Goal: Information Seeking & Learning: Learn about a topic

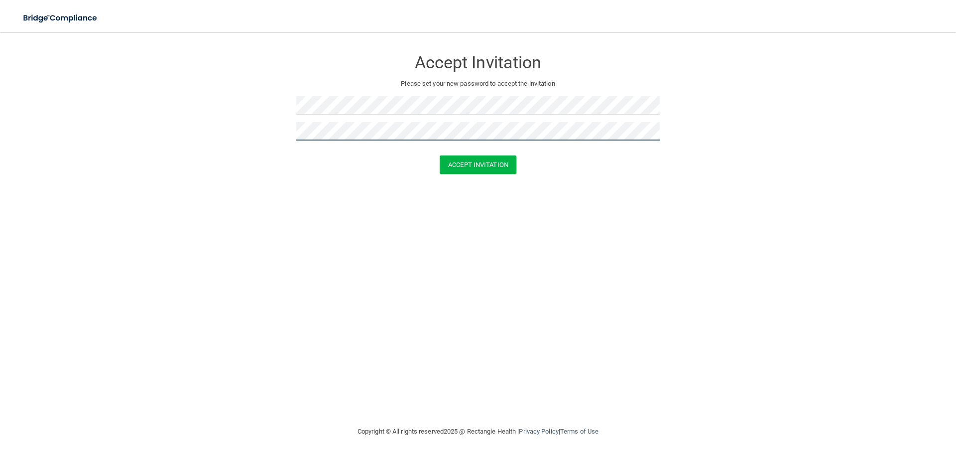
click at [440, 155] on button "Accept Invitation" at bounding box center [478, 164] width 77 height 18
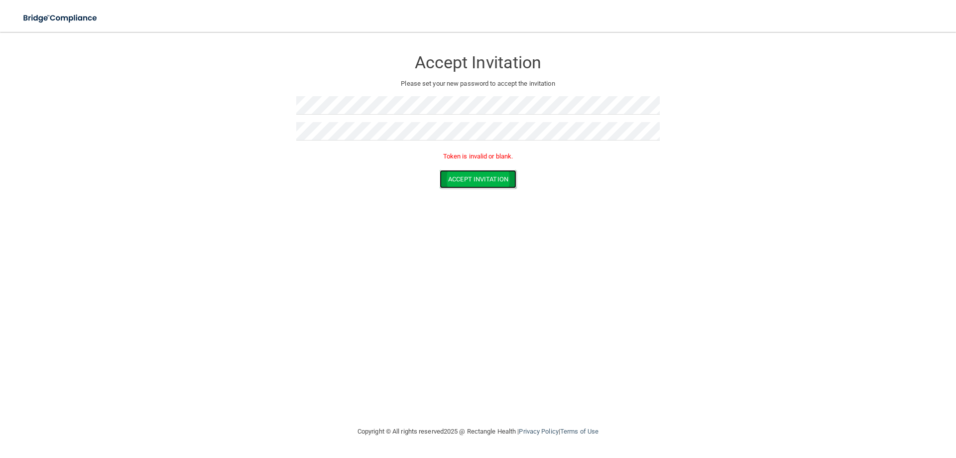
click at [479, 176] on button "Accept Invitation" at bounding box center [478, 179] width 77 height 18
click at [288, 100] on form "Accept Invitation Please set your new password to accept the invitation Token i…" at bounding box center [478, 121] width 916 height 158
click at [282, 126] on form "Accept Invitation Please set your new password to accept the invitation Token i…" at bounding box center [478, 121] width 916 height 158
click at [293, 104] on form "Accept Invitation Please set your new password to accept the invitation Token i…" at bounding box center [478, 121] width 916 height 158
click at [294, 103] on form "Accept Invitation Please set your new password to accept the invitation Token i…" at bounding box center [478, 121] width 916 height 158
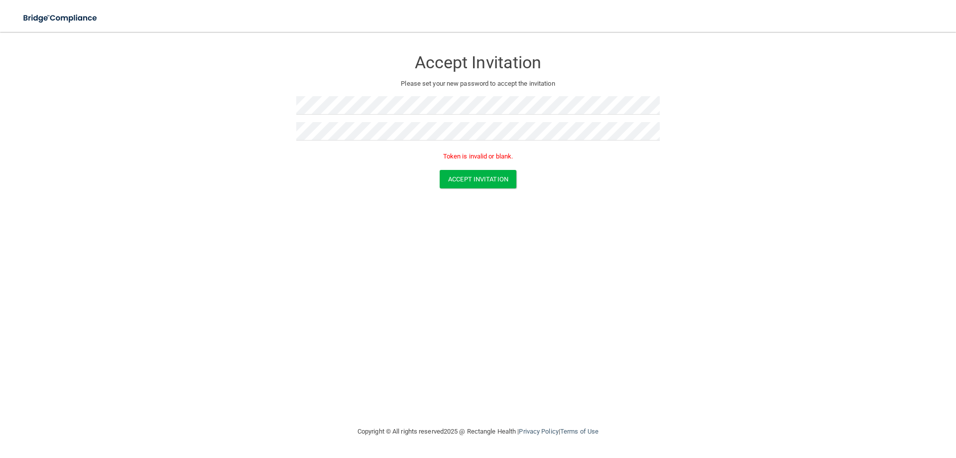
click at [643, 263] on div "Accept Invitation Please set your new password to accept the invitation Token i…" at bounding box center [478, 229] width 916 height 374
click at [473, 175] on button "Accept Invitation" at bounding box center [478, 179] width 77 height 18
click at [476, 173] on button "Accept Invitation" at bounding box center [478, 179] width 77 height 18
click at [463, 177] on button "Accept Invitation" at bounding box center [478, 179] width 77 height 18
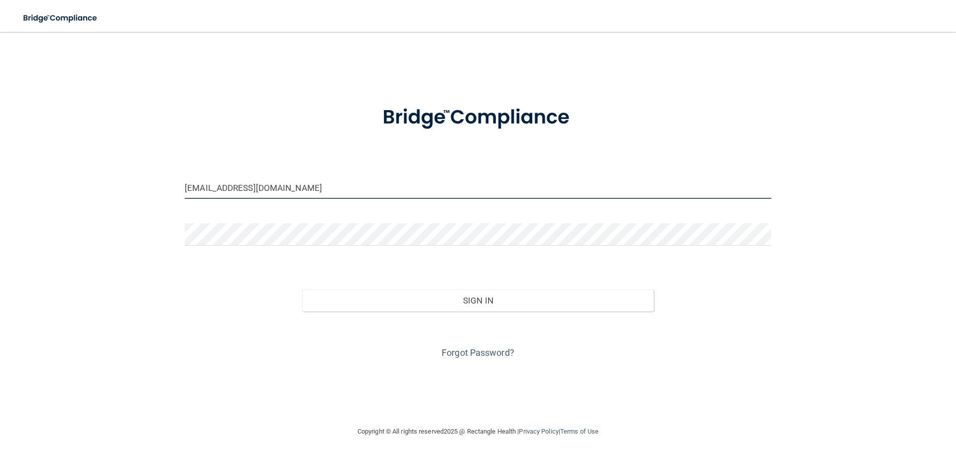
drag, startPoint x: 292, startPoint y: 195, endPoint x: 151, endPoint y: 194, distance: 140.5
click at [156, 195] on div "[EMAIL_ADDRESS][DOMAIN_NAME] Invalid email/password. You don't have permission …" at bounding box center [478, 229] width 916 height 374
type input "m"
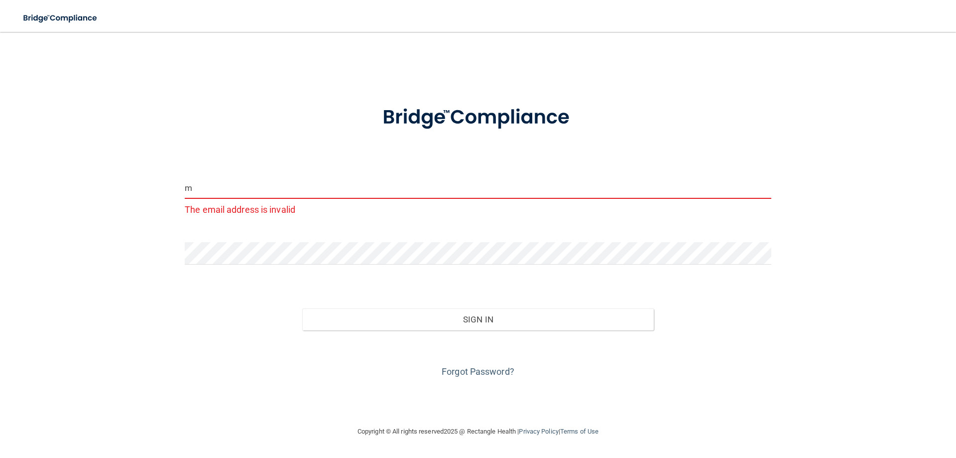
drag, startPoint x: 207, startPoint y: 187, endPoint x: 163, endPoint y: 191, distance: 43.5
click at [164, 191] on div "m The email address is invalid Invalid email/password. You don't have permissio…" at bounding box center [478, 229] width 916 height 374
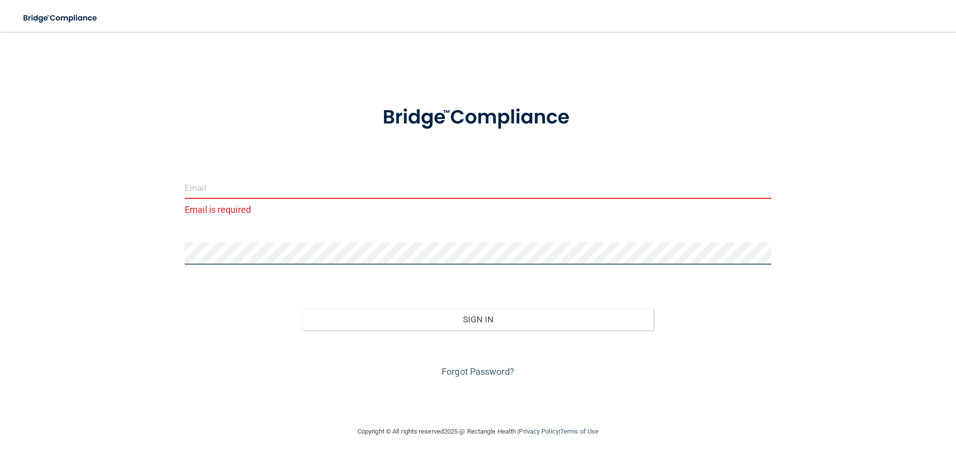
click at [161, 265] on div "Email is required Invalid email/password. You don't have permission to access t…" at bounding box center [478, 229] width 916 height 374
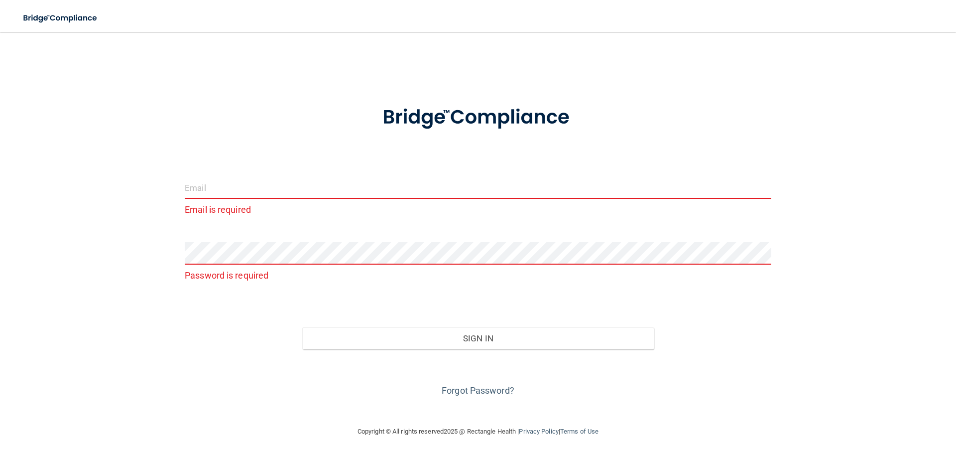
click at [223, 191] on input "email" at bounding box center [478, 187] width 587 height 22
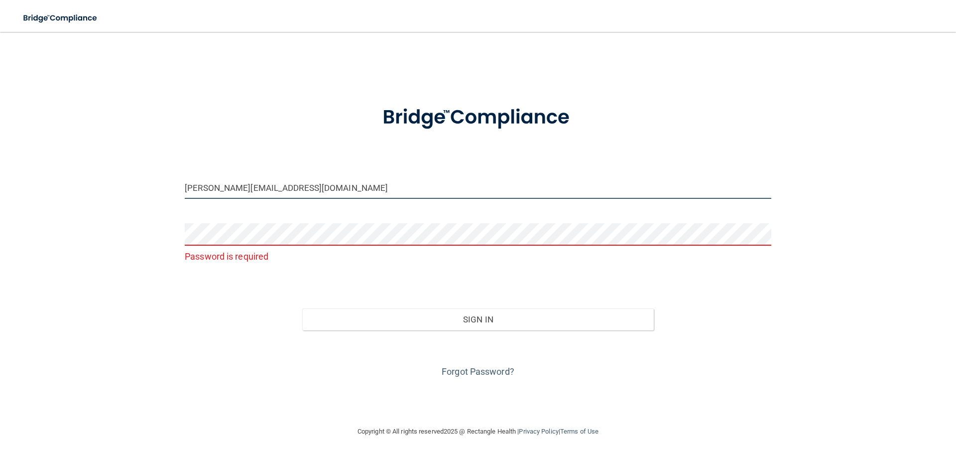
type input "[PERSON_NAME][EMAIL_ADDRESS][DOMAIN_NAME]"
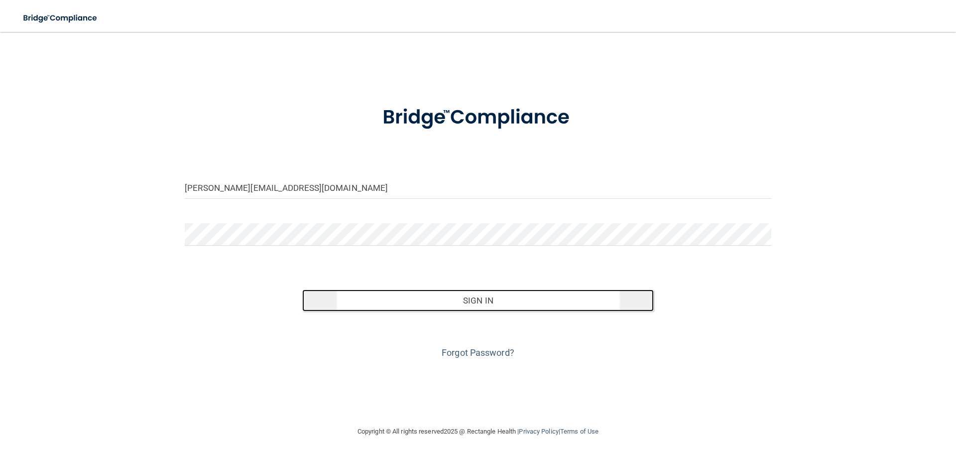
click at [521, 297] on button "Sign In" at bounding box center [478, 300] width 352 height 22
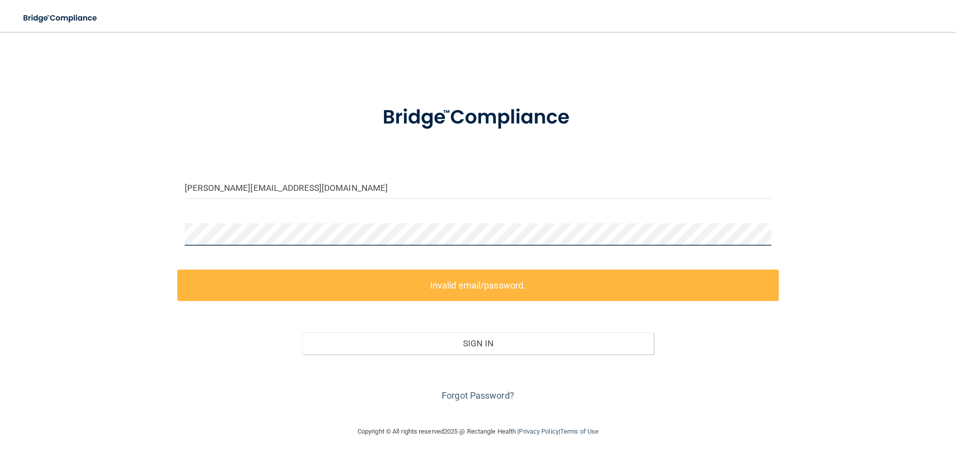
click at [179, 231] on div at bounding box center [478, 238] width 602 height 30
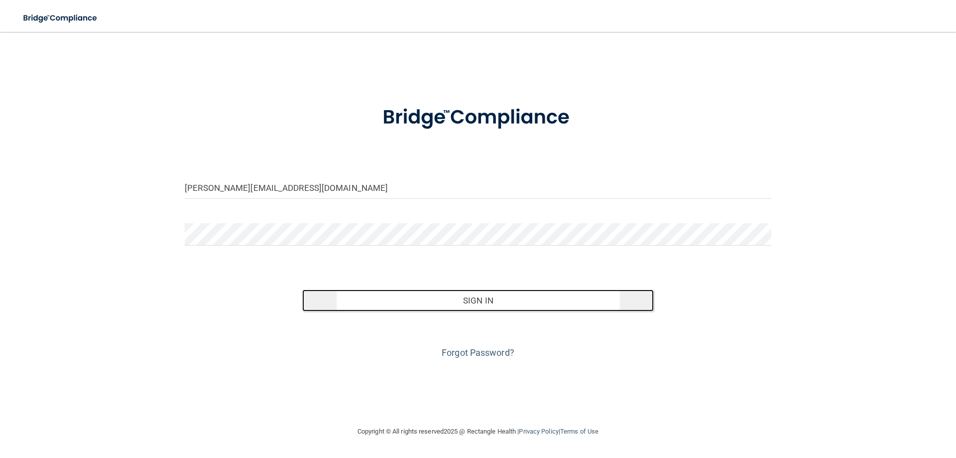
click at [566, 301] on button "Sign In" at bounding box center [478, 300] width 352 height 22
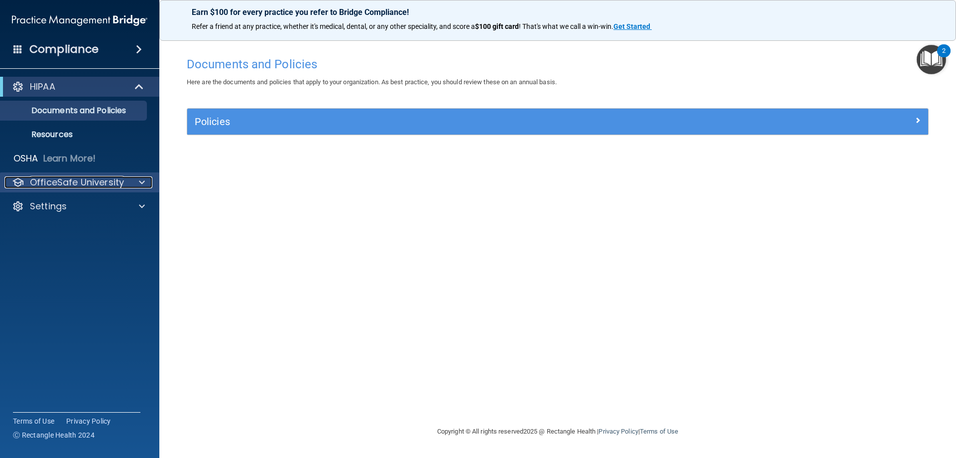
click at [118, 184] on p "OfficeSafe University" at bounding box center [77, 182] width 94 height 12
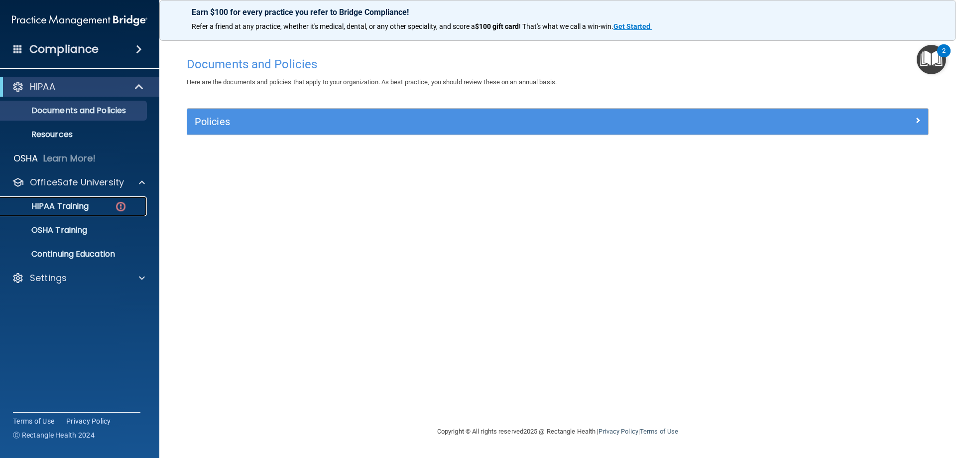
click at [84, 207] on p "HIPAA Training" at bounding box center [47, 206] width 82 height 10
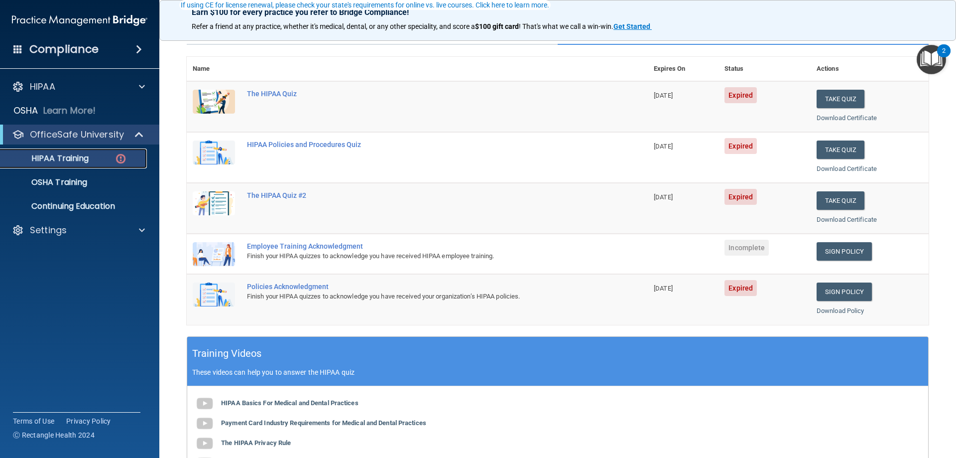
scroll to position [97, 0]
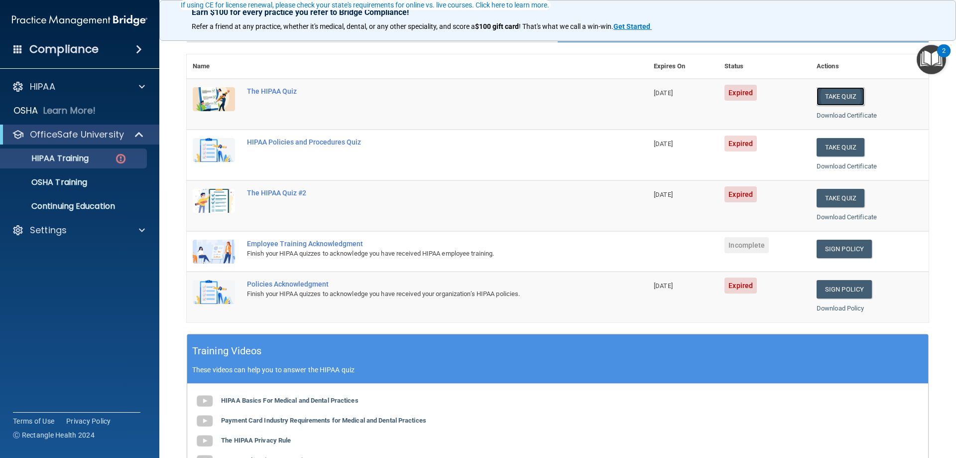
click at [834, 97] on button "Take Quiz" at bounding box center [841, 96] width 48 height 18
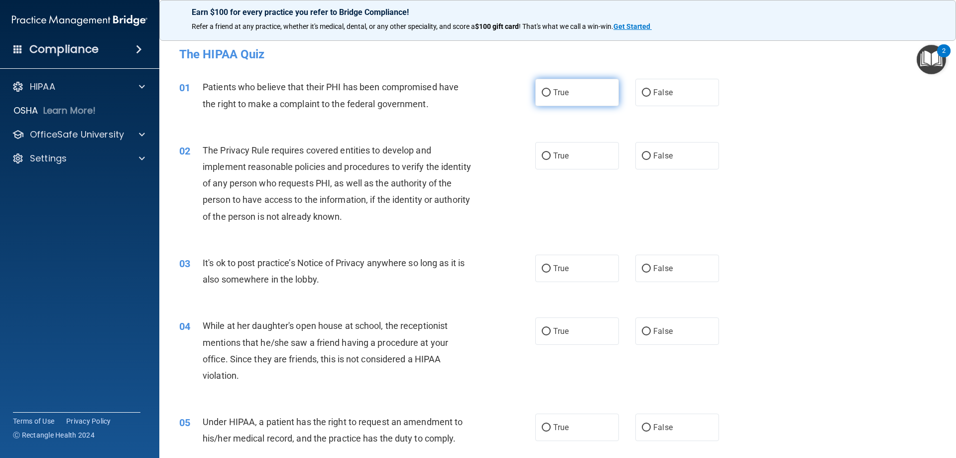
click at [543, 92] on input "True" at bounding box center [546, 92] width 9 height 7
radio input "true"
click at [642, 155] on input "False" at bounding box center [646, 155] width 9 height 7
radio input "true"
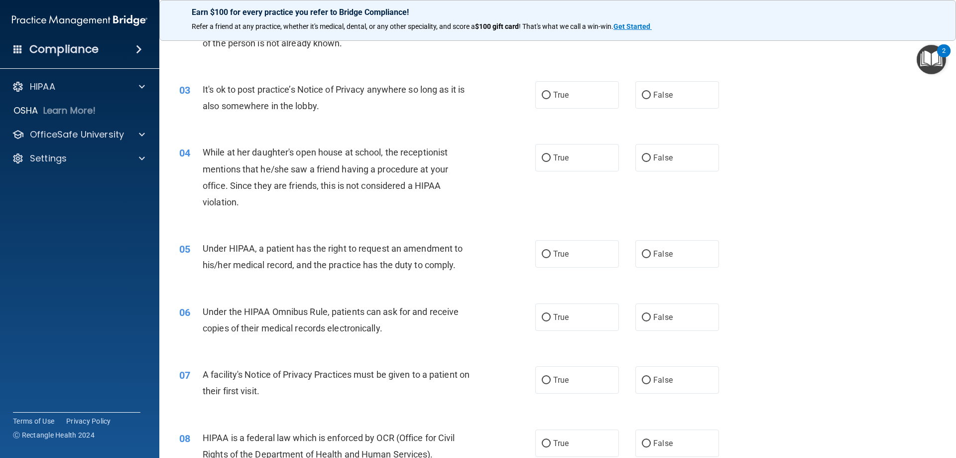
scroll to position [139, 0]
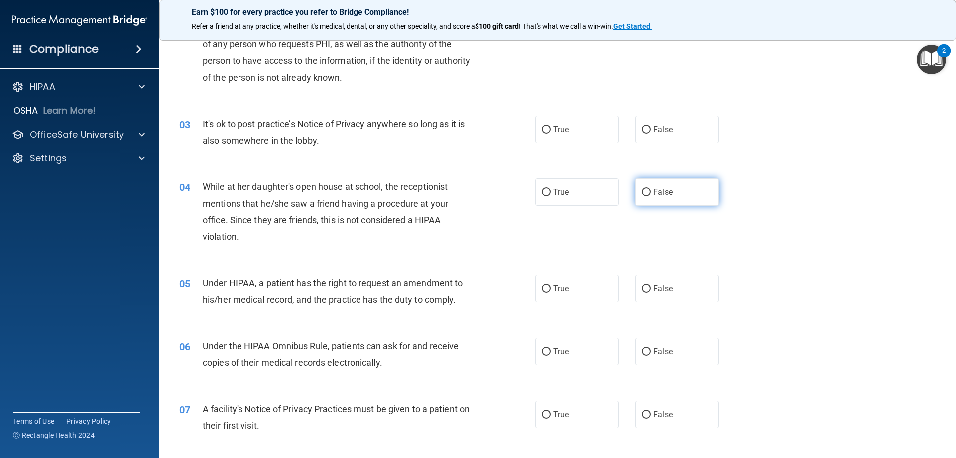
click at [643, 192] on input "False" at bounding box center [646, 192] width 9 height 7
radio input "true"
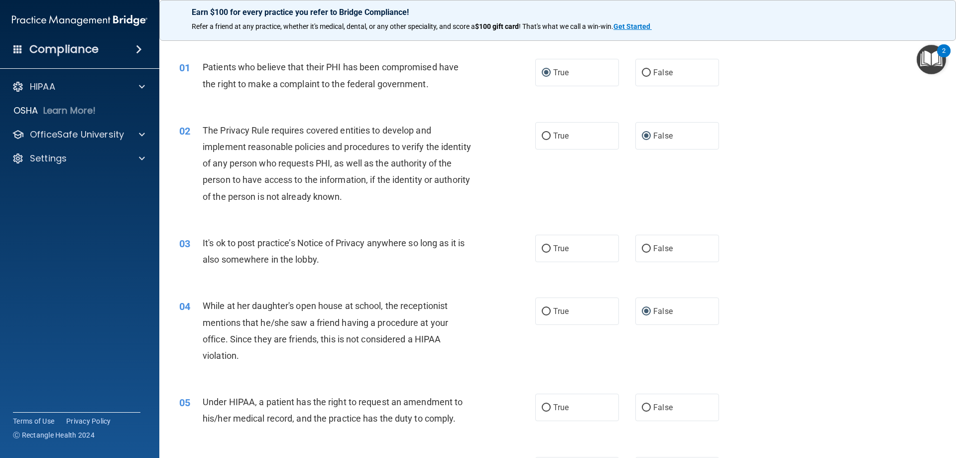
scroll to position [25, 0]
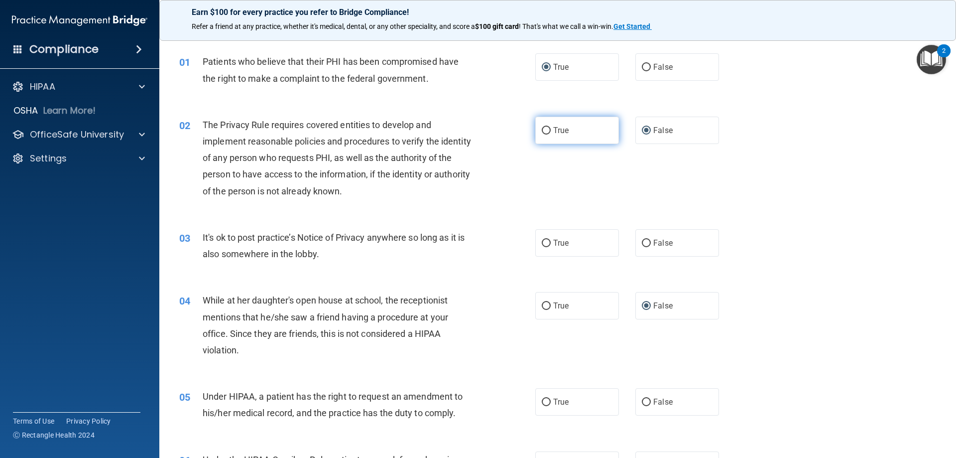
click at [542, 130] on input "True" at bounding box center [546, 130] width 9 height 7
radio input "true"
radio input "false"
click at [643, 242] on input "False" at bounding box center [646, 243] width 9 height 7
radio input "true"
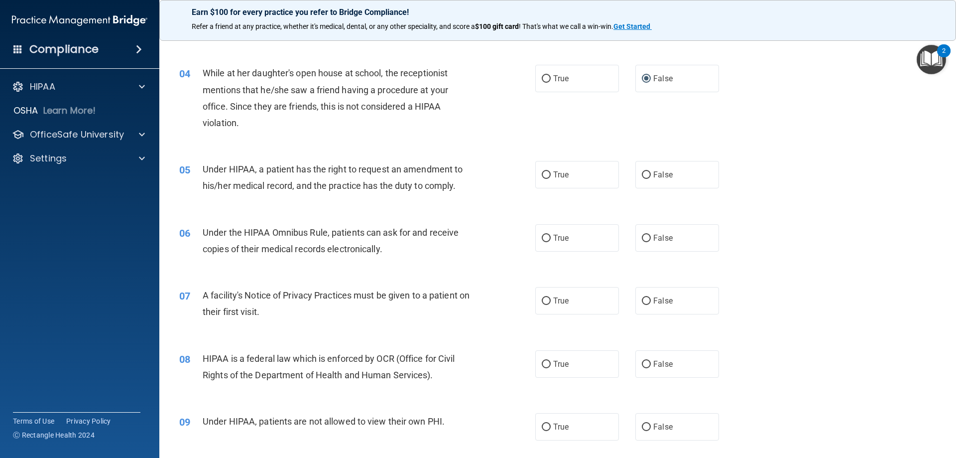
scroll to position [272, 0]
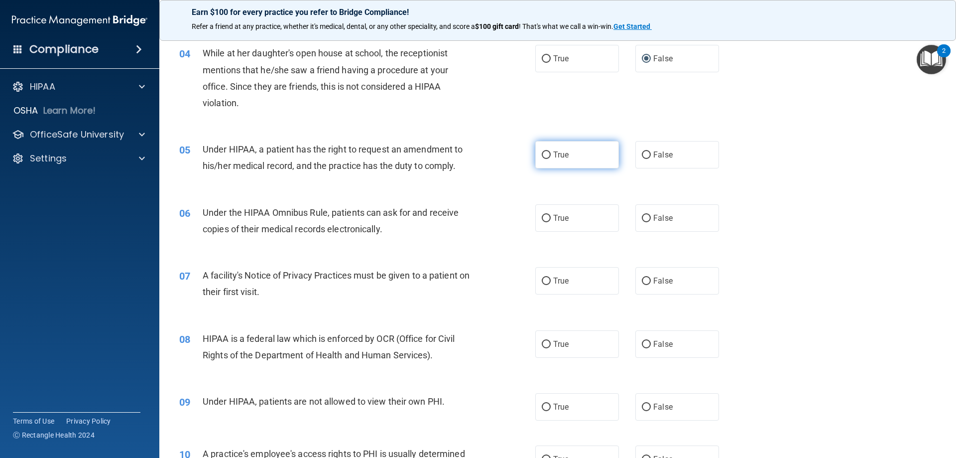
click at [543, 154] on input "True" at bounding box center [546, 154] width 9 height 7
radio input "true"
click at [545, 218] on input "True" at bounding box center [546, 218] width 9 height 7
radio input "true"
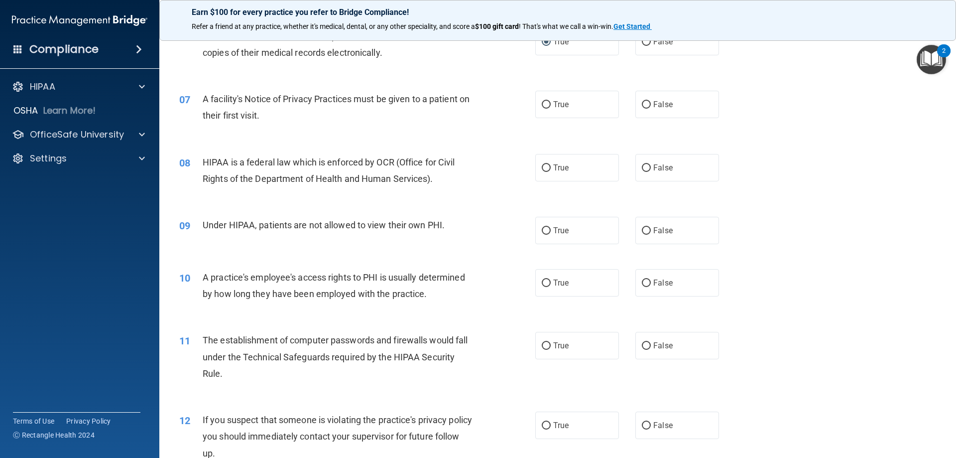
scroll to position [440, 0]
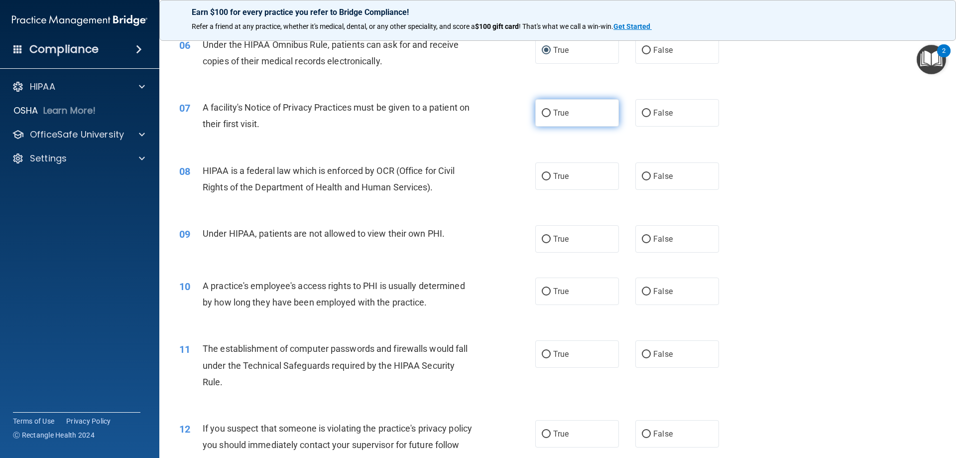
click at [542, 112] on input "True" at bounding box center [546, 113] width 9 height 7
radio input "true"
drag, startPoint x: 542, startPoint y: 176, endPoint x: 549, endPoint y: 177, distance: 7.0
click at [546, 177] on input "True" at bounding box center [546, 176] width 9 height 7
radio input "true"
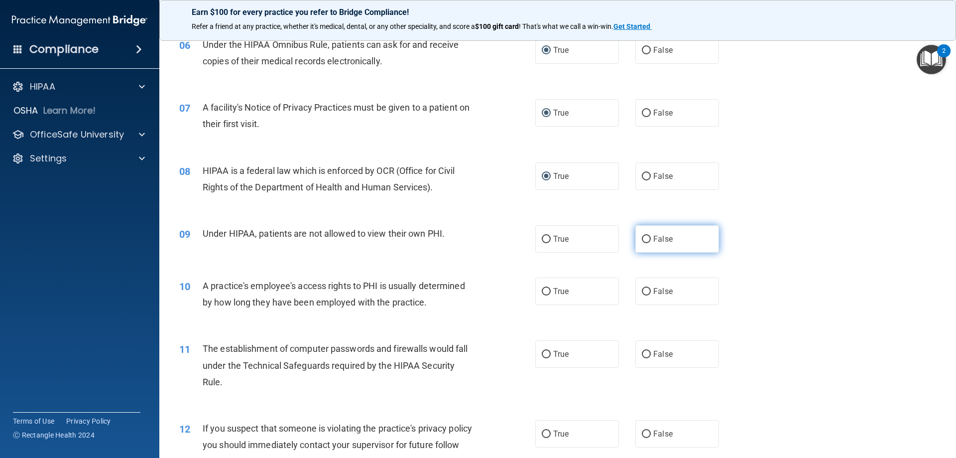
click at [643, 237] on input "False" at bounding box center [646, 239] width 9 height 7
radio input "true"
click at [643, 290] on input "False" at bounding box center [646, 291] width 9 height 7
radio input "true"
click at [544, 352] on input "True" at bounding box center [546, 354] width 9 height 7
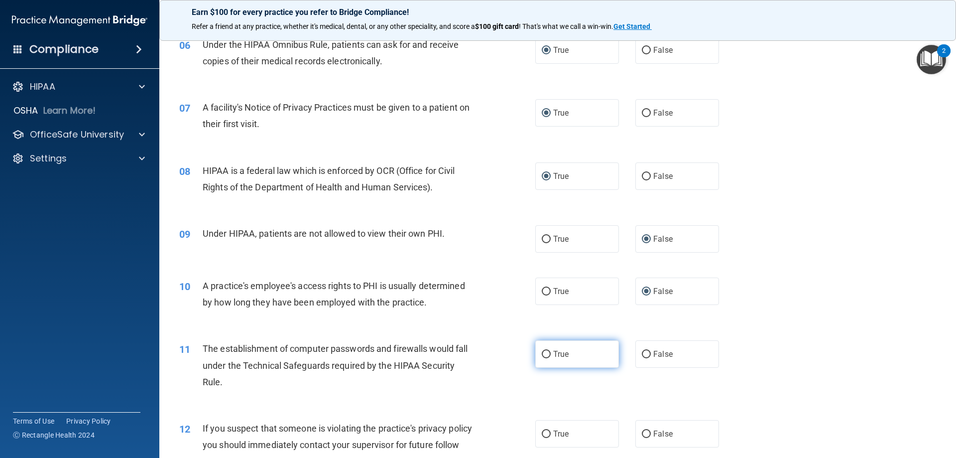
radio input "true"
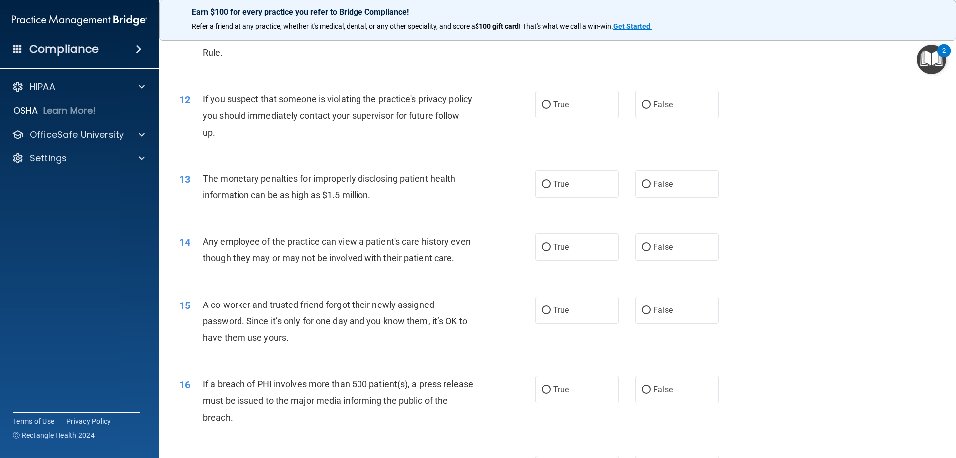
scroll to position [778, 0]
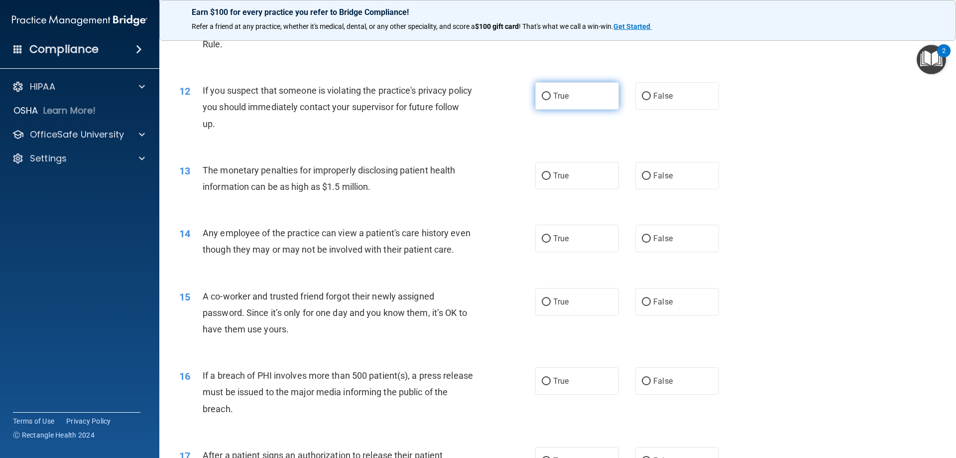
click at [543, 96] on input "True" at bounding box center [546, 96] width 9 height 7
radio input "true"
click at [545, 175] on input "True" at bounding box center [546, 175] width 9 height 7
radio input "true"
click at [644, 306] on input "False" at bounding box center [646, 301] width 9 height 7
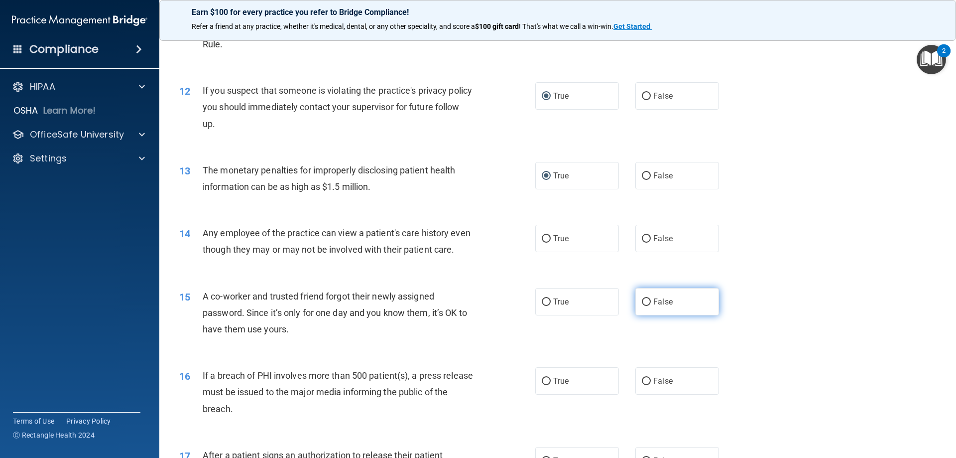
radio input "true"
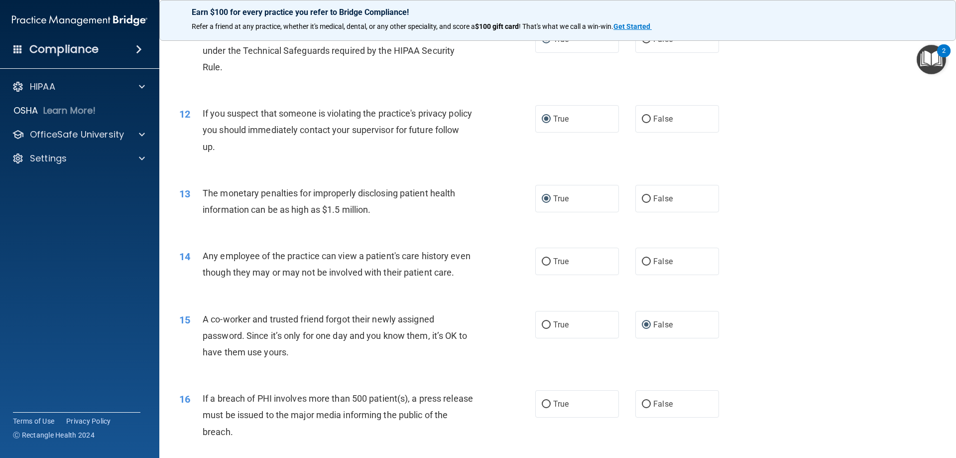
scroll to position [835, 0]
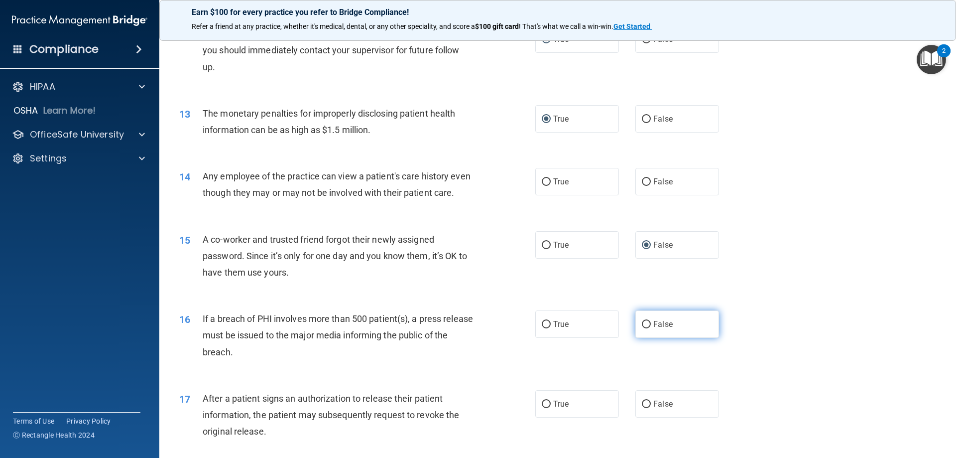
click at [643, 328] on input "False" at bounding box center [646, 324] width 9 height 7
radio input "true"
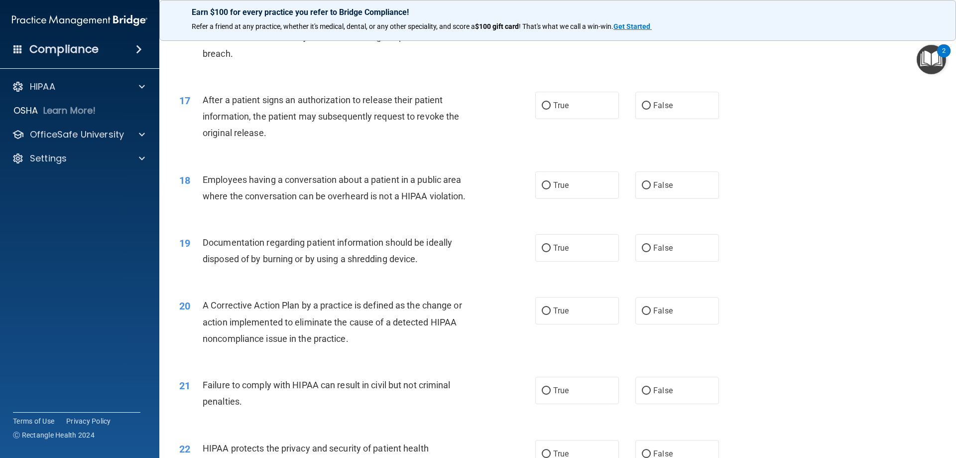
scroll to position [1136, 0]
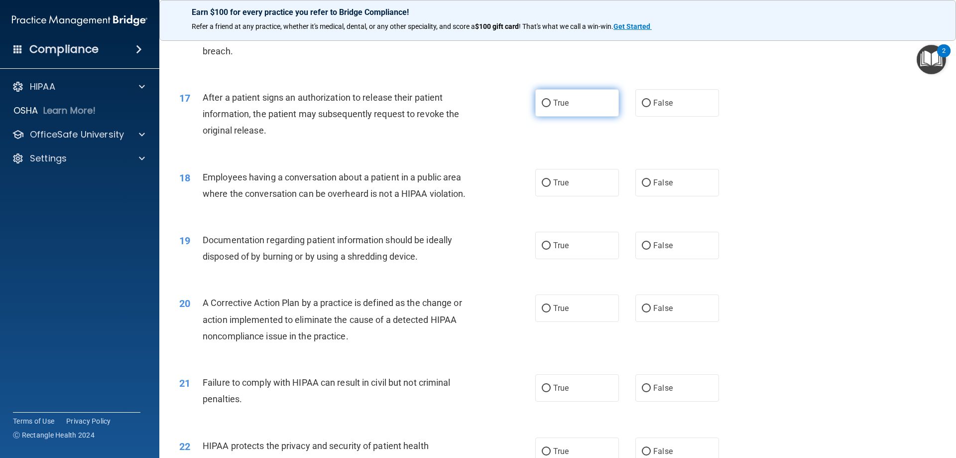
click at [543, 107] on input "True" at bounding box center [546, 103] width 9 height 7
radio input "true"
click at [643, 187] on input "False" at bounding box center [646, 182] width 9 height 7
radio input "true"
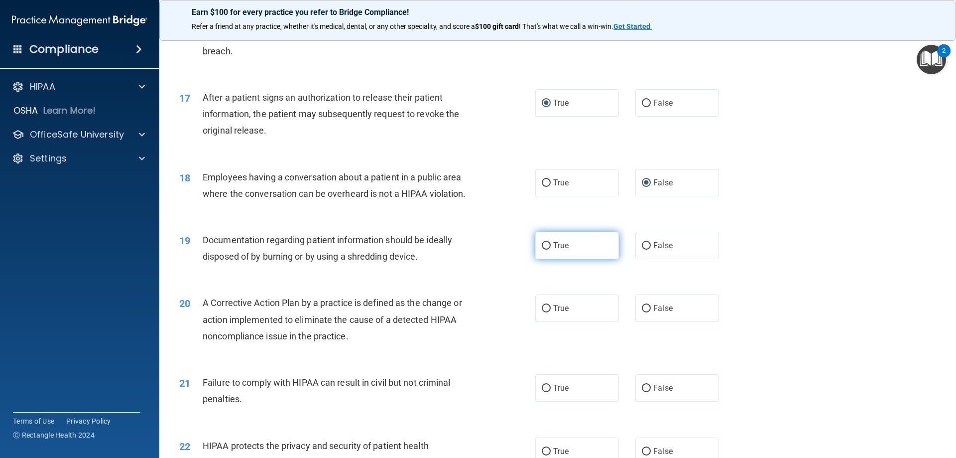
click at [543, 250] on input "True" at bounding box center [546, 245] width 9 height 7
radio input "true"
click at [542, 312] on input "True" at bounding box center [546, 308] width 9 height 7
radio input "true"
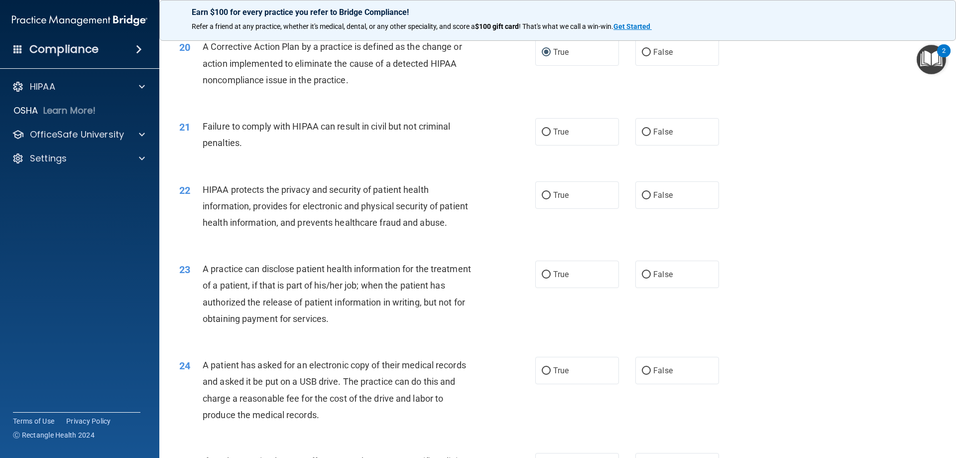
scroll to position [1397, 0]
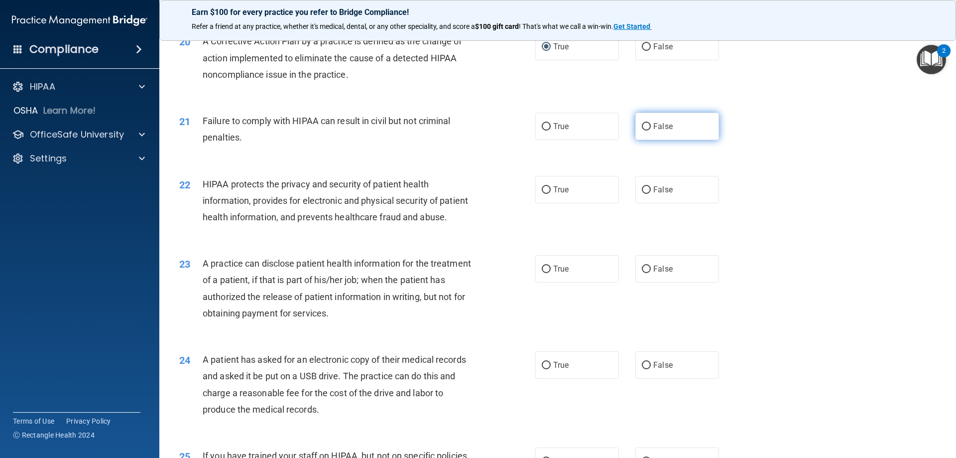
click at [642, 130] on input "False" at bounding box center [646, 126] width 9 height 7
radio input "true"
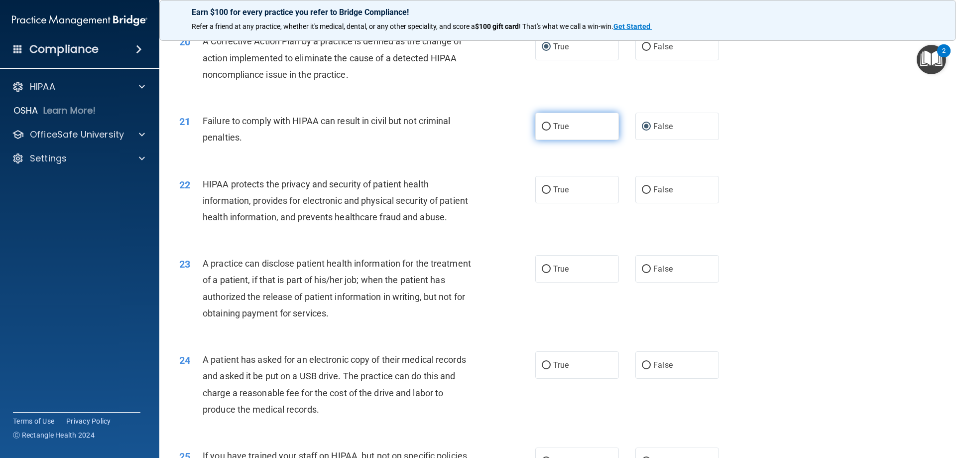
click at [543, 130] on input "True" at bounding box center [546, 126] width 9 height 7
radio input "true"
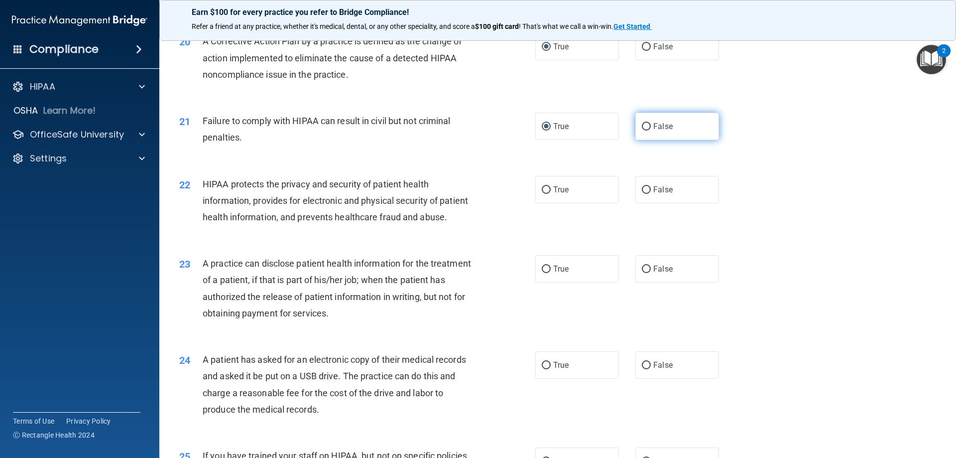
click at [643, 130] on input "False" at bounding box center [646, 126] width 9 height 7
radio input "true"
radio input "false"
click at [643, 194] on input "False" at bounding box center [646, 189] width 9 height 7
radio input "true"
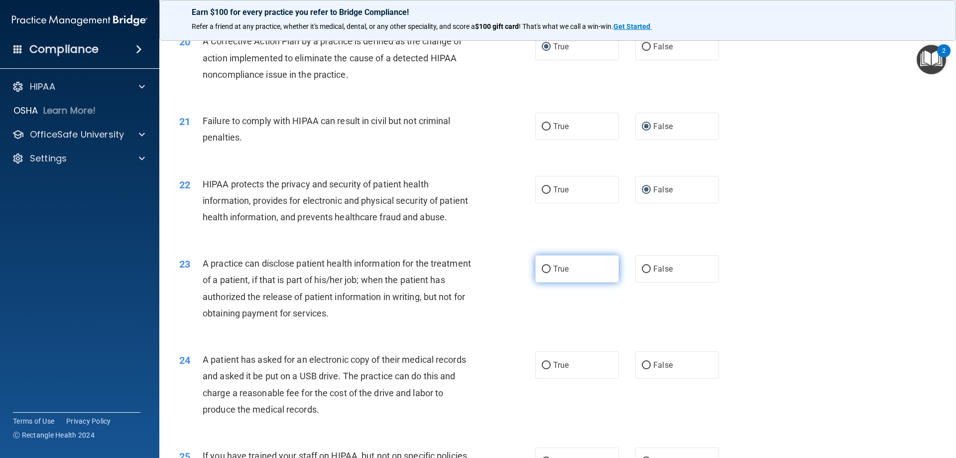
click at [544, 273] on input "True" at bounding box center [546, 268] width 9 height 7
radio input "true"
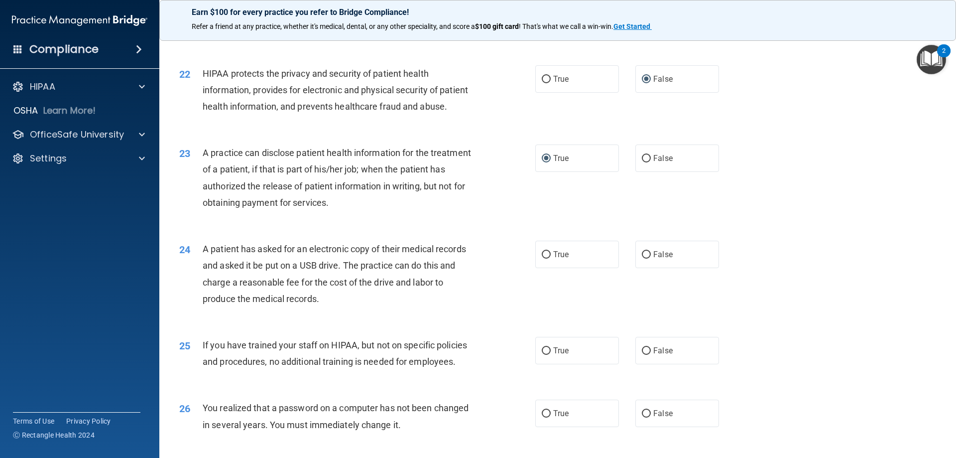
scroll to position [1494, 0]
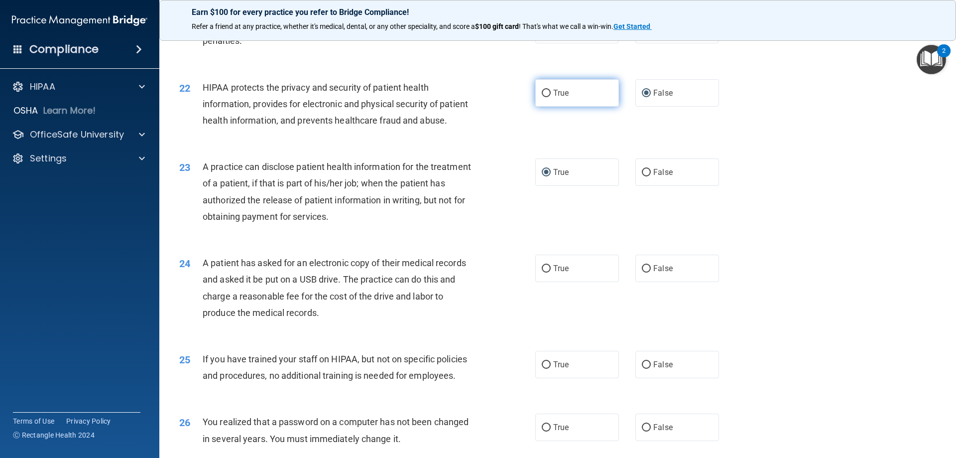
click at [542, 97] on input "True" at bounding box center [546, 93] width 9 height 7
radio input "true"
radio input "false"
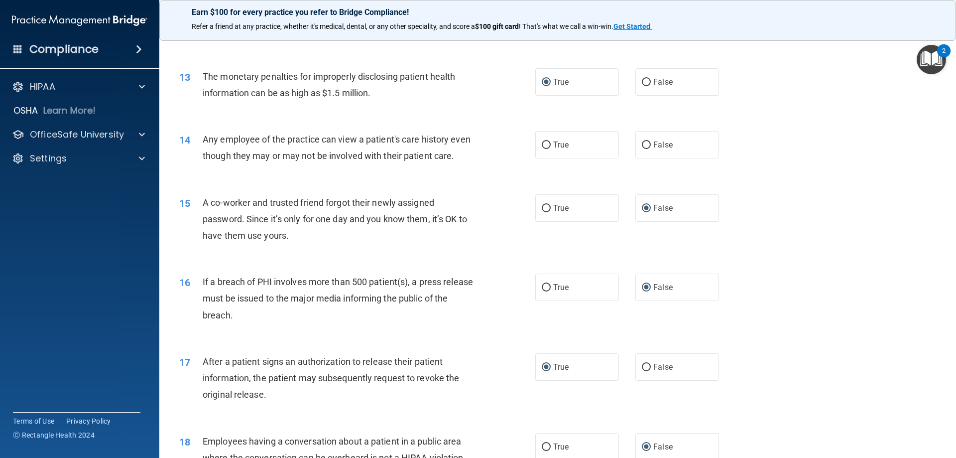
scroll to position [869, 0]
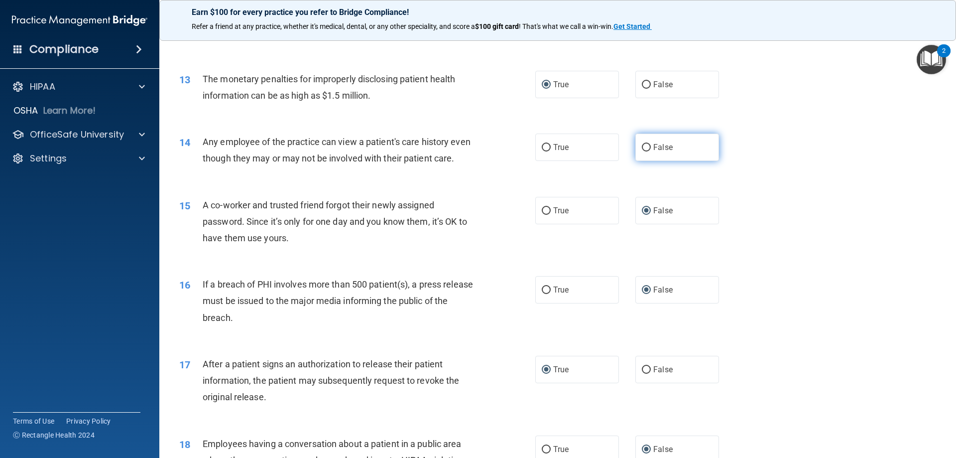
click at [642, 146] on input "False" at bounding box center [646, 147] width 9 height 7
radio input "true"
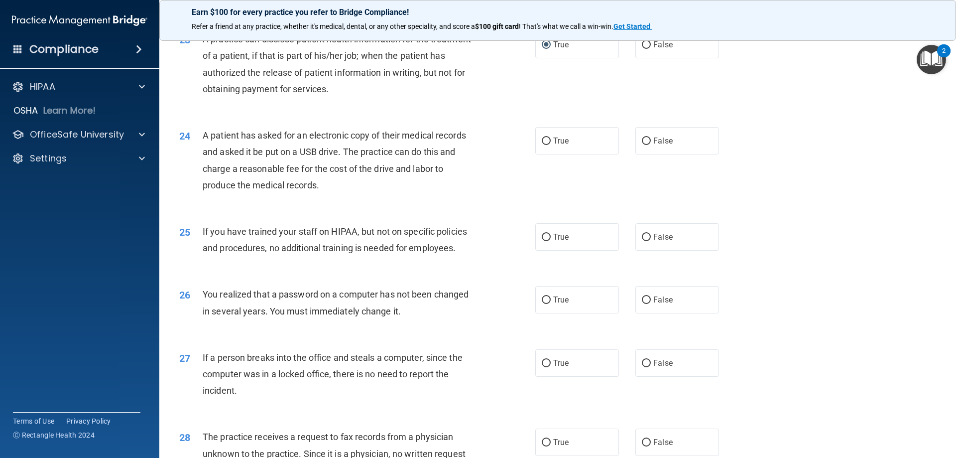
scroll to position [1639, 0]
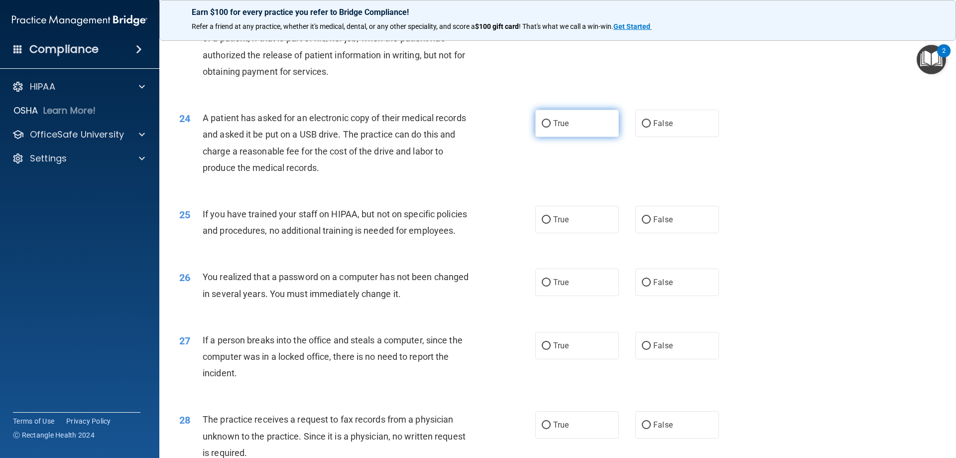
click at [542, 128] on input "True" at bounding box center [546, 123] width 9 height 7
radio input "true"
click at [643, 224] on input "False" at bounding box center [646, 219] width 9 height 7
radio input "true"
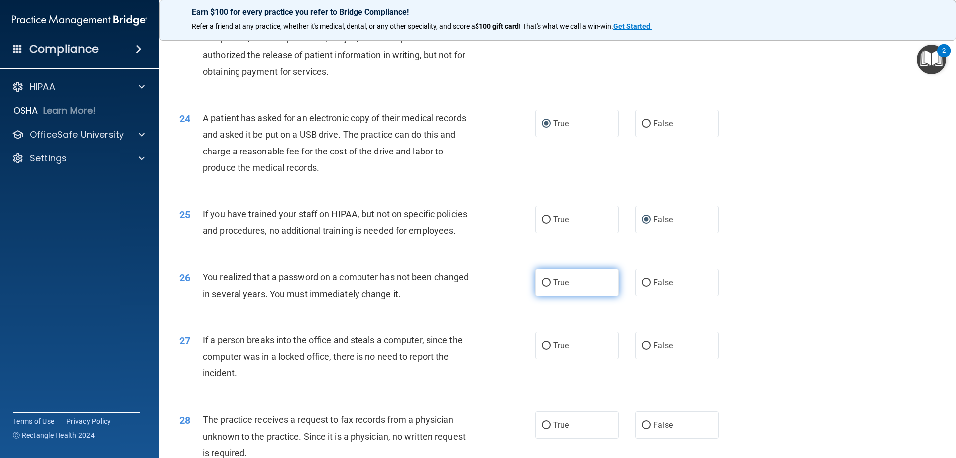
click at [542, 286] on input "True" at bounding box center [546, 282] width 9 height 7
radio input "true"
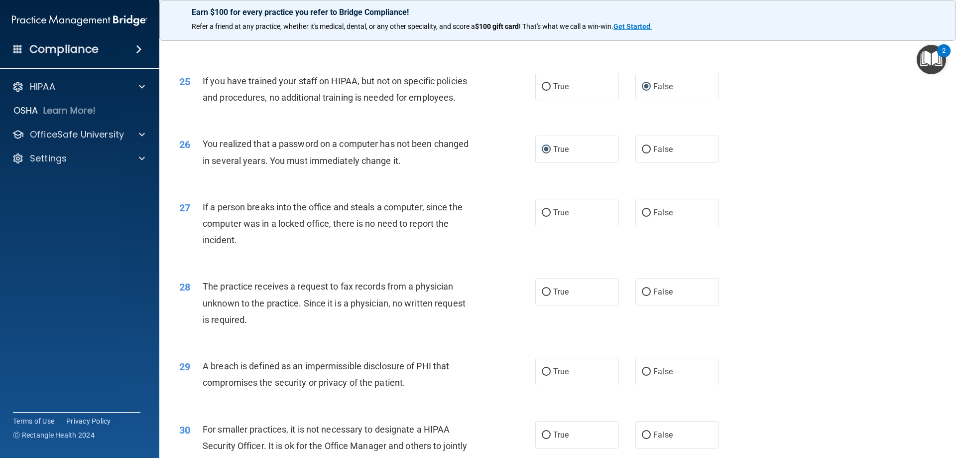
scroll to position [1781, 0]
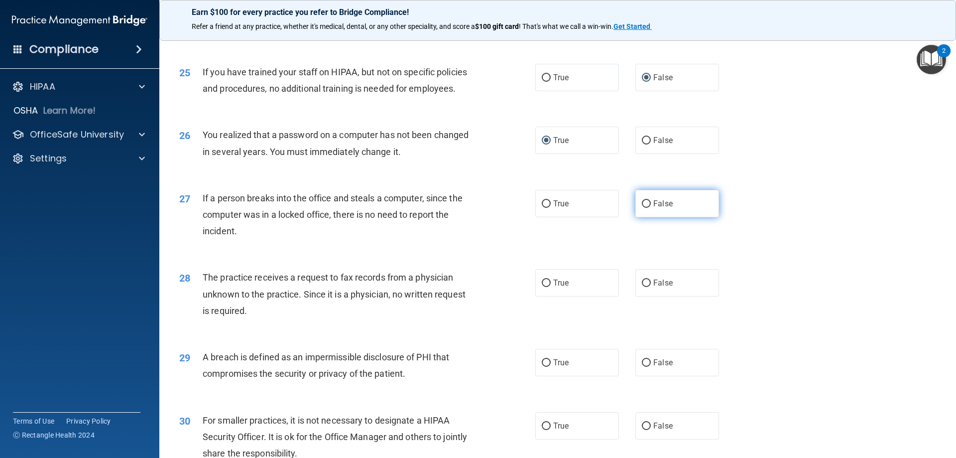
click at [642, 208] on input "False" at bounding box center [646, 203] width 9 height 7
radio input "true"
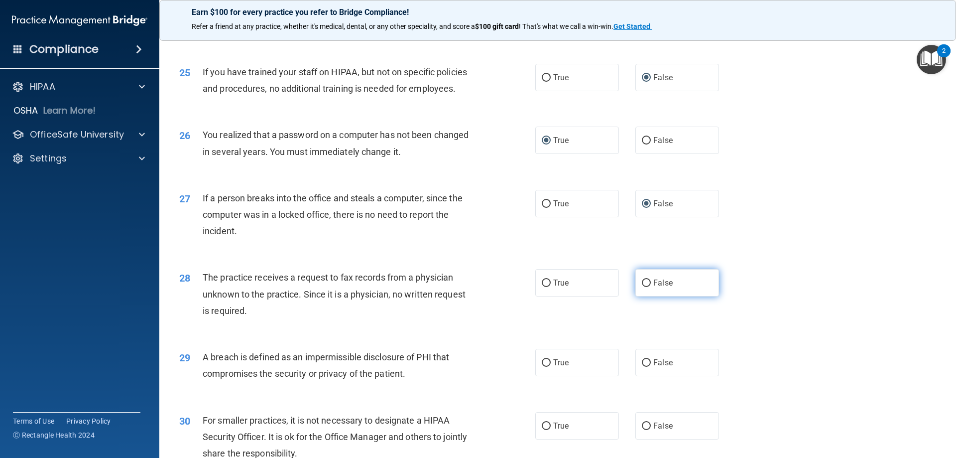
click at [642, 287] on input "False" at bounding box center [646, 282] width 9 height 7
radio input "true"
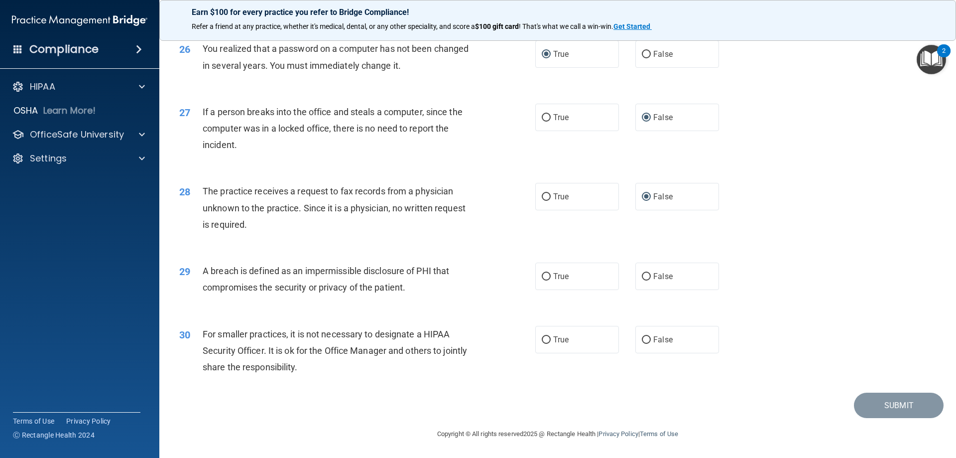
scroll to position [1900, 0]
click at [542, 277] on input "True" at bounding box center [546, 276] width 9 height 7
radio input "true"
click at [642, 340] on input "False" at bounding box center [646, 339] width 9 height 7
radio input "true"
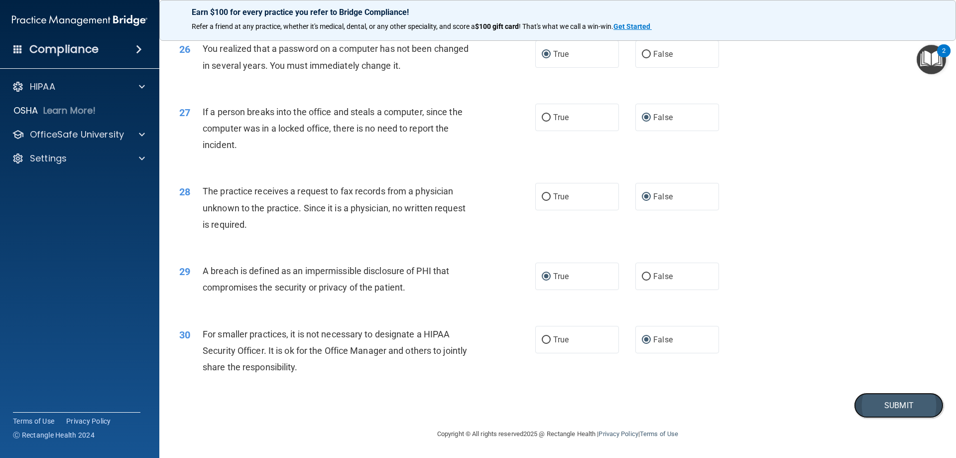
click at [894, 403] on button "Submit" at bounding box center [899, 404] width 90 height 25
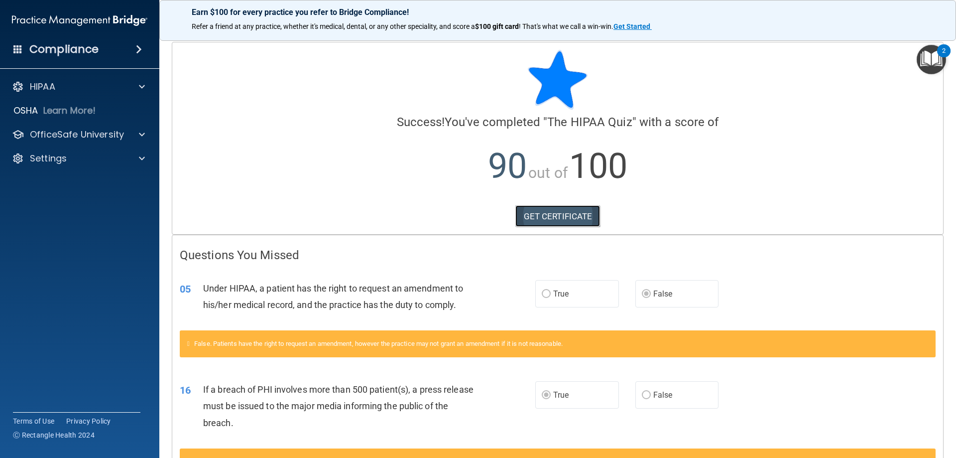
click at [558, 214] on link "GET CERTIFICATE" at bounding box center [558, 216] width 85 height 22
click at [90, 135] on p "OfficeSafe University" at bounding box center [77, 135] width 94 height 12
click at [87, 157] on p "HIPAA Training" at bounding box center [47, 158] width 82 height 10
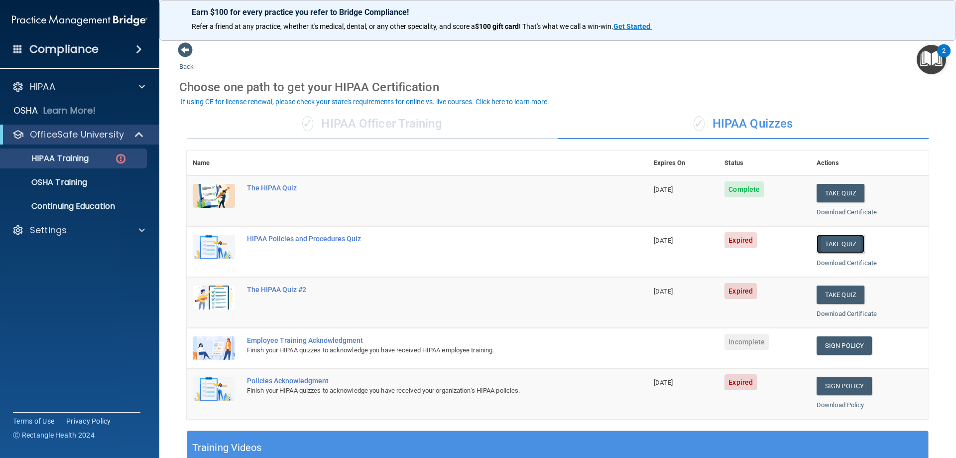
click at [833, 247] on button "Take Quiz" at bounding box center [841, 244] width 48 height 18
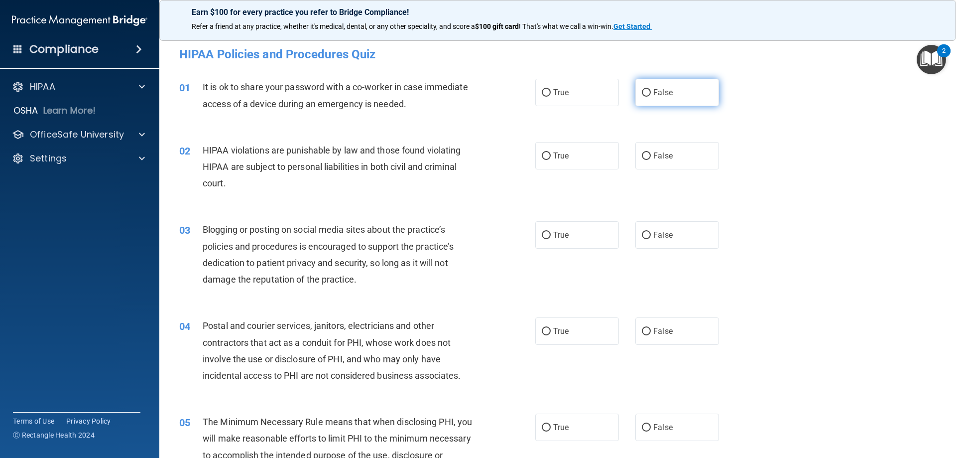
click at [642, 93] on input "False" at bounding box center [646, 92] width 9 height 7
radio input "true"
click at [542, 155] on input "True" at bounding box center [546, 155] width 9 height 7
radio input "true"
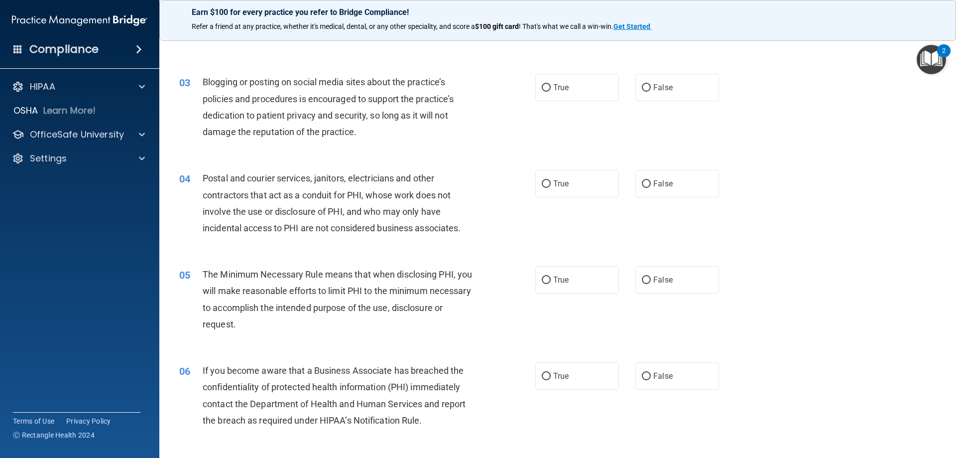
scroll to position [150, 0]
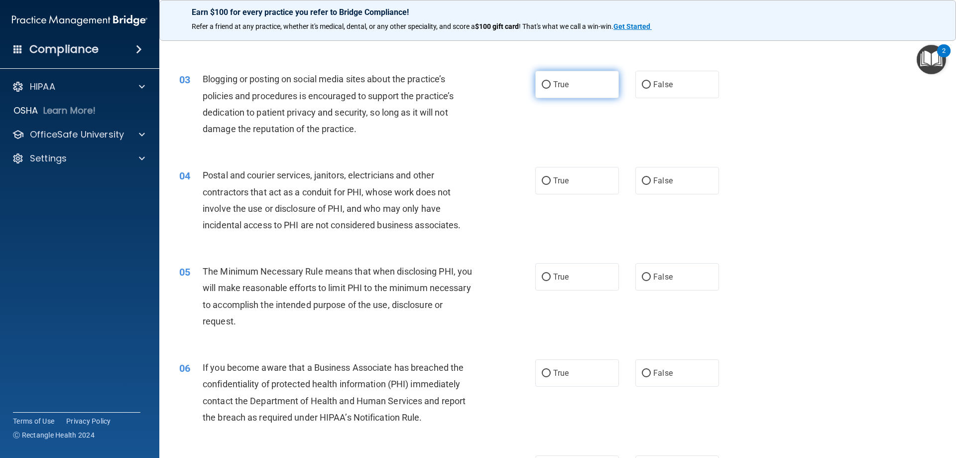
click at [545, 84] on input "True" at bounding box center [546, 84] width 9 height 7
radio input "true"
click at [543, 179] on input "True" at bounding box center [546, 180] width 9 height 7
radio input "true"
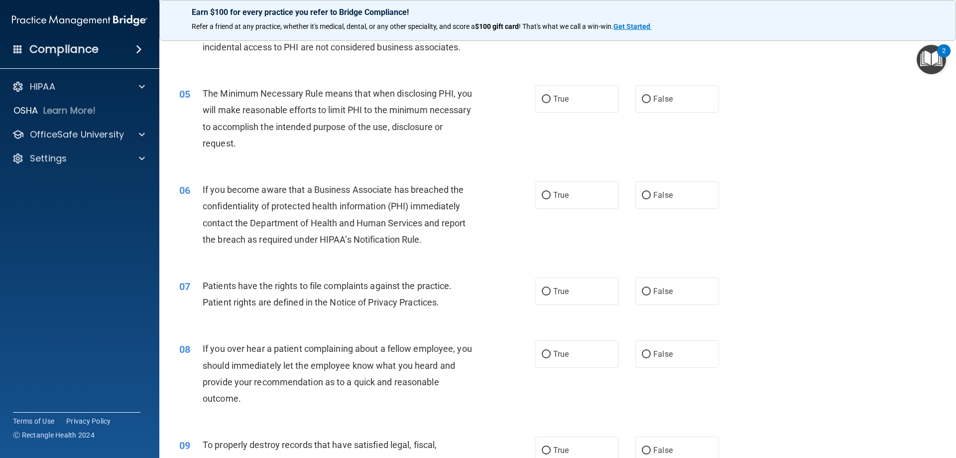
scroll to position [356, 0]
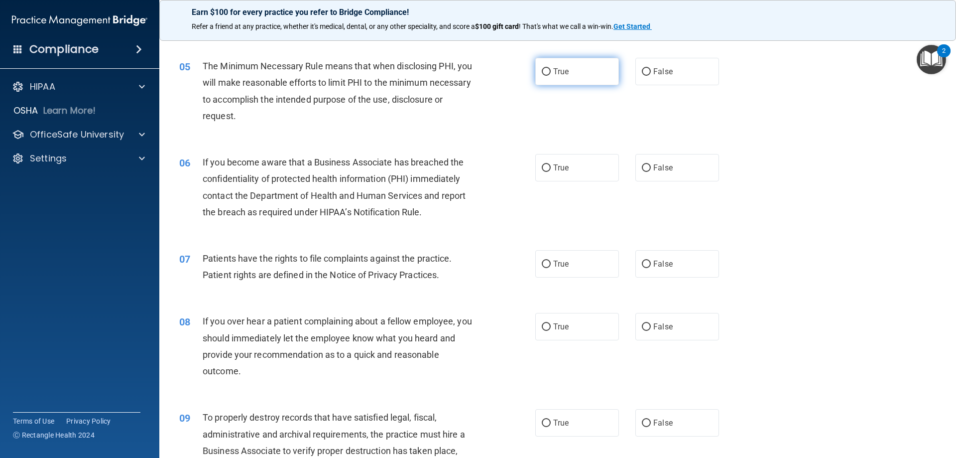
click at [543, 72] on input "True" at bounding box center [546, 71] width 9 height 7
radio input "true"
click at [543, 166] on input "True" at bounding box center [546, 167] width 9 height 7
radio input "true"
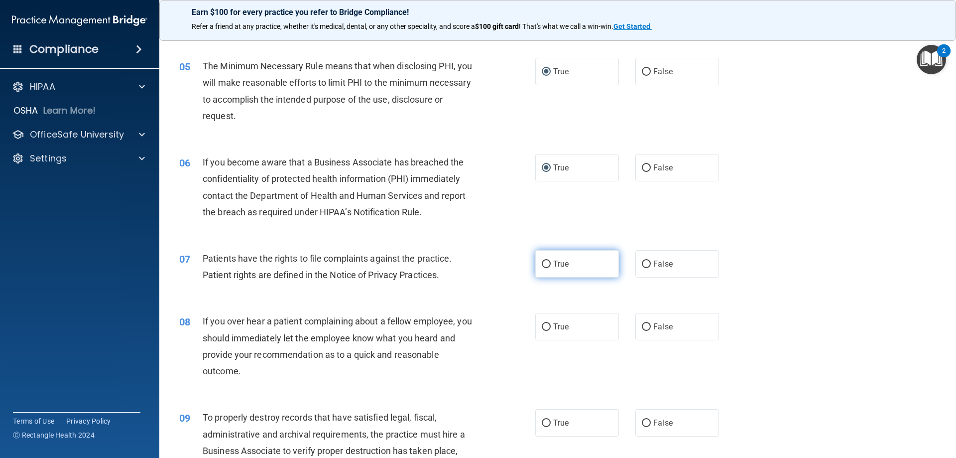
click at [544, 263] on input "True" at bounding box center [546, 263] width 9 height 7
radio input "true"
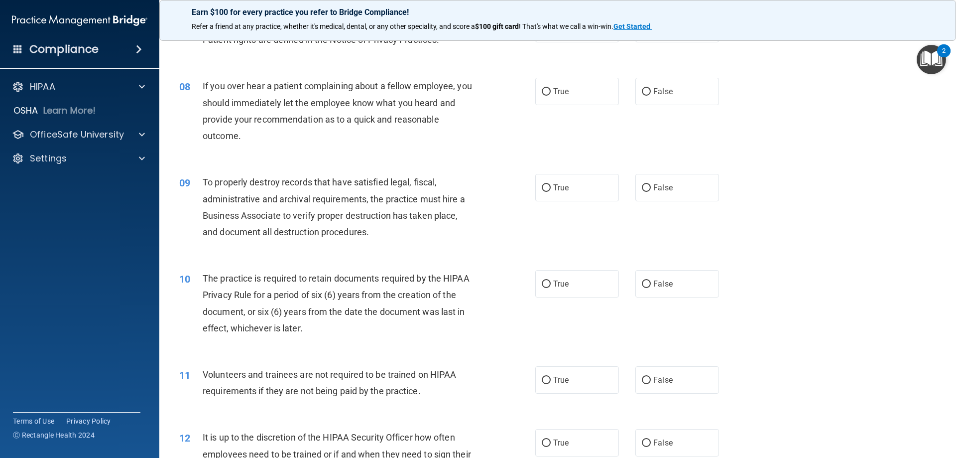
scroll to position [594, 0]
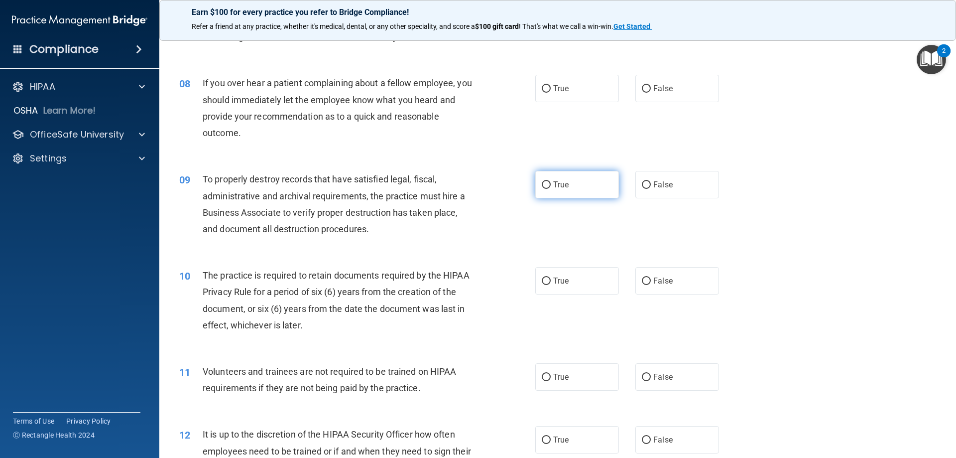
click at [543, 184] on input "True" at bounding box center [546, 184] width 9 height 7
radio input "true"
click at [642, 281] on input "False" at bounding box center [646, 280] width 9 height 7
radio input "true"
click at [643, 377] on input "False" at bounding box center [646, 377] width 9 height 7
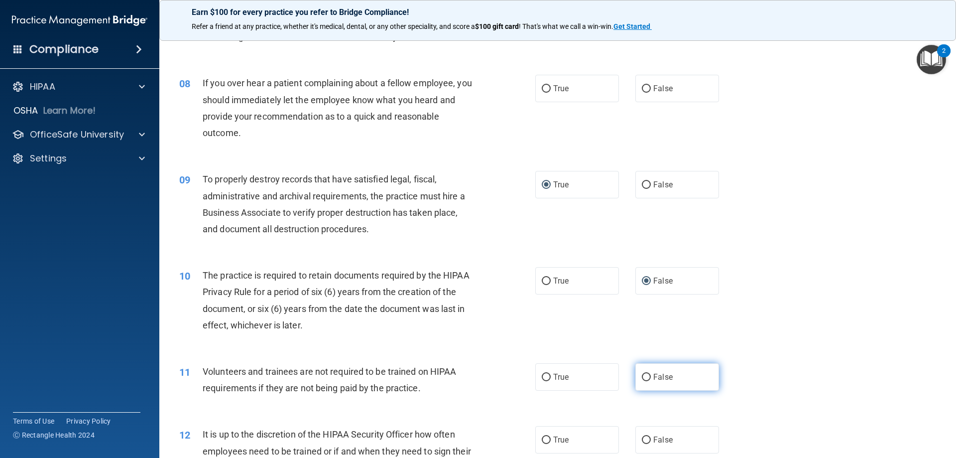
radio input "true"
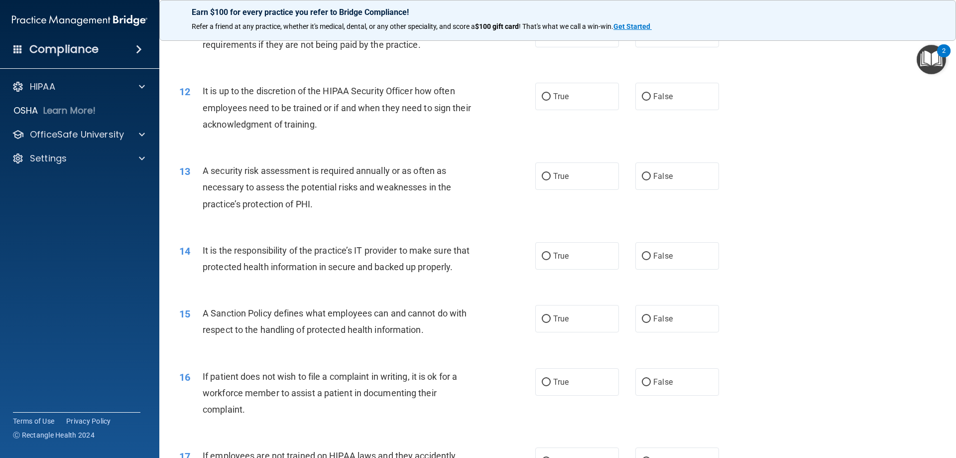
scroll to position [949, 0]
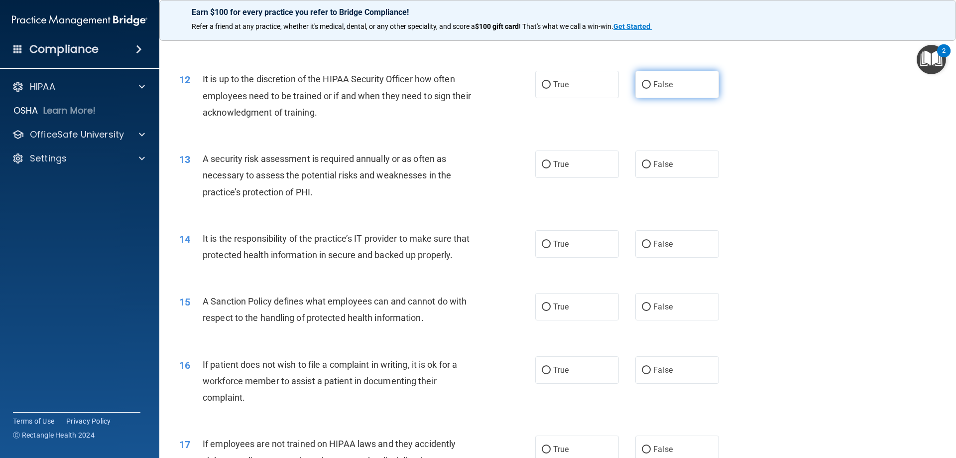
click at [642, 83] on input "False" at bounding box center [646, 84] width 9 height 7
radio input "true"
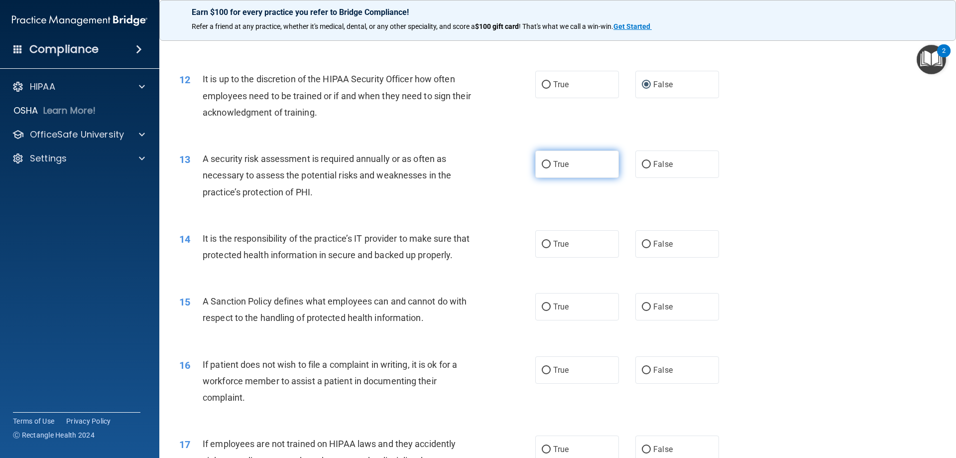
click at [543, 163] on input "True" at bounding box center [546, 164] width 9 height 7
radio input "true"
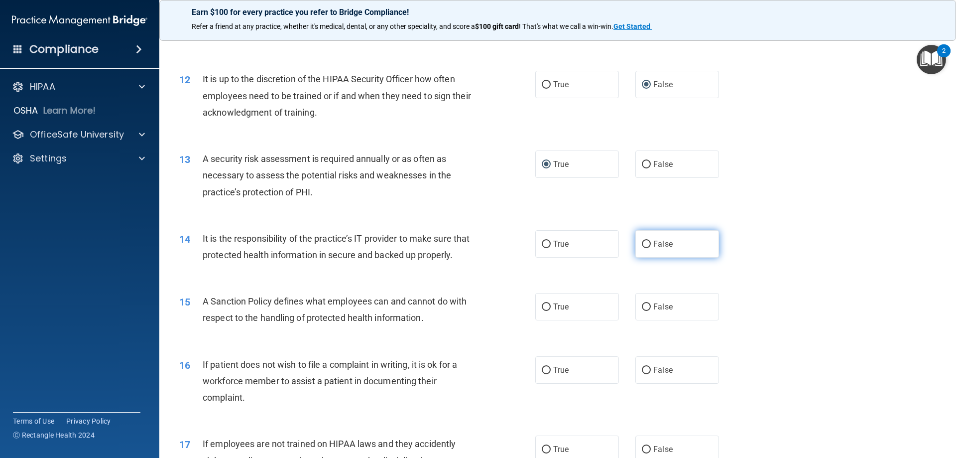
click at [642, 244] on input "False" at bounding box center [646, 244] width 9 height 7
radio input "true"
click at [543, 311] on input "True" at bounding box center [546, 306] width 9 height 7
radio input "true"
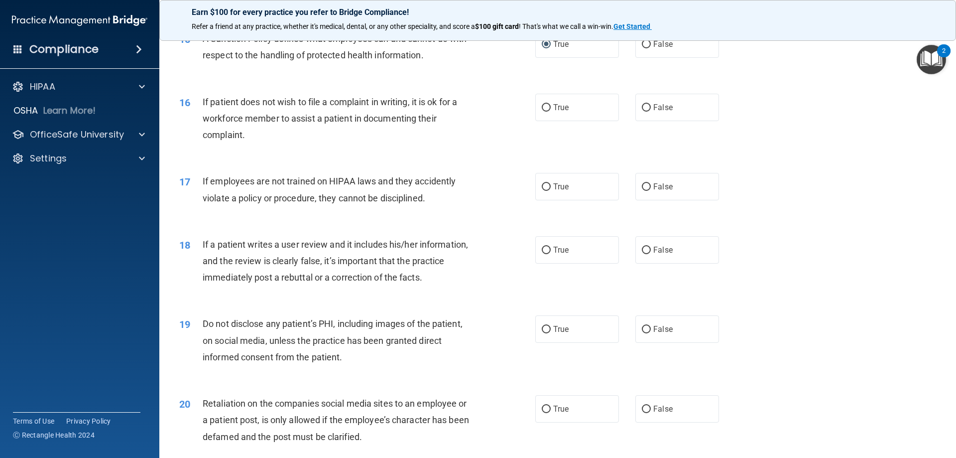
scroll to position [1229, 0]
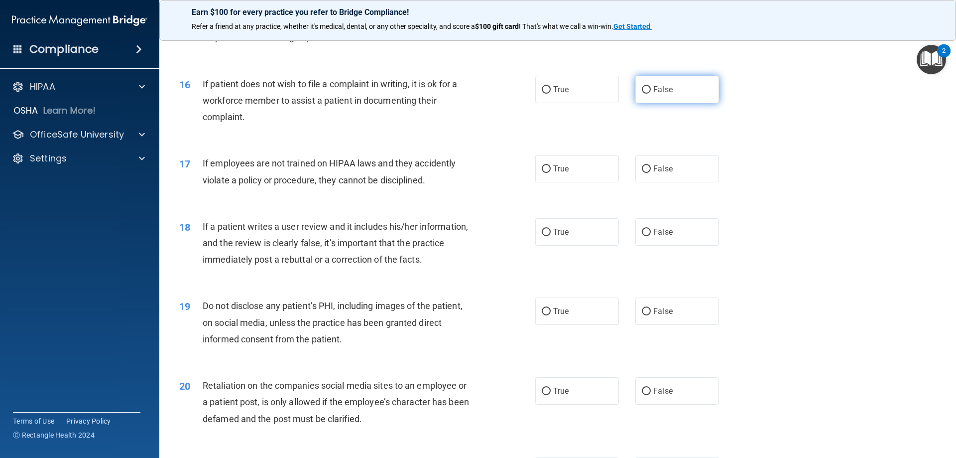
click at [642, 94] on input "False" at bounding box center [646, 89] width 9 height 7
radio input "true"
click at [643, 173] on input "False" at bounding box center [646, 168] width 9 height 7
radio input "true"
click at [642, 236] on input "False" at bounding box center [646, 232] width 9 height 7
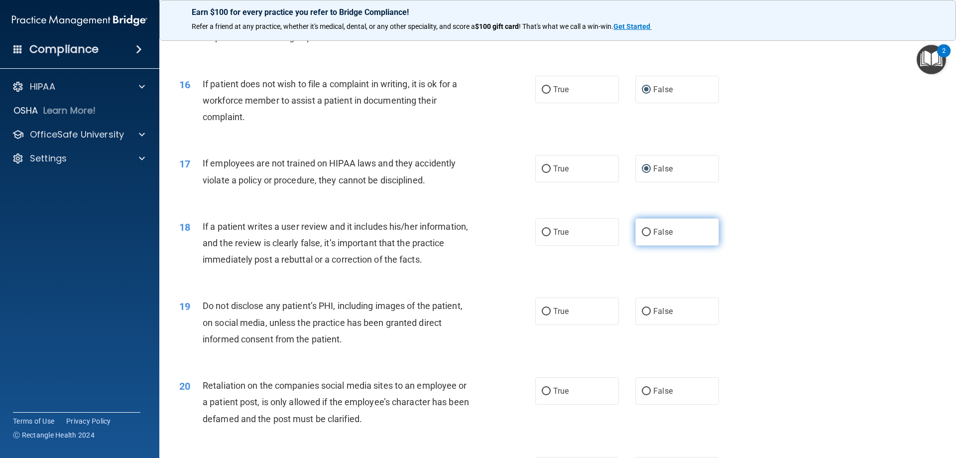
radio input "true"
click at [642, 315] on input "False" at bounding box center [646, 311] width 9 height 7
radio input "true"
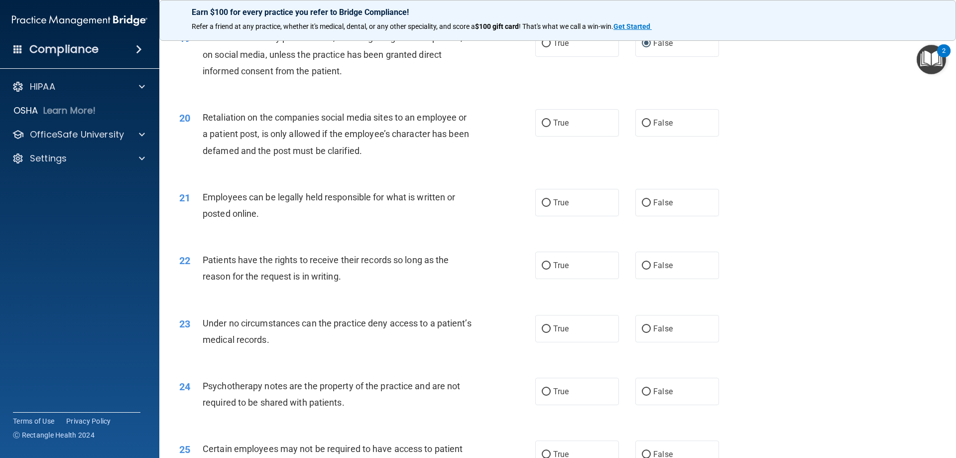
scroll to position [1557, 0]
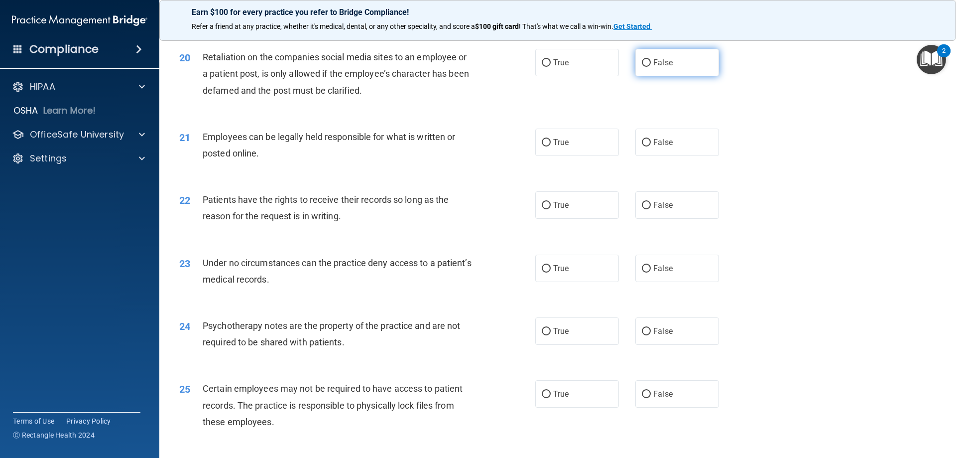
click at [643, 67] on input "False" at bounding box center [646, 62] width 9 height 7
radio input "true"
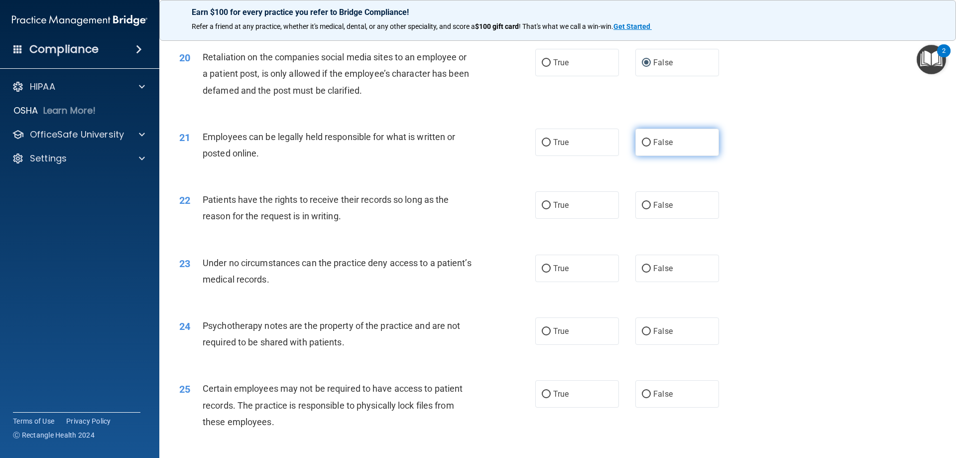
click at [643, 146] on input "False" at bounding box center [646, 142] width 9 height 7
radio input "true"
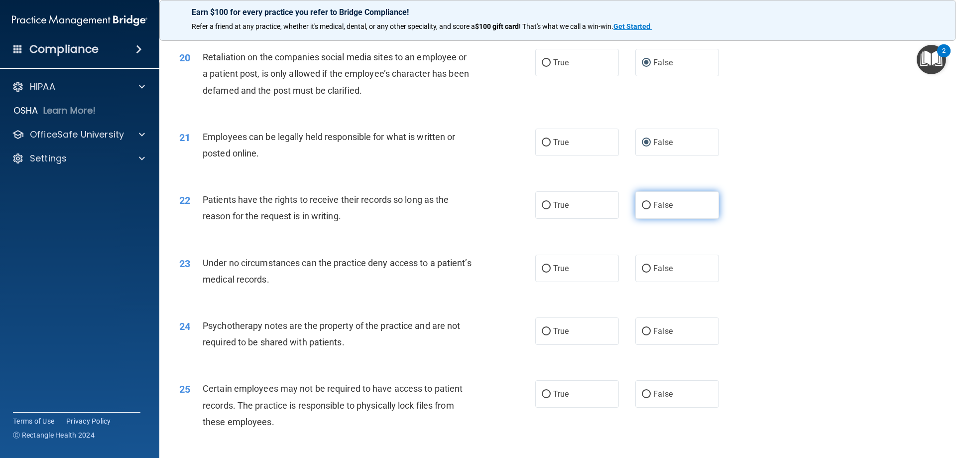
click at [642, 209] on input "False" at bounding box center [646, 205] width 9 height 7
radio input "true"
click at [542, 272] on input "True" at bounding box center [546, 268] width 9 height 7
radio input "true"
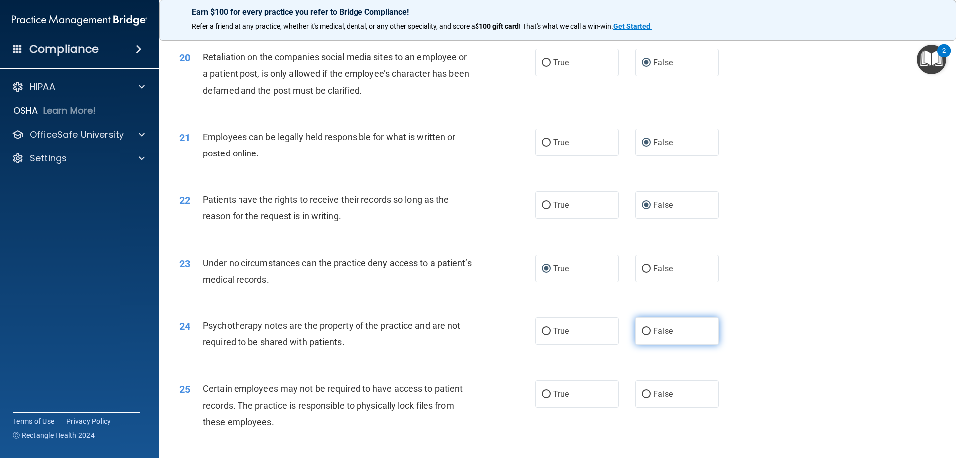
click at [643, 335] on input "False" at bounding box center [646, 331] width 9 height 7
radio input "true"
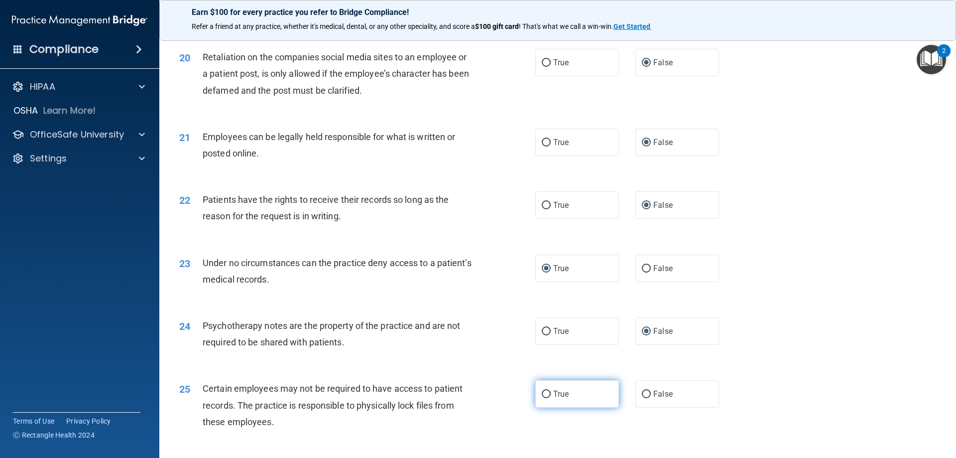
click at [542, 398] on input "True" at bounding box center [546, 393] width 9 height 7
radio input "true"
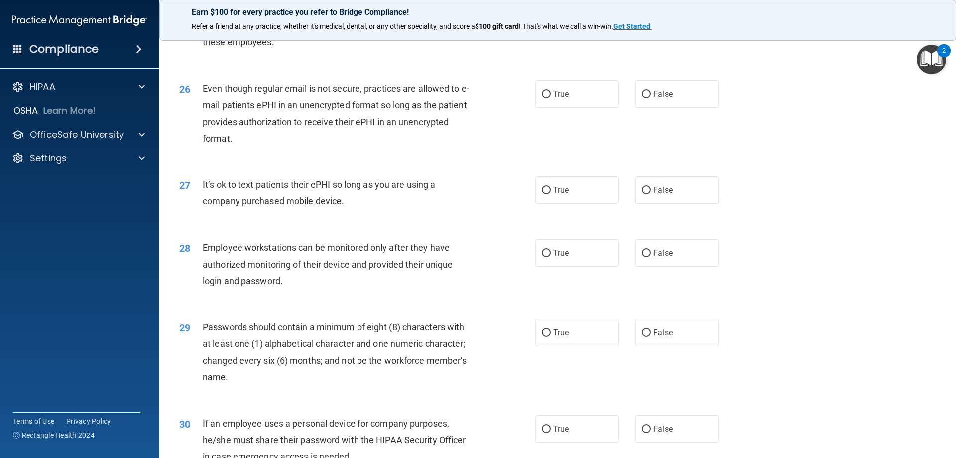
scroll to position [1943, 0]
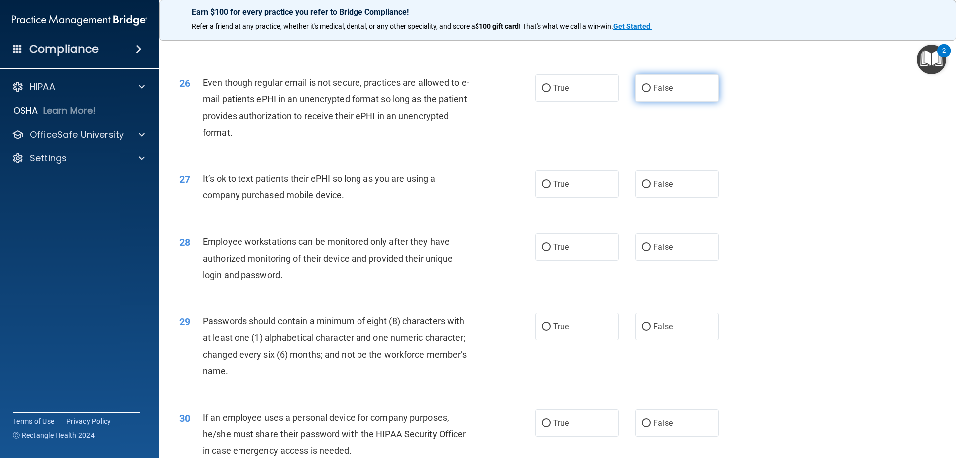
click at [642, 92] on input "False" at bounding box center [646, 88] width 9 height 7
radio input "true"
click at [642, 188] on input "False" at bounding box center [646, 184] width 9 height 7
radio input "true"
click at [542, 251] on input "True" at bounding box center [546, 247] width 9 height 7
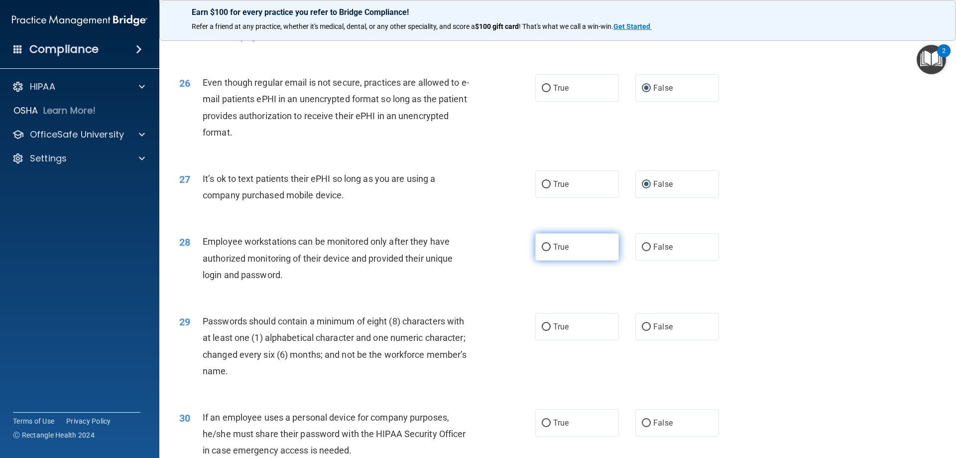
radio input "true"
click at [543, 331] on input "True" at bounding box center [546, 326] width 9 height 7
radio input "true"
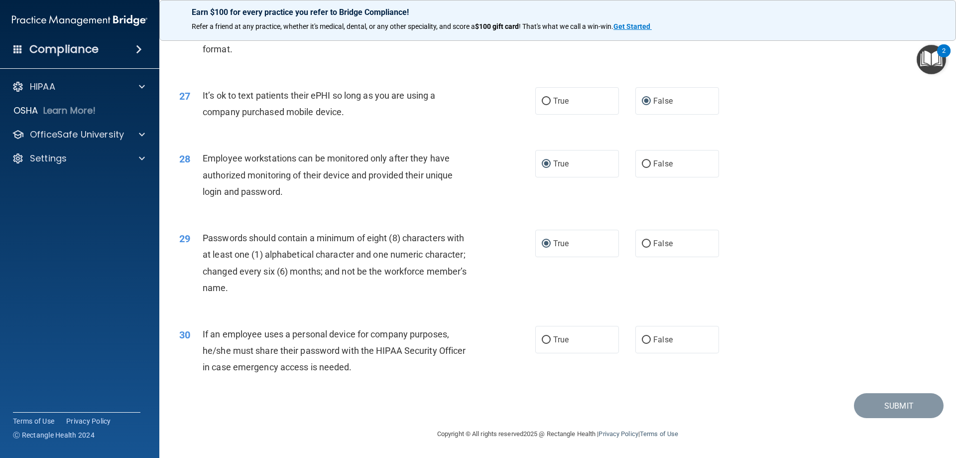
scroll to position [2043, 0]
click at [644, 339] on input "False" at bounding box center [646, 339] width 9 height 7
radio input "true"
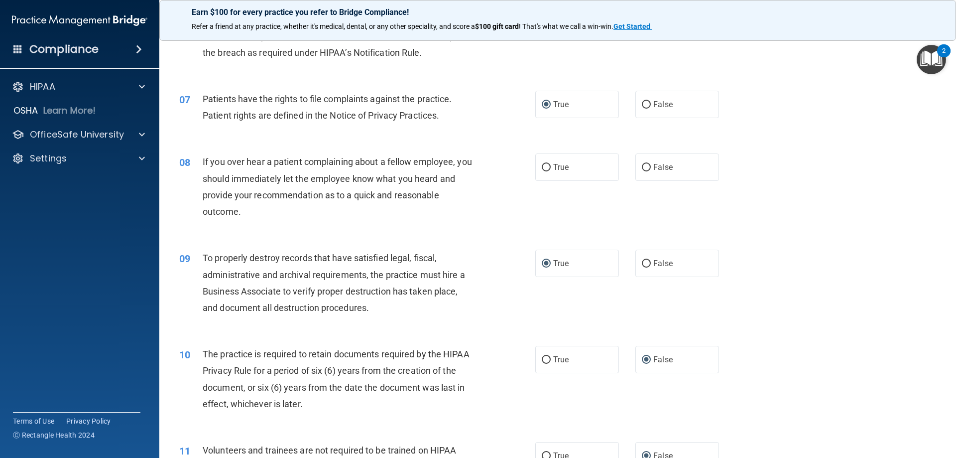
scroll to position [506, 0]
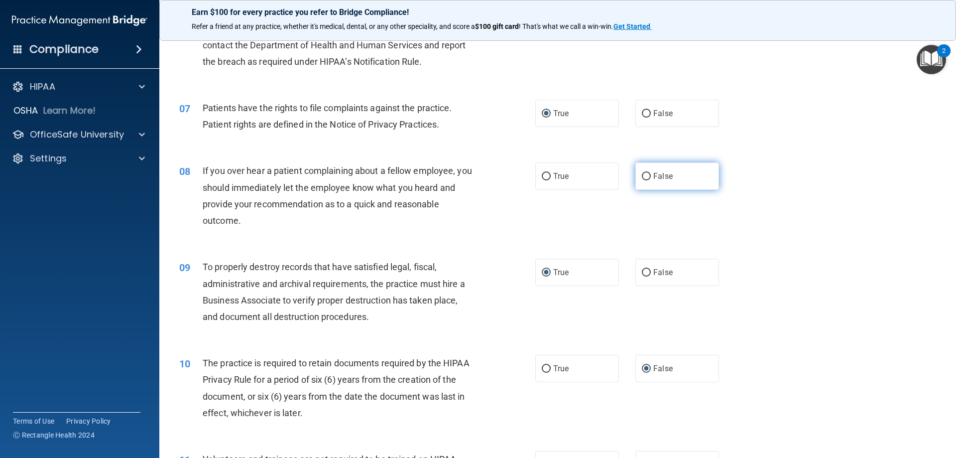
click at [645, 175] on input "False" at bounding box center [646, 176] width 9 height 7
radio input "true"
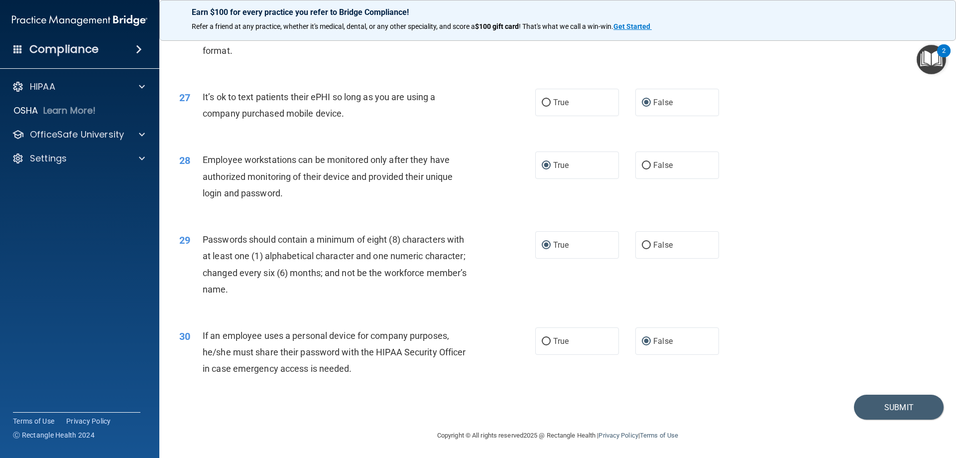
scroll to position [2043, 0]
click at [890, 401] on button "Submit" at bounding box center [899, 405] width 90 height 25
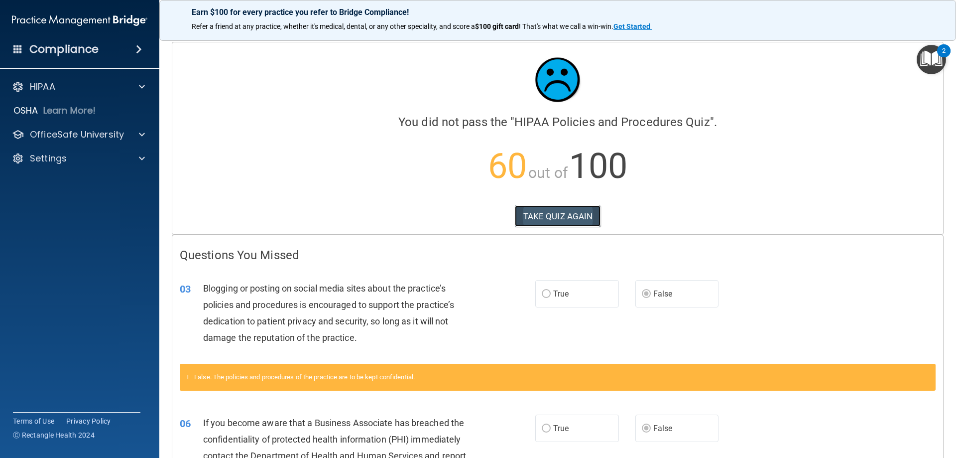
click at [552, 214] on button "TAKE QUIZ AGAIN" at bounding box center [558, 216] width 86 height 22
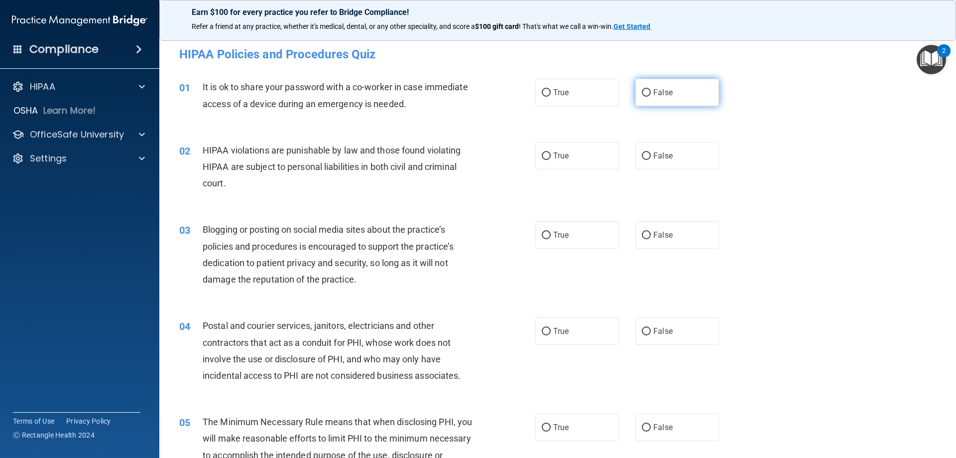
click at [642, 94] on input "False" at bounding box center [646, 92] width 9 height 7
radio input "true"
click at [543, 156] on input "True" at bounding box center [546, 155] width 9 height 7
radio input "true"
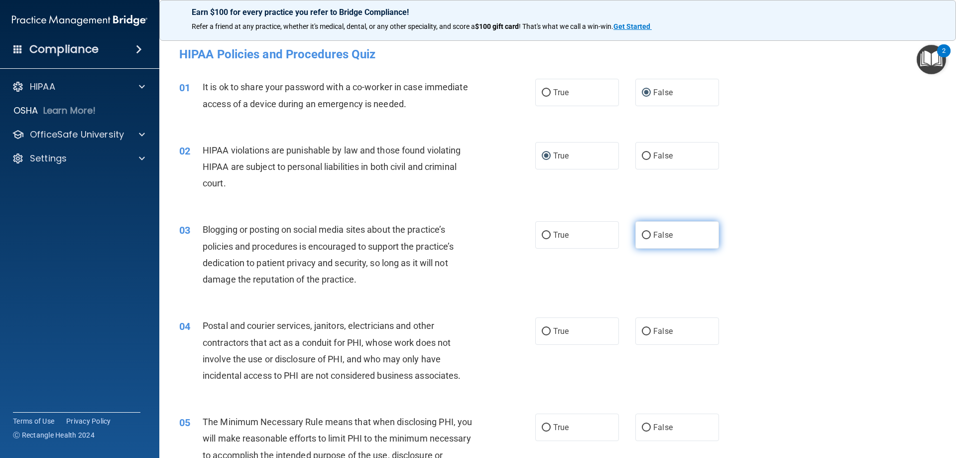
click at [642, 235] on input "False" at bounding box center [646, 235] width 9 height 7
radio input "true"
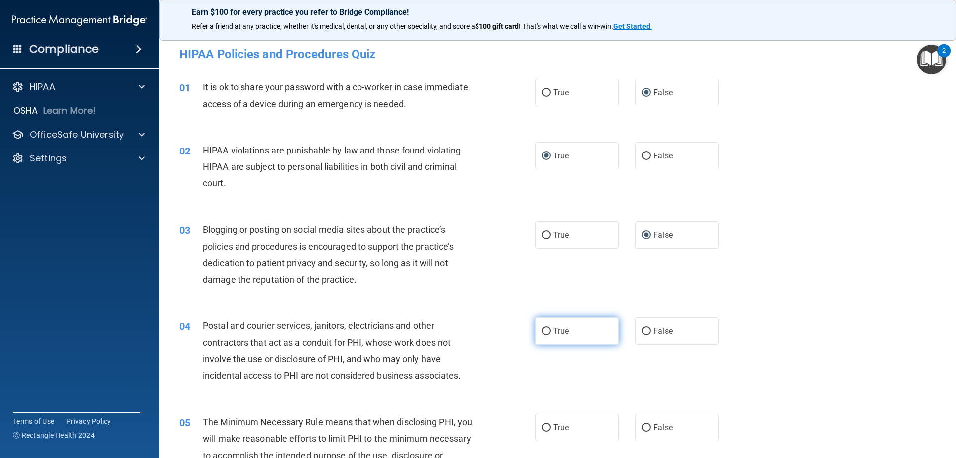
click at [542, 331] on input "True" at bounding box center [546, 331] width 9 height 7
radio input "true"
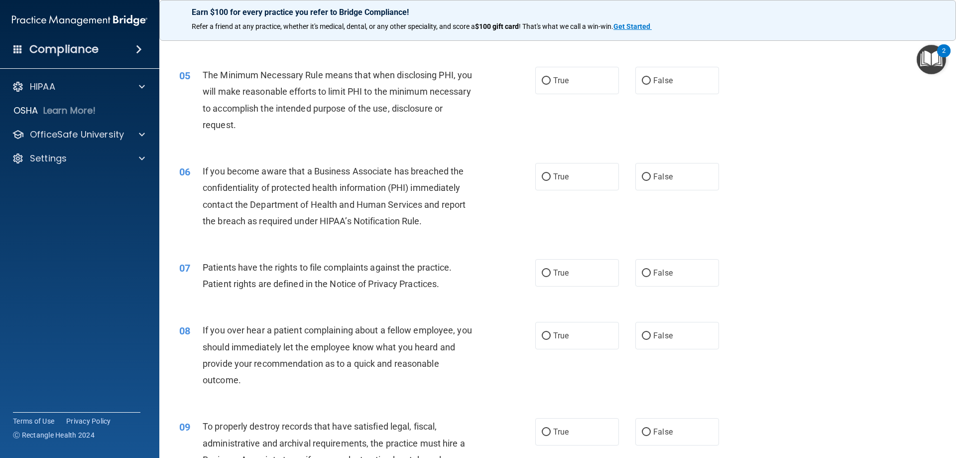
scroll to position [350, 0]
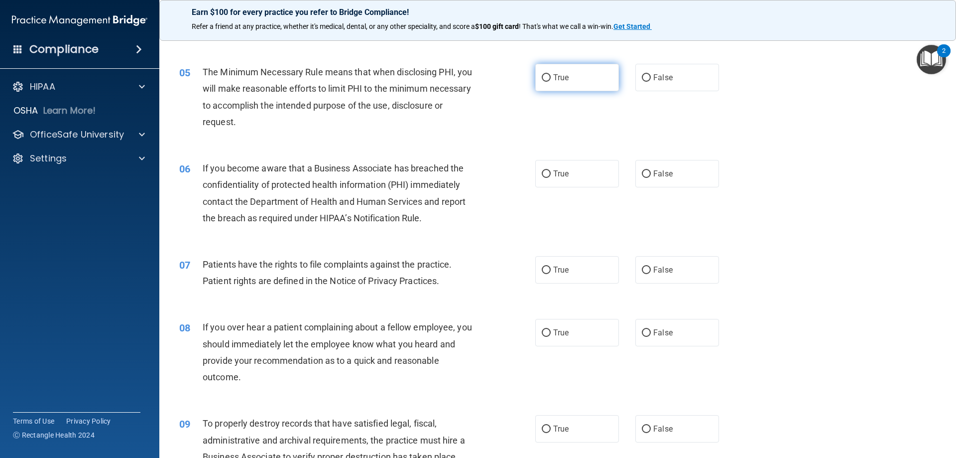
click at [543, 77] on input "True" at bounding box center [546, 77] width 9 height 7
radio input "true"
click at [642, 173] on input "False" at bounding box center [646, 173] width 9 height 7
radio input "true"
click at [543, 268] on input "True" at bounding box center [546, 269] width 9 height 7
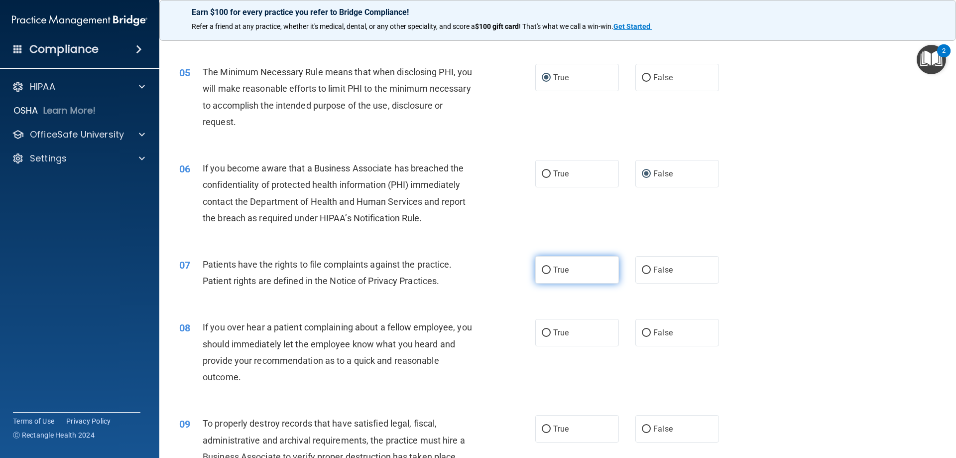
radio input "true"
click at [642, 331] on input "False" at bounding box center [646, 332] width 9 height 7
radio input "true"
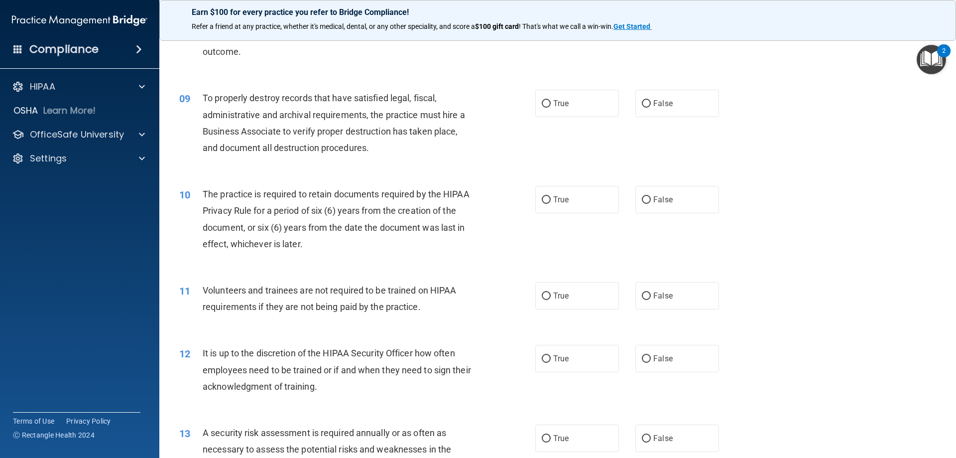
scroll to position [708, 0]
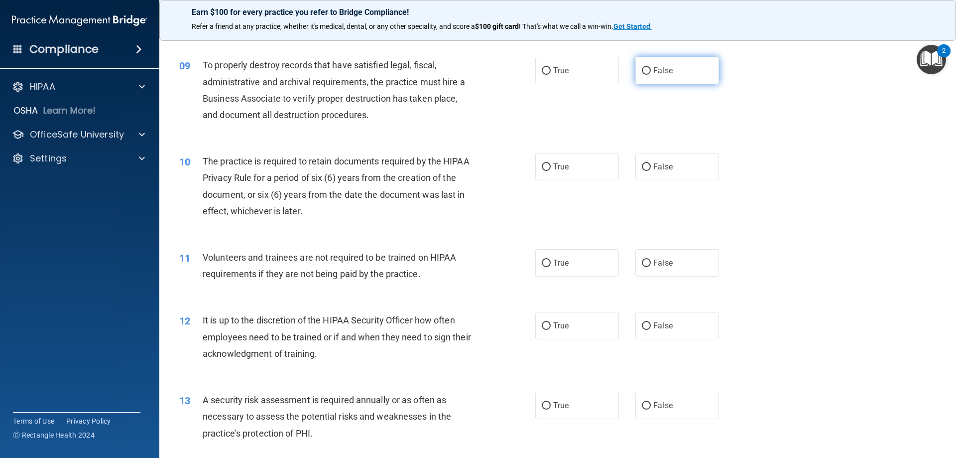
click at [642, 72] on input "False" at bounding box center [646, 70] width 9 height 7
radio input "true"
click at [542, 166] on input "True" at bounding box center [546, 166] width 9 height 7
radio input "true"
click at [642, 263] on input "False" at bounding box center [646, 262] width 9 height 7
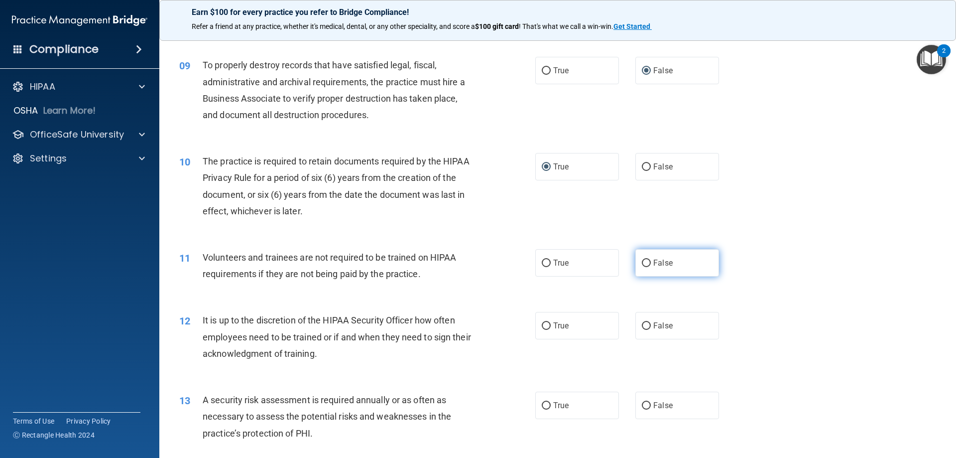
radio input "true"
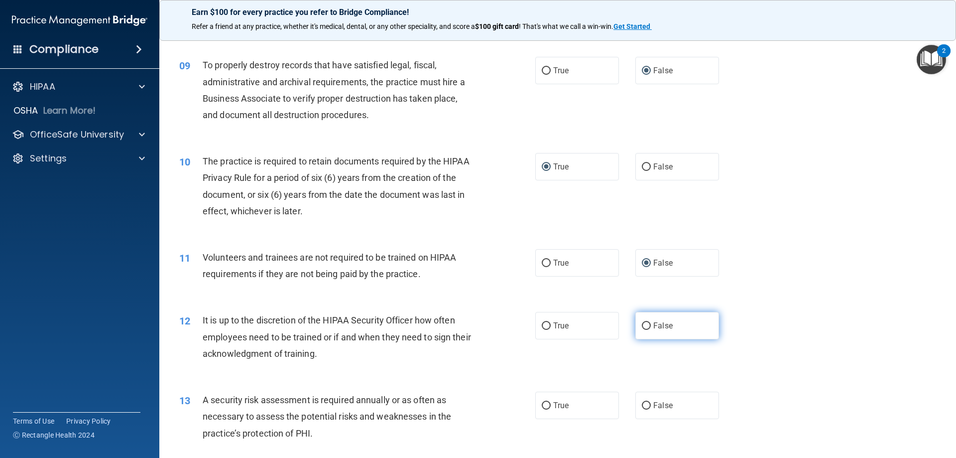
click at [642, 324] on input "False" at bounding box center [646, 325] width 9 height 7
radio input "true"
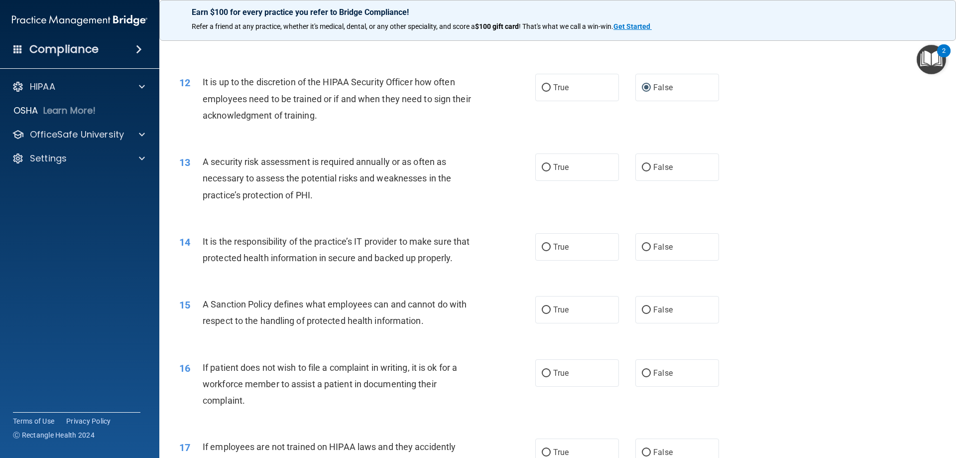
scroll to position [955, 0]
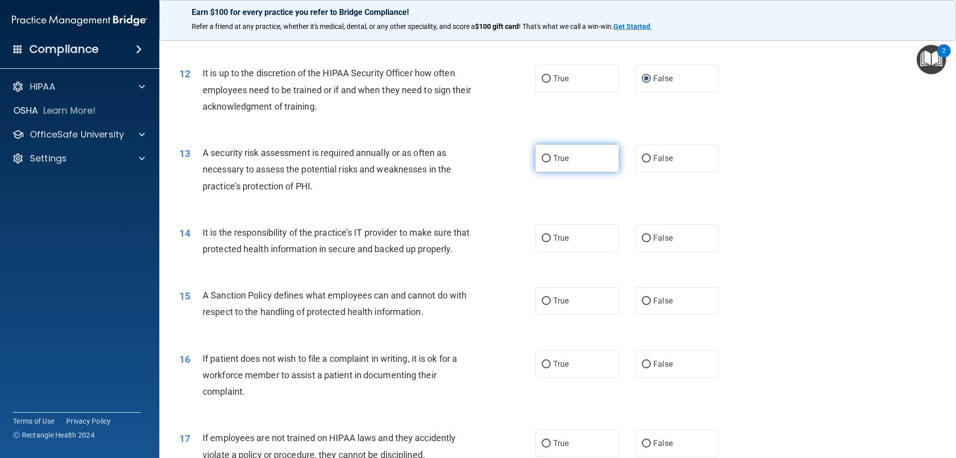
click at [543, 157] on input "True" at bounding box center [546, 158] width 9 height 7
radio input "true"
click at [642, 237] on input "False" at bounding box center [646, 238] width 9 height 7
radio input "true"
click at [644, 305] on input "False" at bounding box center [646, 300] width 9 height 7
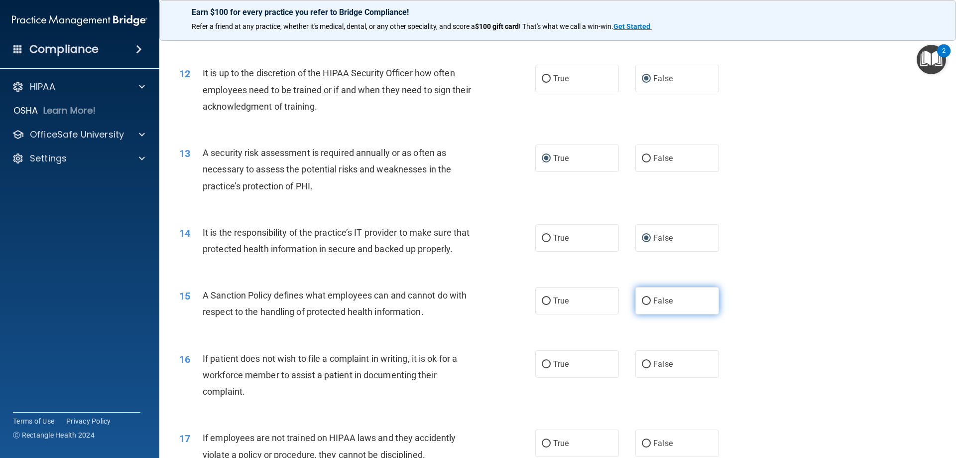
radio input "true"
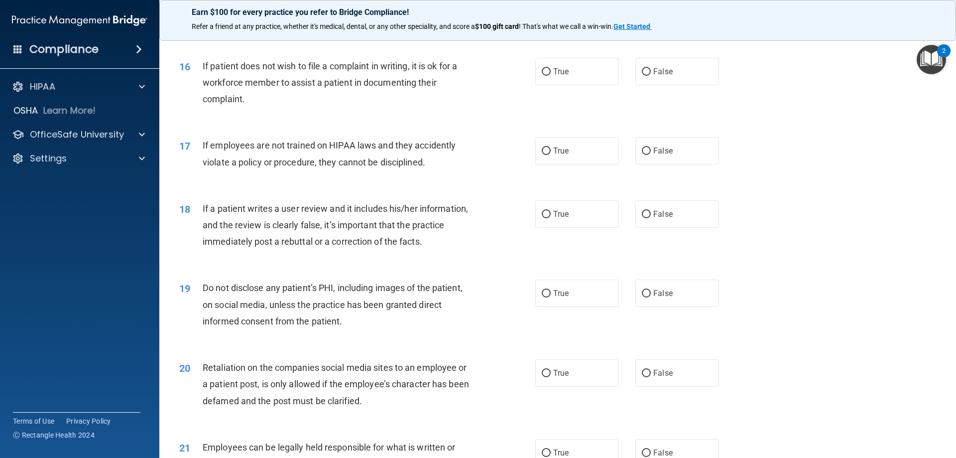
scroll to position [1256, 0]
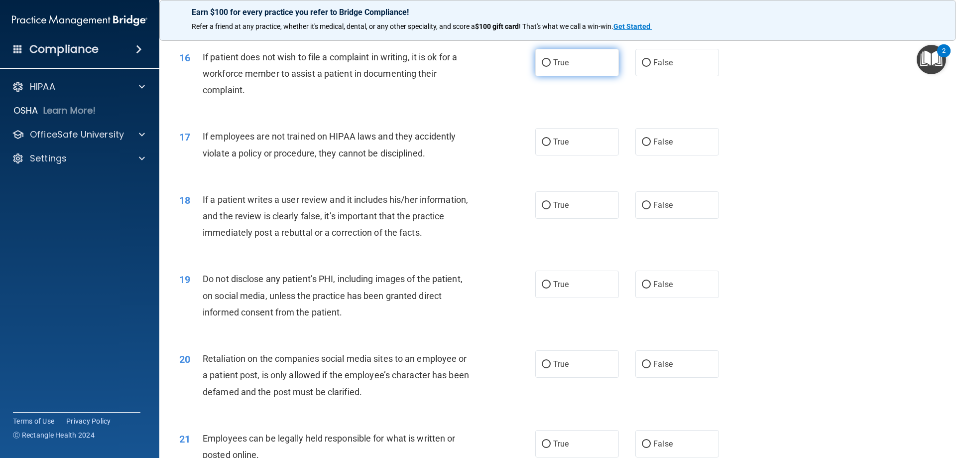
click at [542, 67] on input "True" at bounding box center [546, 62] width 9 height 7
radio input "true"
click at [643, 146] on input "False" at bounding box center [646, 141] width 9 height 7
radio input "true"
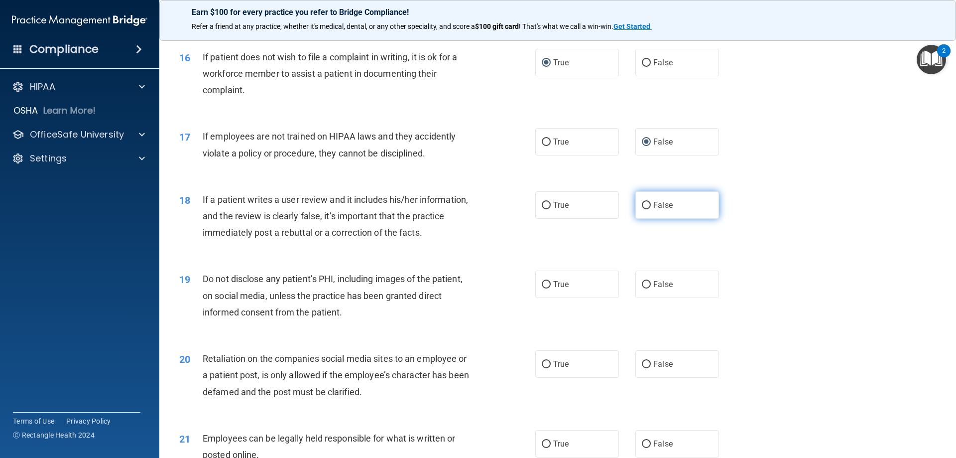
click at [642, 209] on input "False" at bounding box center [646, 205] width 9 height 7
radio input "true"
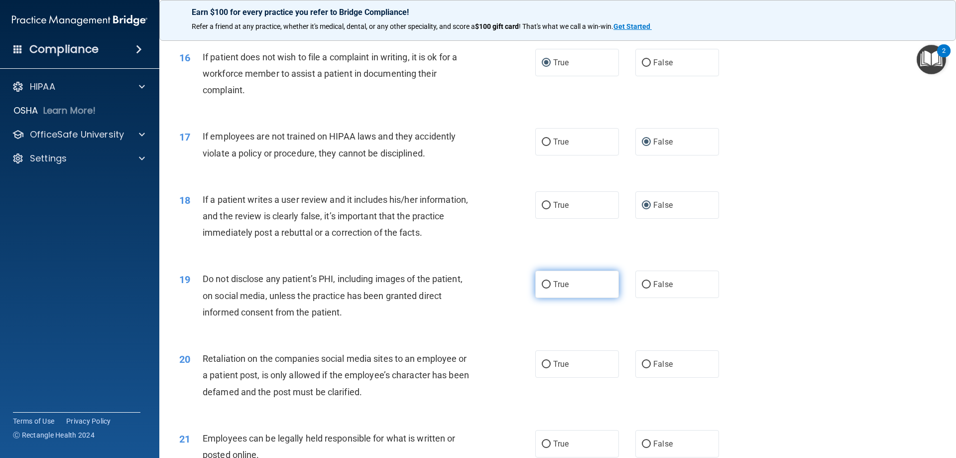
click at [542, 288] on input "True" at bounding box center [546, 284] width 9 height 7
radio input "true"
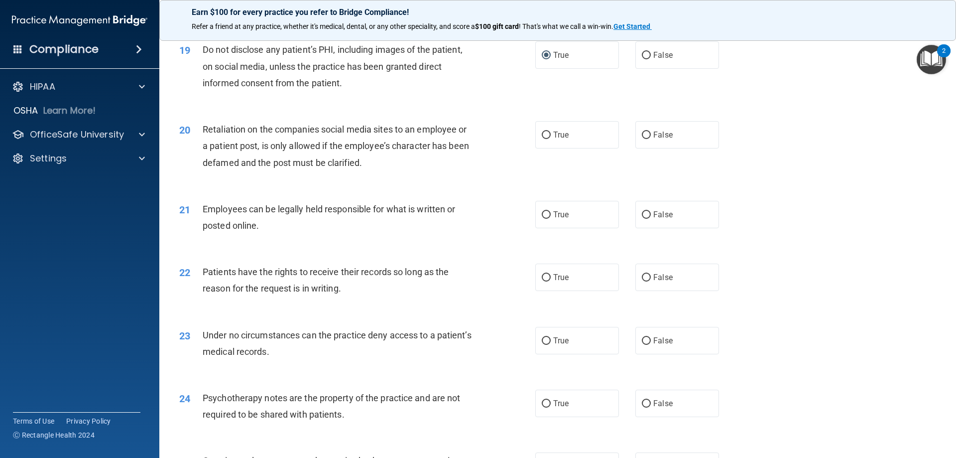
scroll to position [1500, 0]
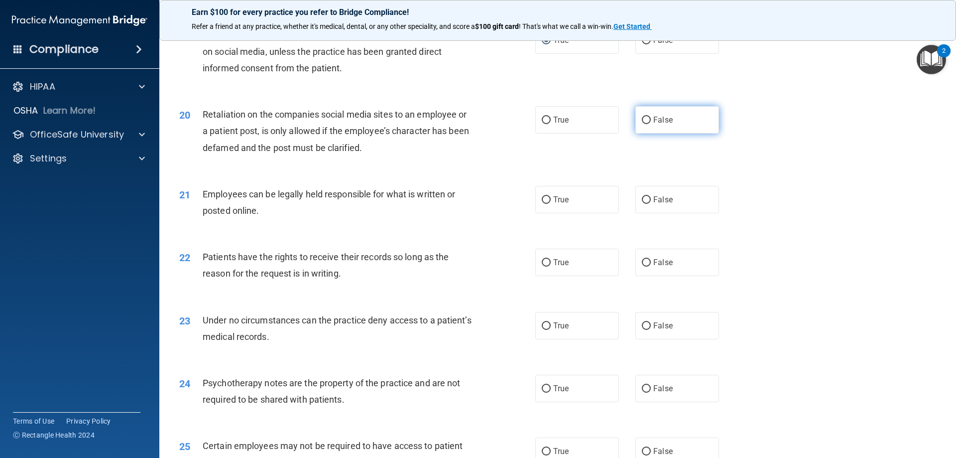
click at [642, 124] on input "False" at bounding box center [646, 120] width 9 height 7
radio input "true"
click at [542, 204] on input "True" at bounding box center [546, 199] width 9 height 7
radio input "true"
click at [642, 266] on input "False" at bounding box center [646, 262] width 9 height 7
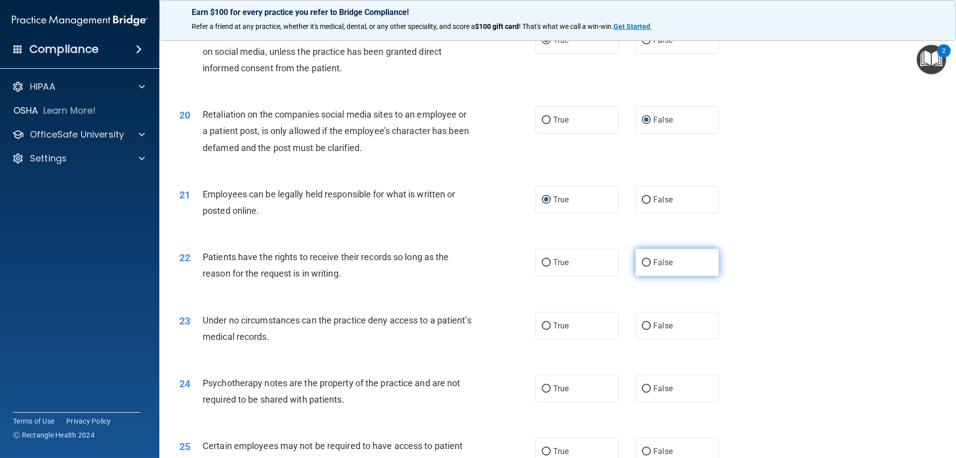
radio input "true"
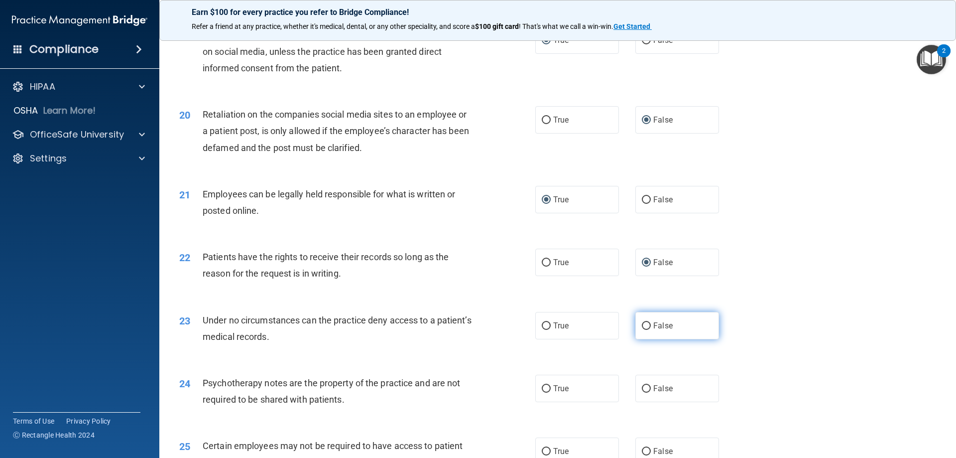
click at [642, 330] on input "False" at bounding box center [646, 325] width 9 height 7
radio input "true"
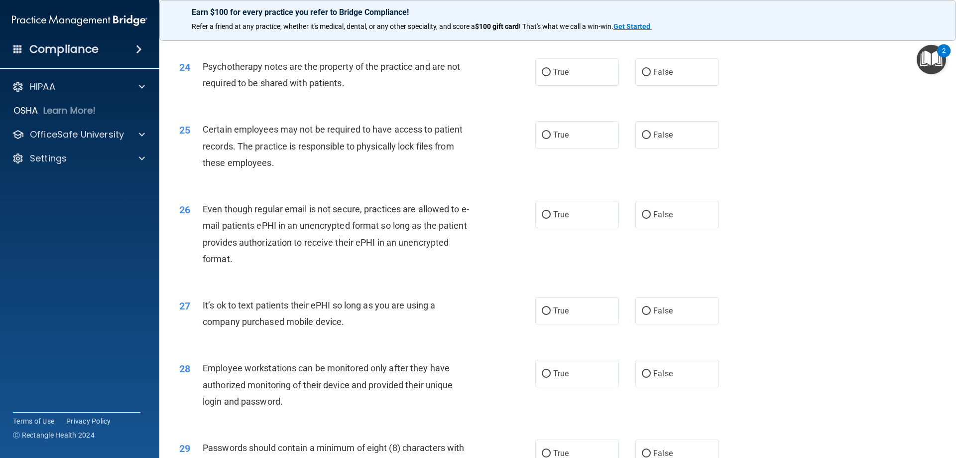
scroll to position [1822, 0]
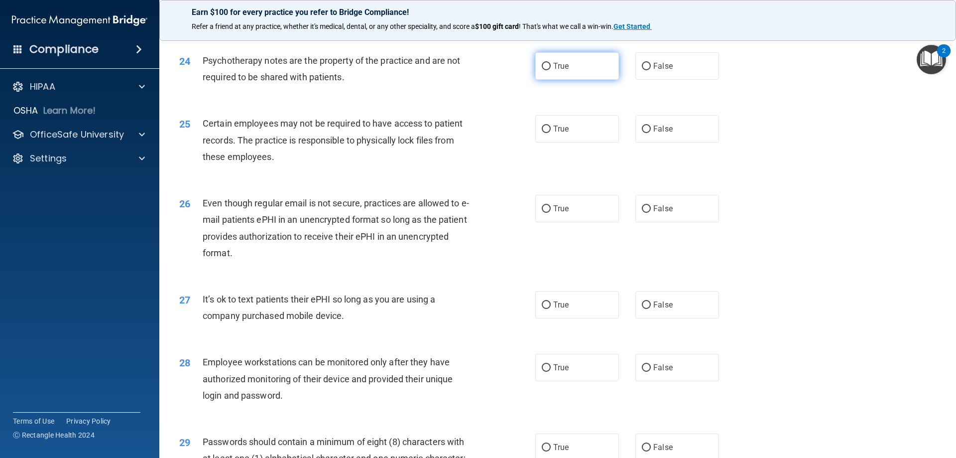
click at [543, 70] on input "True" at bounding box center [546, 66] width 9 height 7
radio input "true"
click at [543, 213] on input "True" at bounding box center [546, 208] width 9 height 7
radio input "true"
click at [642, 372] on input "False" at bounding box center [646, 367] width 9 height 7
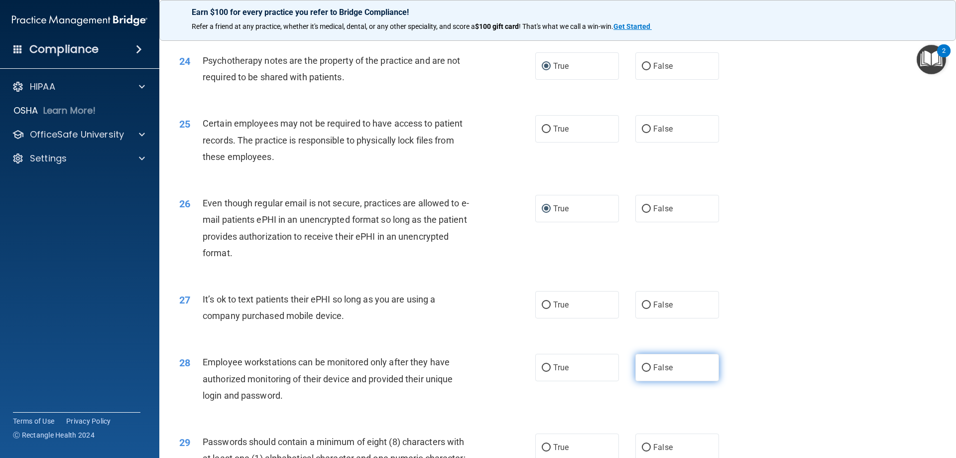
radio input "true"
click at [544, 133] on input "True" at bounding box center [546, 129] width 9 height 7
radio input "true"
click at [643, 309] on input "False" at bounding box center [646, 304] width 9 height 7
radio input "true"
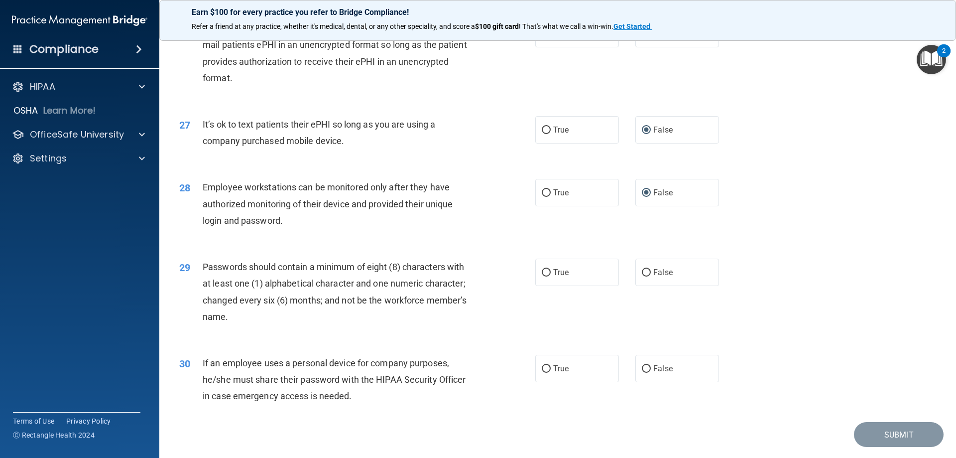
scroll to position [2043, 0]
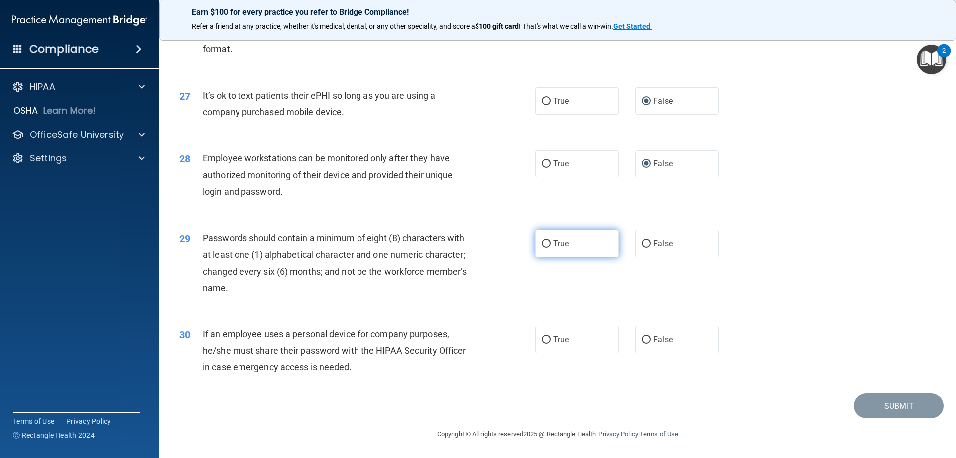
click at [543, 241] on input "True" at bounding box center [546, 243] width 9 height 7
radio input "true"
drag, startPoint x: 641, startPoint y: 338, endPoint x: 678, endPoint y: 338, distance: 37.9
click at [643, 338] on input "False" at bounding box center [646, 339] width 9 height 7
radio input "true"
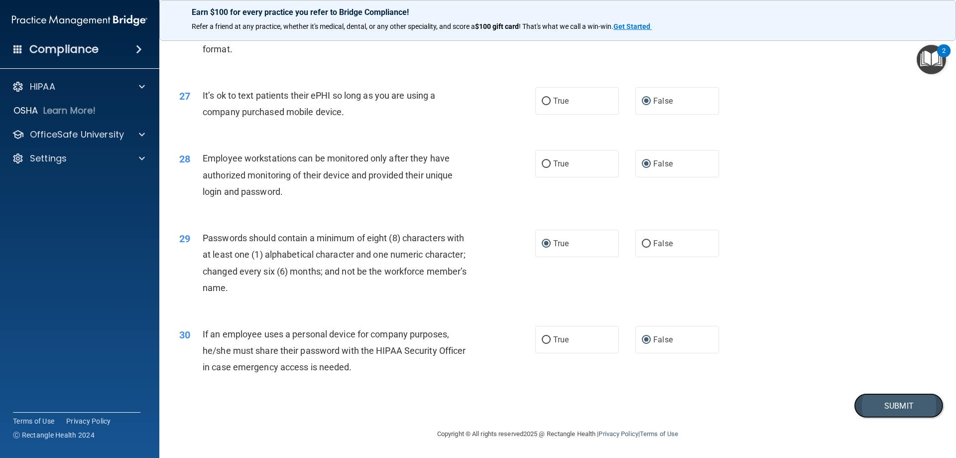
click at [882, 403] on button "Submit" at bounding box center [899, 405] width 90 height 25
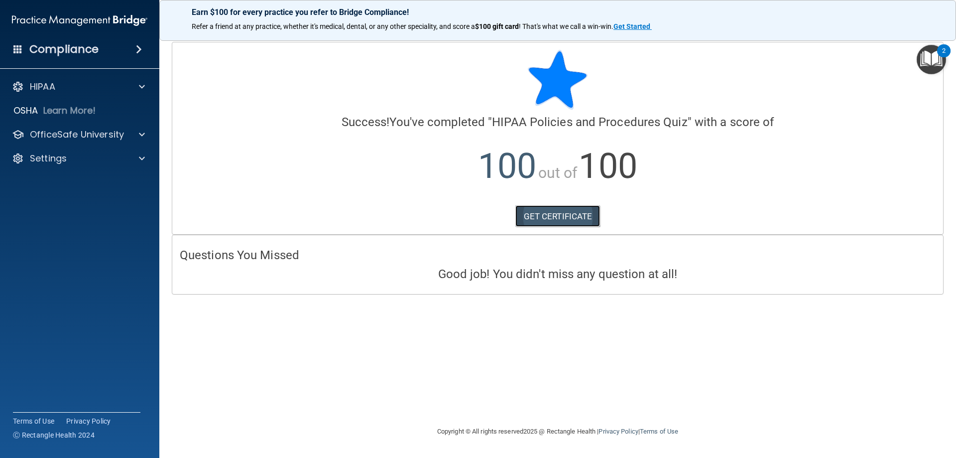
click at [553, 216] on link "GET CERTIFICATE" at bounding box center [558, 216] width 85 height 22
click at [98, 135] on p "OfficeSafe University" at bounding box center [77, 135] width 94 height 12
click at [91, 156] on div "HIPAA Training" at bounding box center [74, 158] width 136 height 10
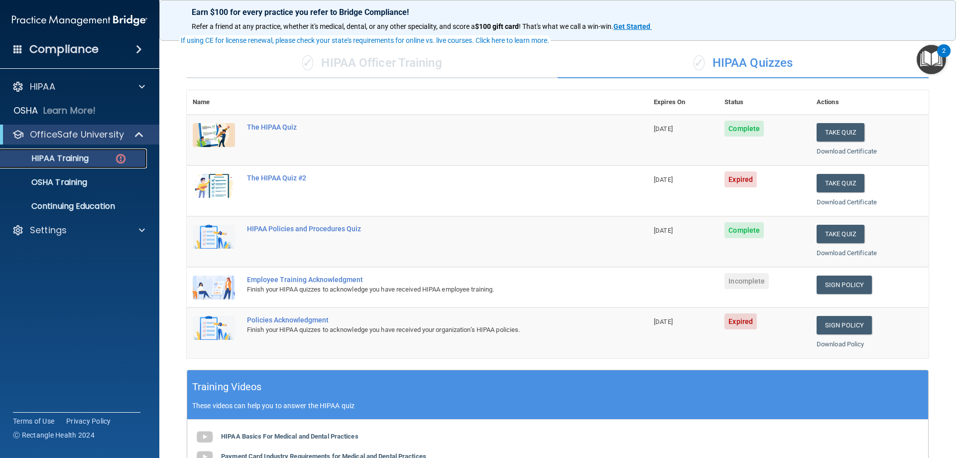
scroll to position [63, 0]
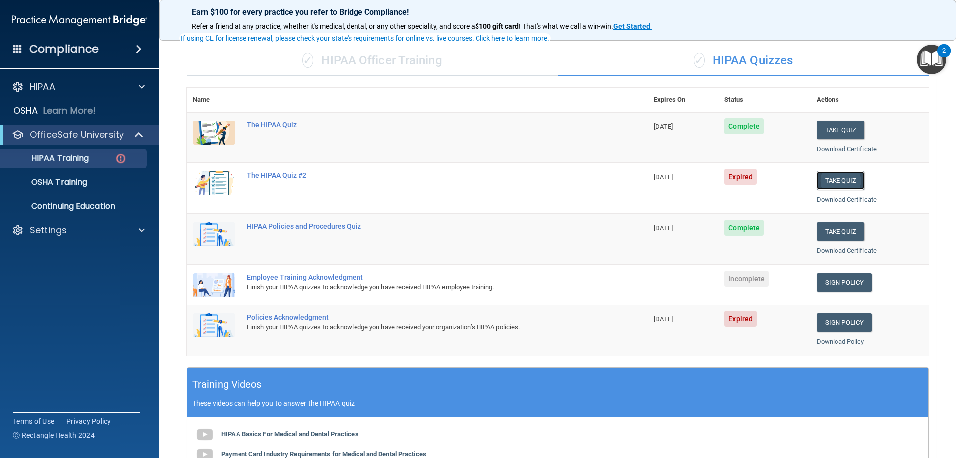
click at [838, 179] on button "Take Quiz" at bounding box center [841, 180] width 48 height 18
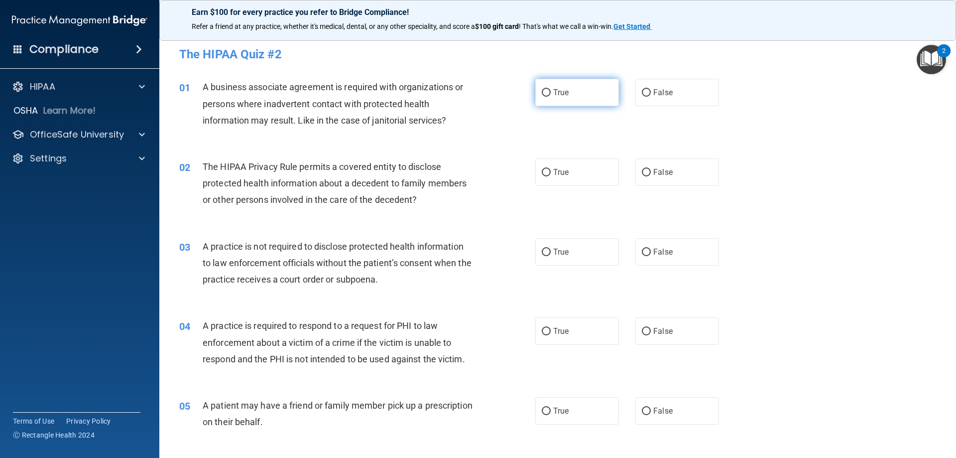
click at [544, 91] on input "True" at bounding box center [546, 92] width 9 height 7
radio input "true"
click at [643, 173] on input "False" at bounding box center [646, 172] width 9 height 7
radio input "true"
click at [542, 252] on input "True" at bounding box center [546, 252] width 9 height 7
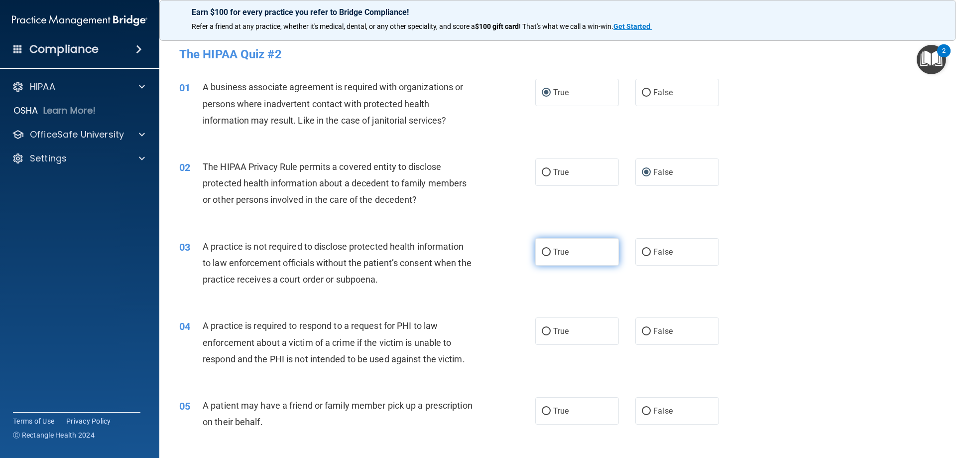
radio input "true"
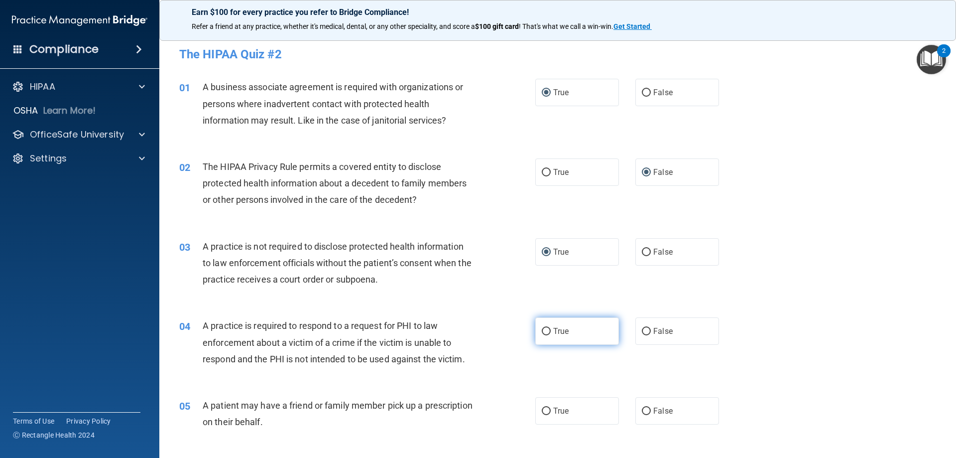
click at [542, 331] on input "True" at bounding box center [546, 331] width 9 height 7
radio input "true"
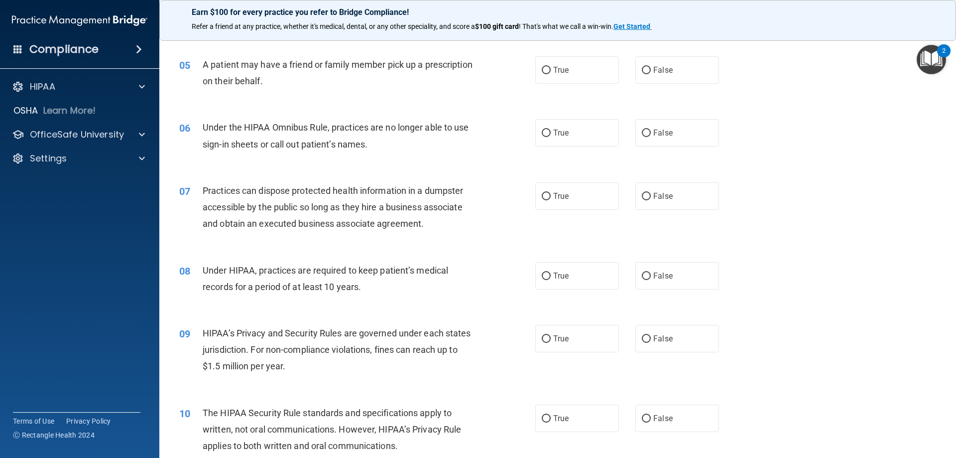
scroll to position [349, 0]
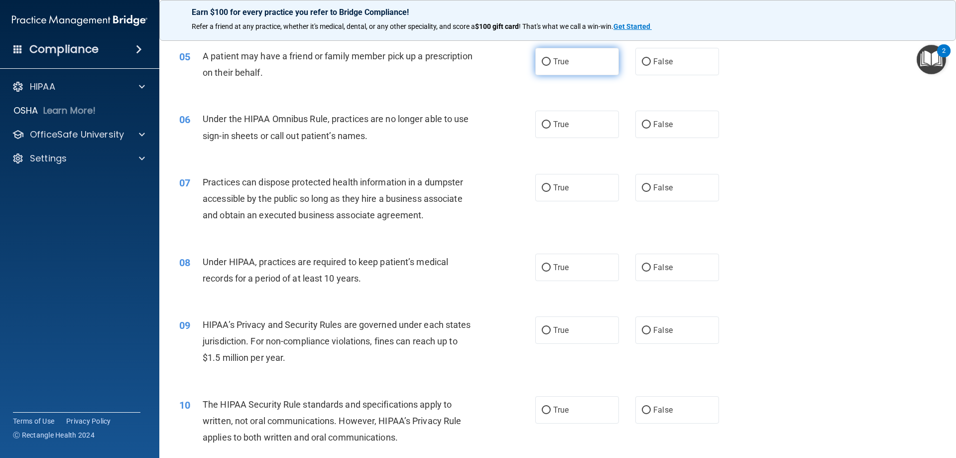
click at [543, 62] on input "True" at bounding box center [546, 61] width 9 height 7
radio input "true"
click at [642, 124] on input "False" at bounding box center [646, 124] width 9 height 7
radio input "true"
click at [642, 186] on input "False" at bounding box center [646, 187] width 9 height 7
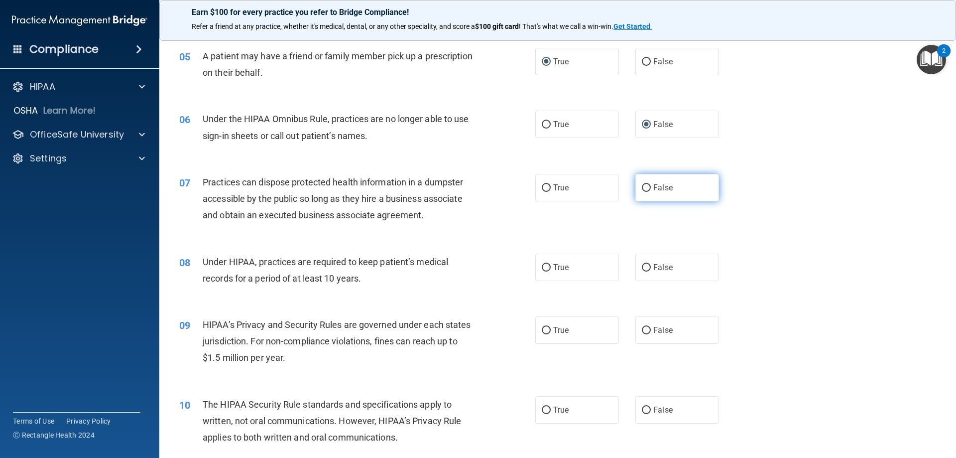
radio input "true"
click at [543, 267] on input "True" at bounding box center [546, 267] width 9 height 7
radio input "true"
click at [543, 330] on input "True" at bounding box center [546, 330] width 9 height 7
radio input "true"
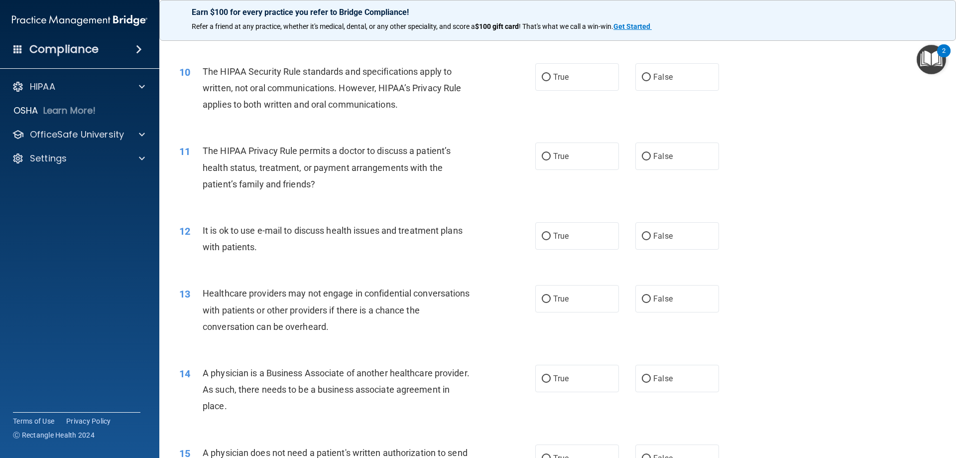
scroll to position [698, 0]
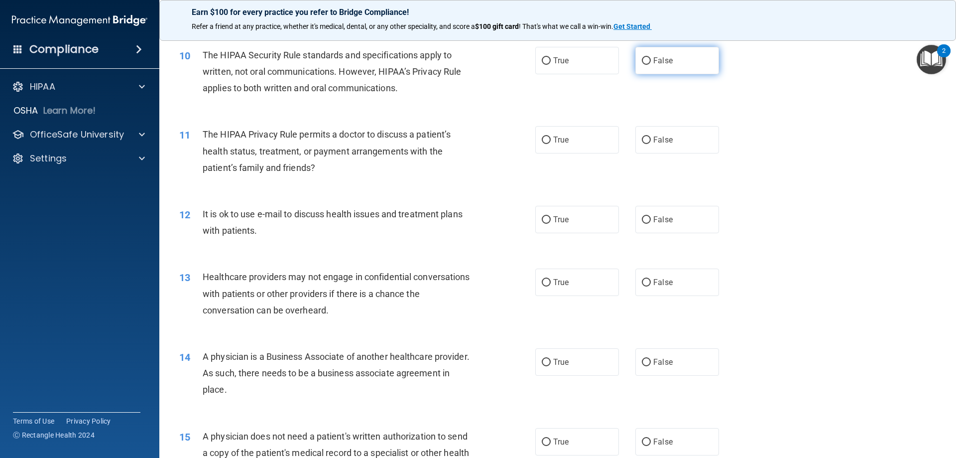
click at [642, 60] on input "False" at bounding box center [646, 60] width 9 height 7
radio input "true"
click at [644, 138] on input "False" at bounding box center [646, 139] width 9 height 7
radio input "true"
click at [642, 218] on input "False" at bounding box center [646, 219] width 9 height 7
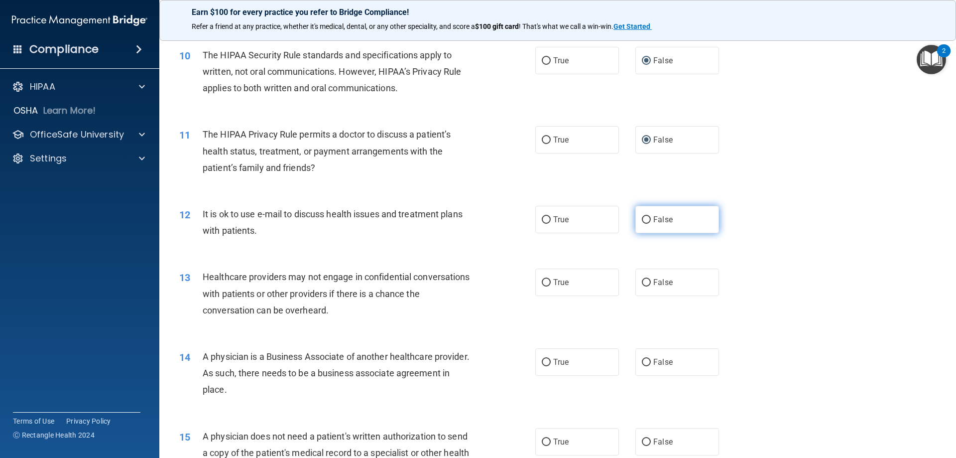
radio input "true"
click at [543, 282] on input "True" at bounding box center [546, 282] width 9 height 7
radio input "true"
click at [543, 362] on input "True" at bounding box center [546, 362] width 9 height 7
radio input "true"
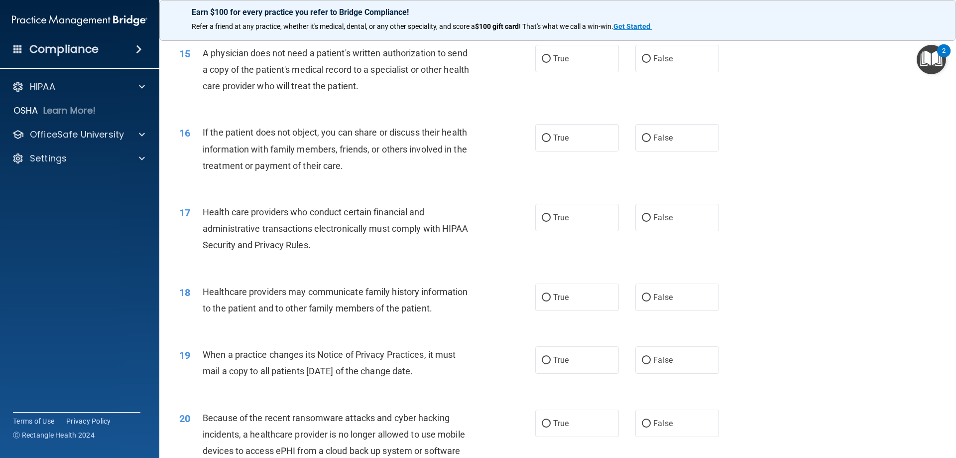
scroll to position [1084, 0]
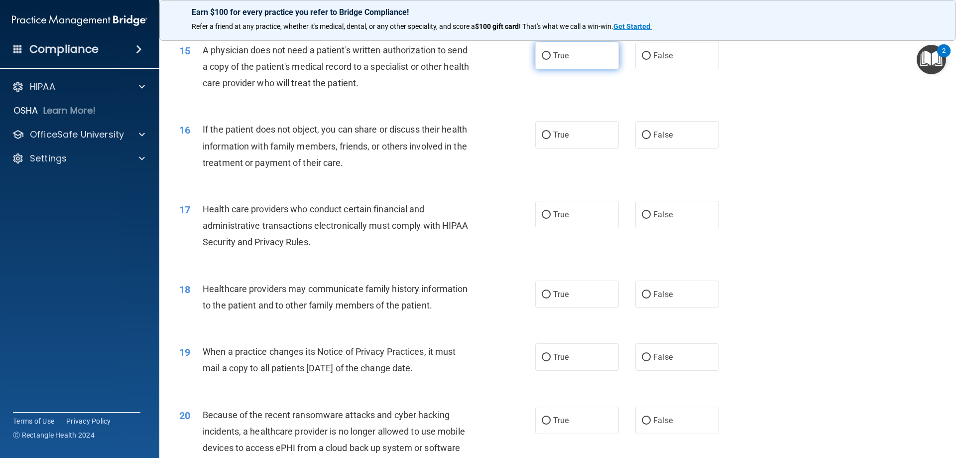
click at [544, 55] on input "True" at bounding box center [546, 55] width 9 height 7
radio input "true"
click at [543, 135] on input "True" at bounding box center [546, 134] width 9 height 7
radio input "true"
click at [542, 212] on input "True" at bounding box center [546, 214] width 9 height 7
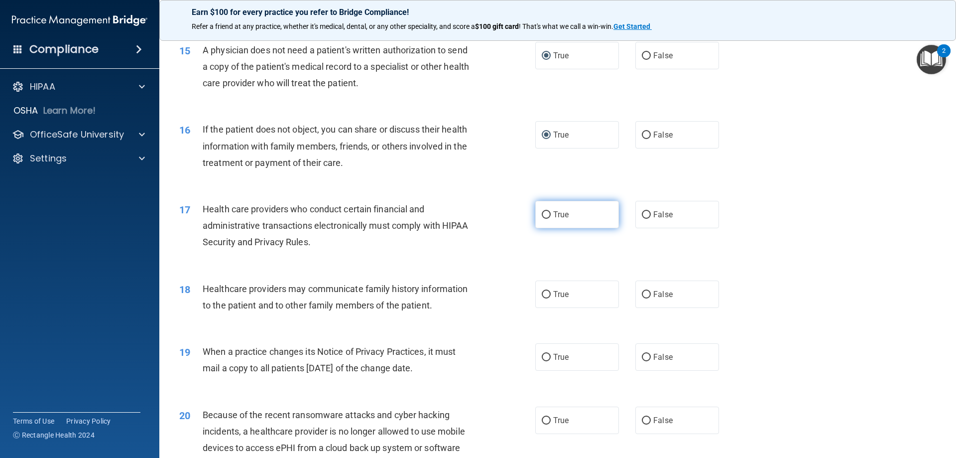
radio input "true"
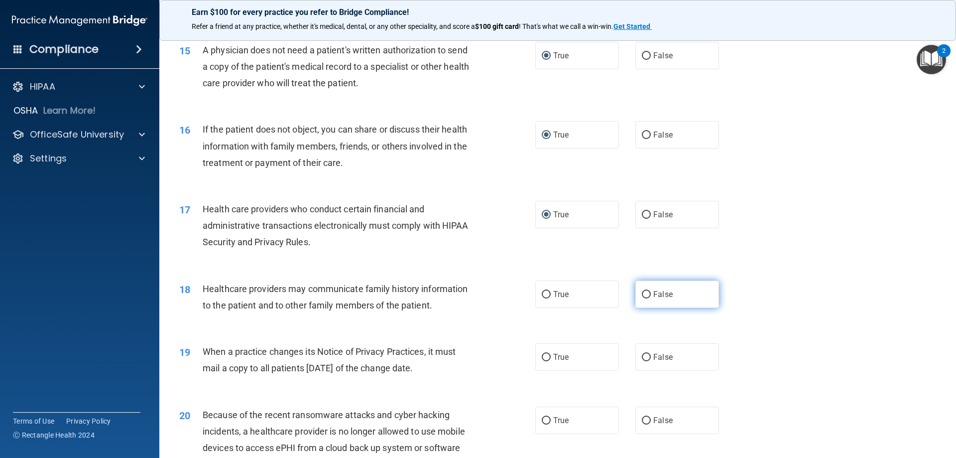
click at [642, 293] on input "False" at bounding box center [646, 294] width 9 height 7
radio input "true"
click at [643, 357] on input "False" at bounding box center [646, 357] width 9 height 7
radio input "true"
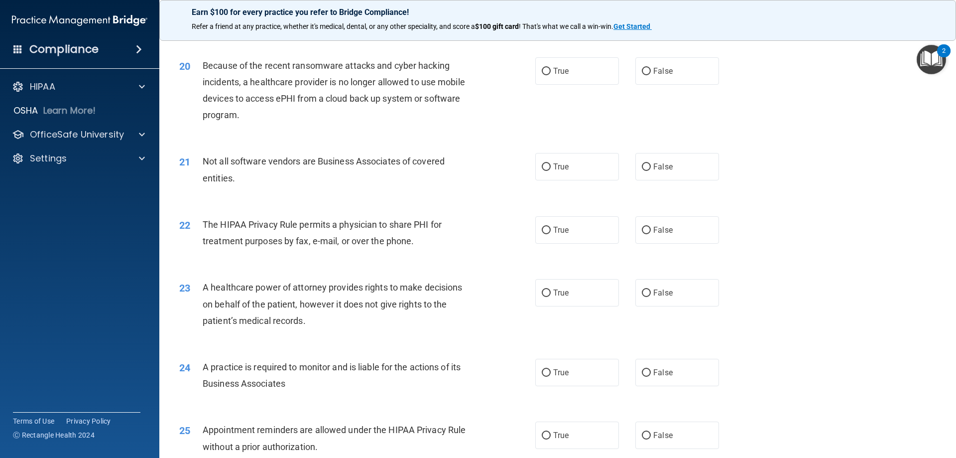
scroll to position [1442, 0]
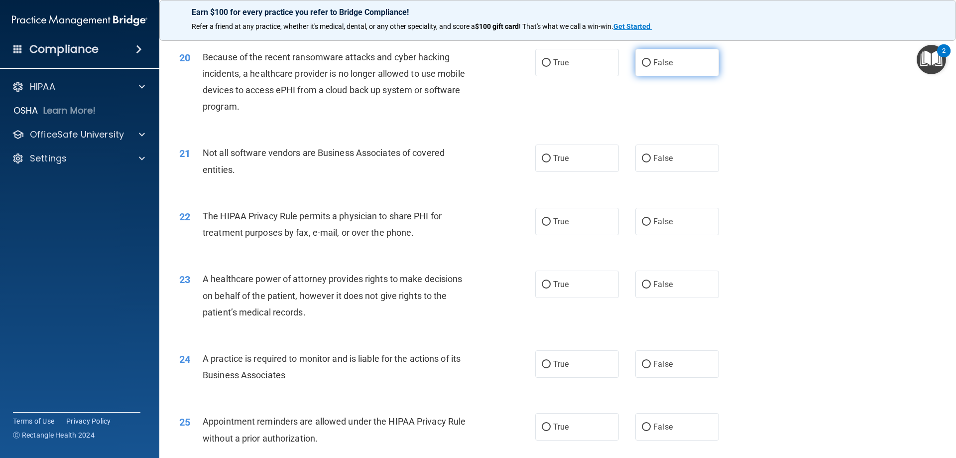
click at [643, 61] on input "False" at bounding box center [646, 62] width 9 height 7
radio input "true"
click at [543, 158] on input "True" at bounding box center [546, 158] width 9 height 7
radio input "true"
click at [542, 221] on input "True" at bounding box center [546, 221] width 9 height 7
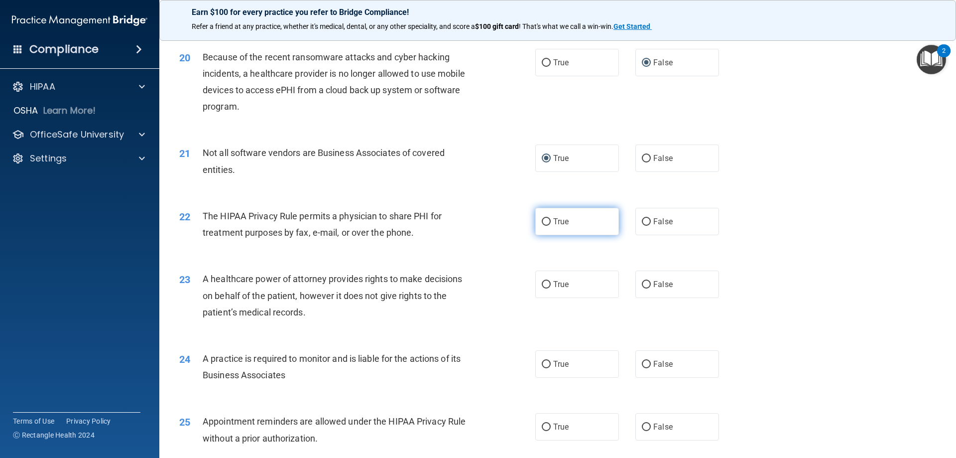
radio input "true"
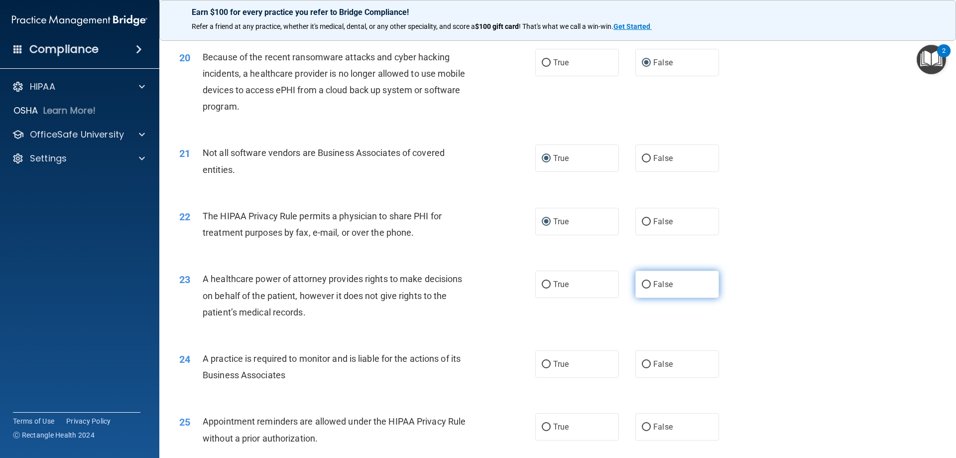
click at [644, 282] on input "False" at bounding box center [646, 284] width 9 height 7
radio input "true"
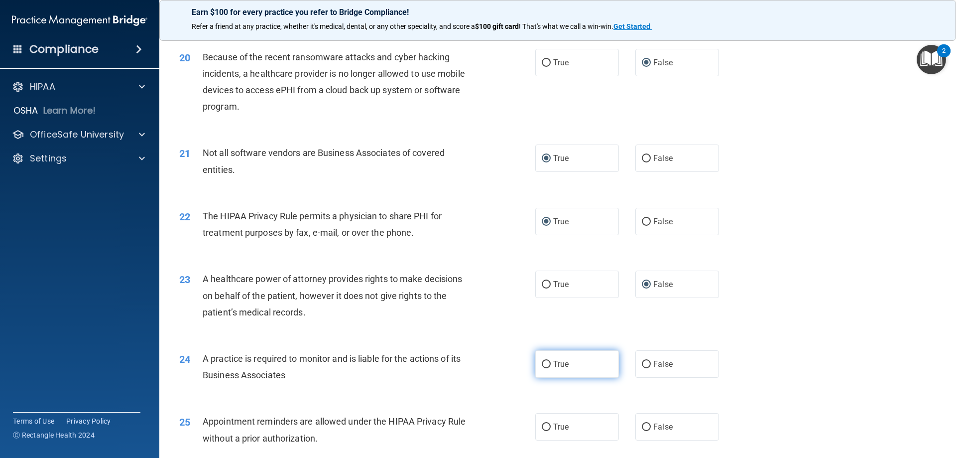
click at [546, 363] on input "True" at bounding box center [546, 364] width 9 height 7
radio input "true"
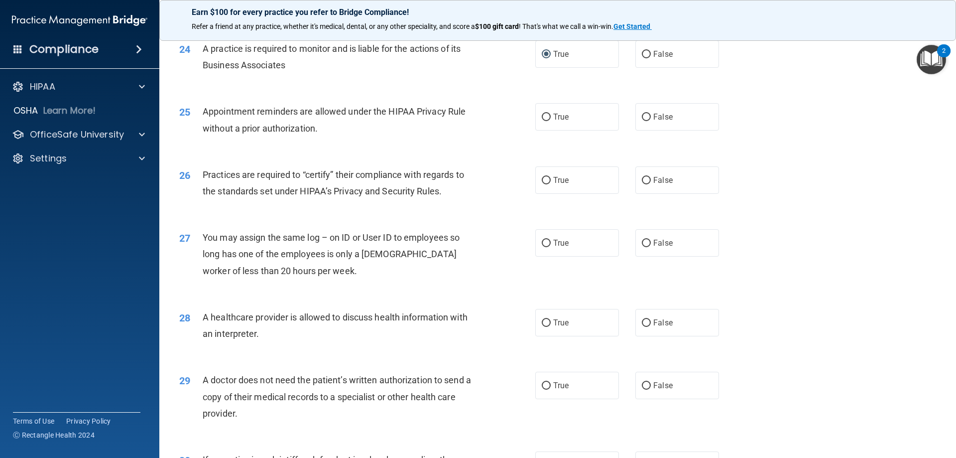
scroll to position [1746, 0]
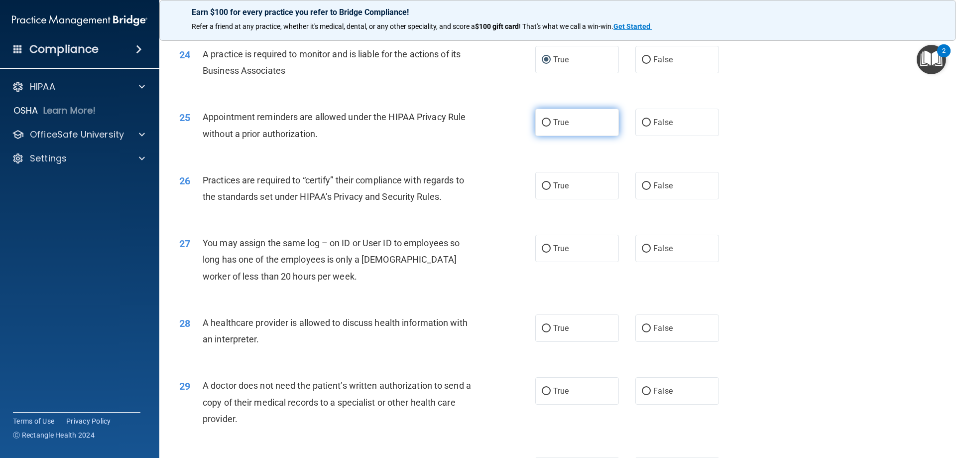
click at [543, 123] on input "True" at bounding box center [546, 122] width 9 height 7
radio input "true"
click at [543, 188] on input "True" at bounding box center [546, 185] width 9 height 7
radio input "true"
click at [642, 248] on input "False" at bounding box center [646, 248] width 9 height 7
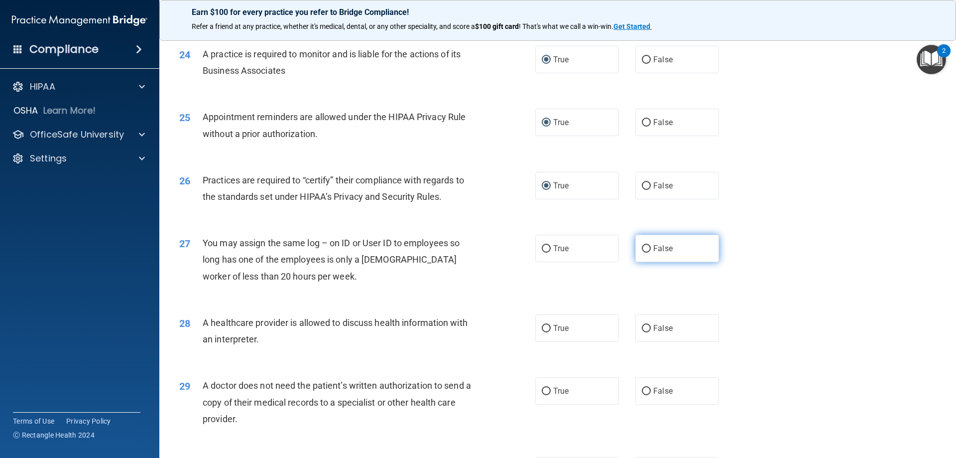
radio input "true"
click at [542, 249] on input "True" at bounding box center [546, 248] width 9 height 7
radio input "true"
radio input "false"
click at [642, 328] on input "False" at bounding box center [646, 328] width 9 height 7
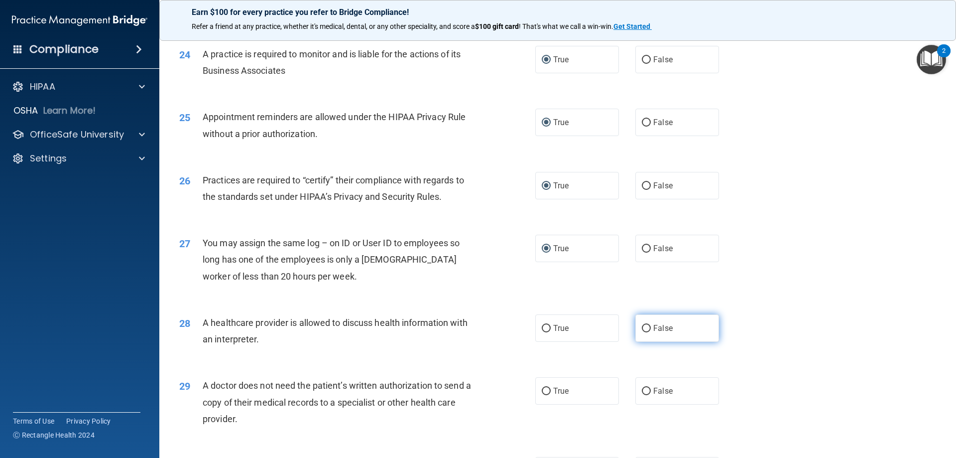
radio input "true"
click at [542, 389] on input "True" at bounding box center [546, 390] width 9 height 7
radio input "true"
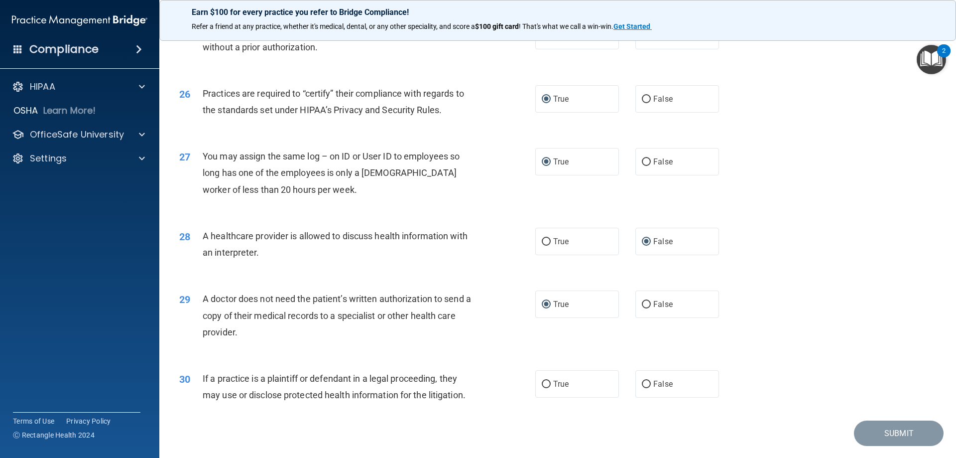
scroll to position [1861, 0]
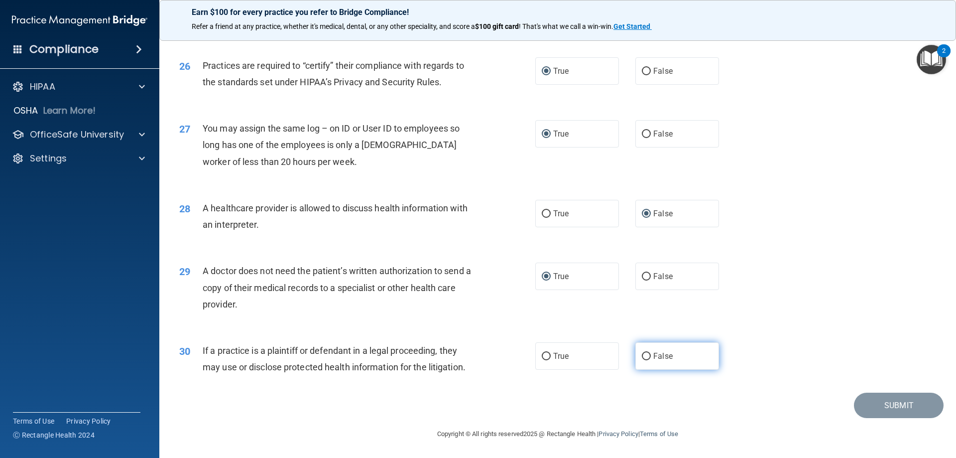
click at [642, 353] on input "False" at bounding box center [646, 356] width 9 height 7
radio input "true"
click at [891, 401] on button "Submit" at bounding box center [899, 404] width 90 height 25
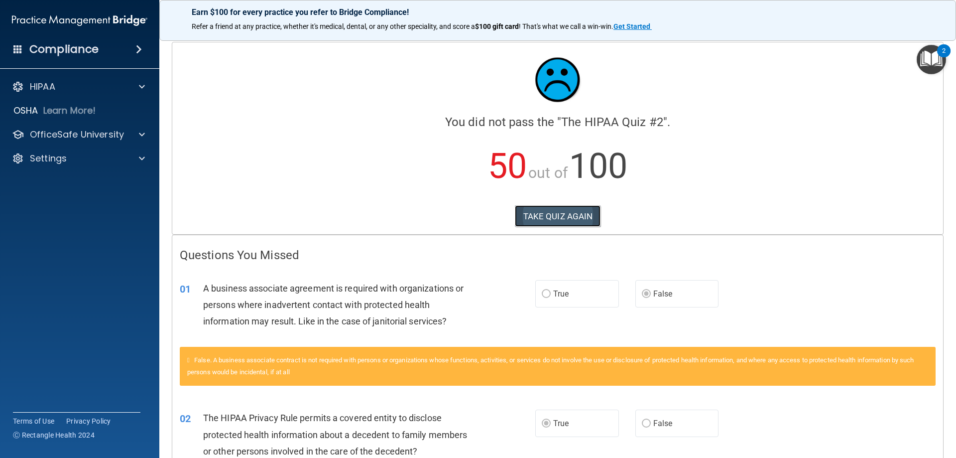
click at [552, 213] on button "TAKE QUIZ AGAIN" at bounding box center [558, 216] width 86 height 22
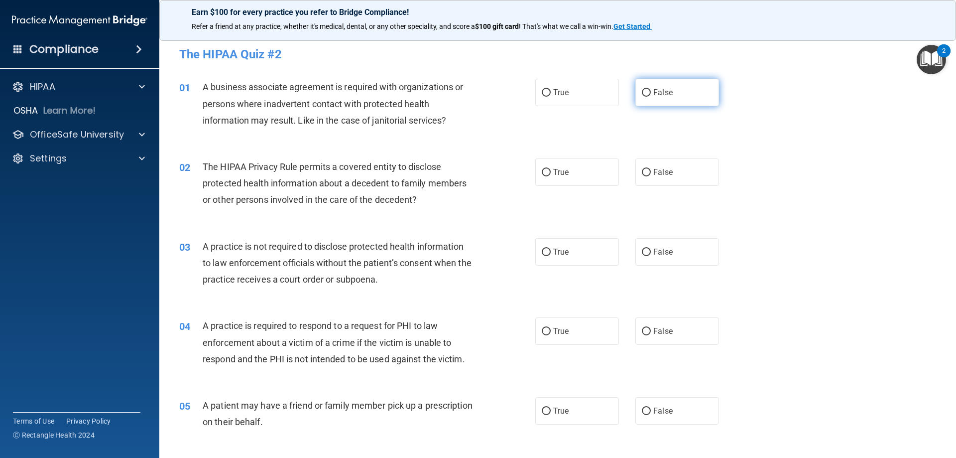
click at [642, 92] on input "False" at bounding box center [646, 92] width 9 height 7
radio input "true"
click at [542, 172] on input "True" at bounding box center [546, 172] width 9 height 7
radio input "true"
click at [643, 253] on input "False" at bounding box center [646, 252] width 9 height 7
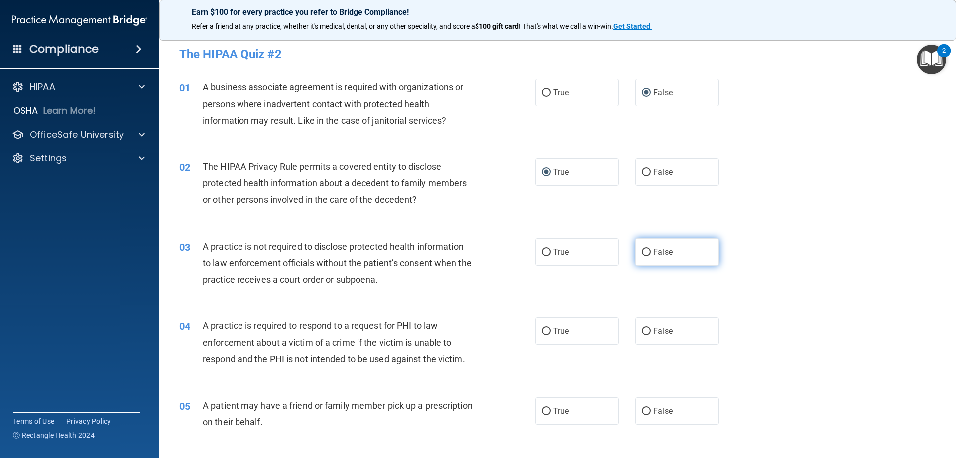
radio input "true"
click at [545, 251] on input "True" at bounding box center [546, 252] width 9 height 7
radio input "true"
click at [642, 251] on input "False" at bounding box center [646, 252] width 9 height 7
radio input "true"
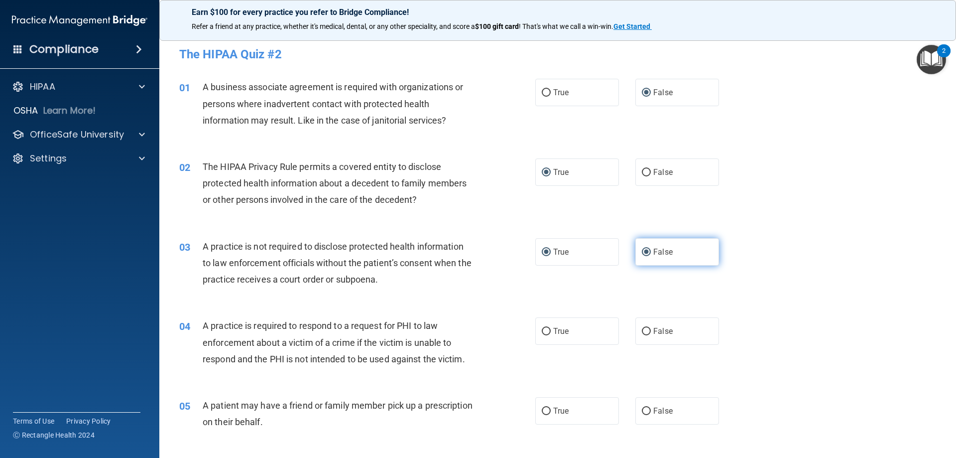
radio input "false"
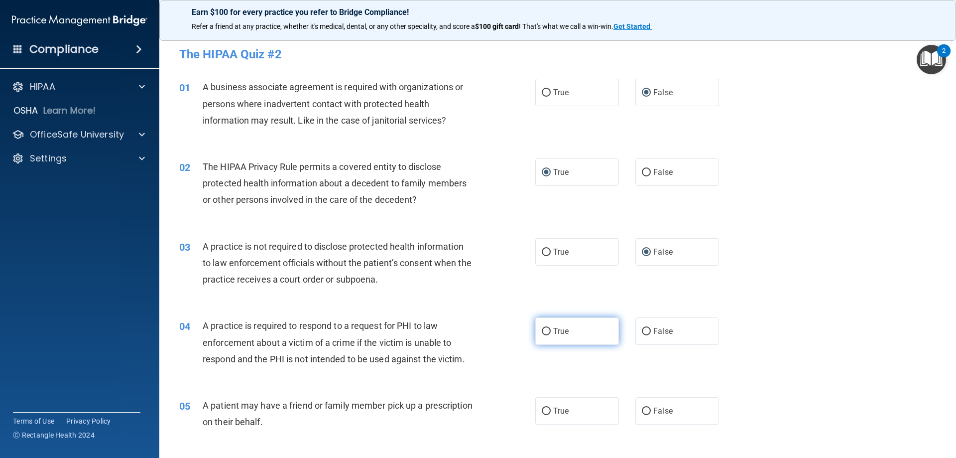
click at [544, 329] on input "True" at bounding box center [546, 331] width 9 height 7
radio input "true"
click at [545, 410] on input "True" at bounding box center [546, 410] width 9 height 7
radio input "true"
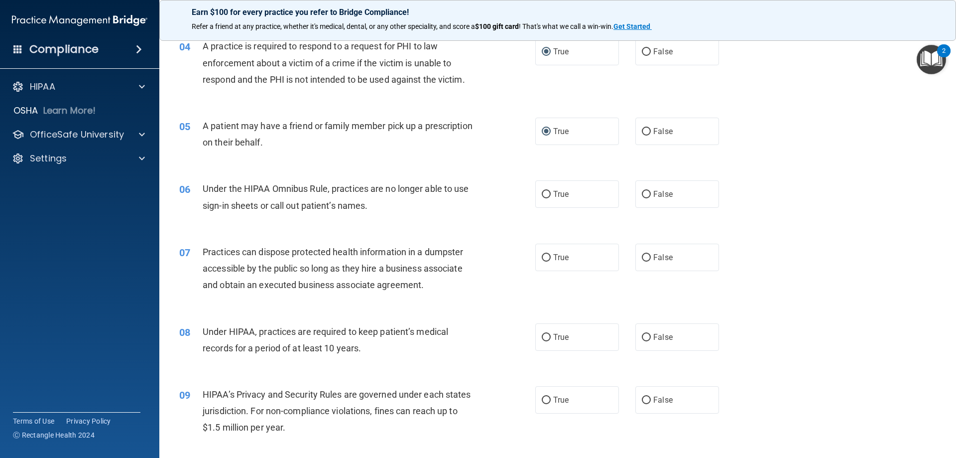
scroll to position [411, 0]
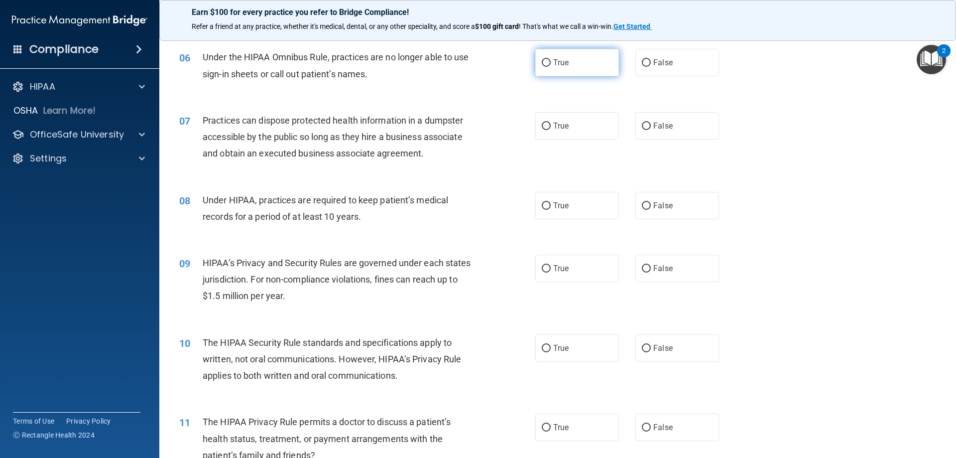
click at [542, 63] on input "True" at bounding box center [546, 62] width 9 height 7
radio input "true"
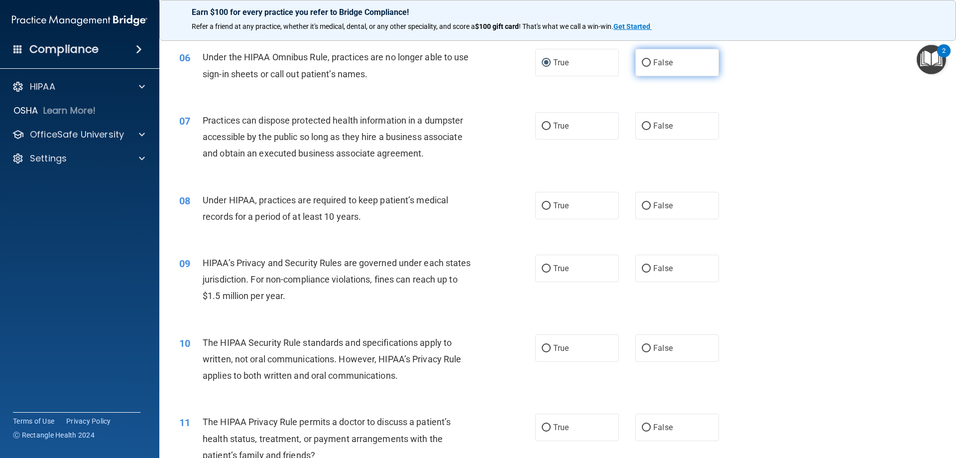
click at [643, 63] on input "False" at bounding box center [646, 62] width 9 height 7
radio input "true"
radio input "false"
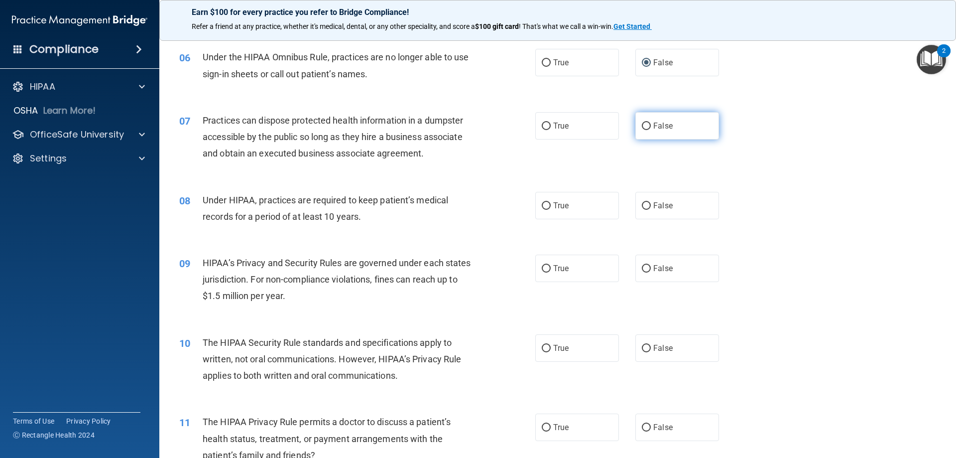
click at [643, 125] on input "False" at bounding box center [646, 126] width 9 height 7
radio input "true"
click at [642, 205] on input "False" at bounding box center [646, 205] width 9 height 7
radio input "true"
drag, startPoint x: 643, startPoint y: 268, endPoint x: 622, endPoint y: 285, distance: 27.3
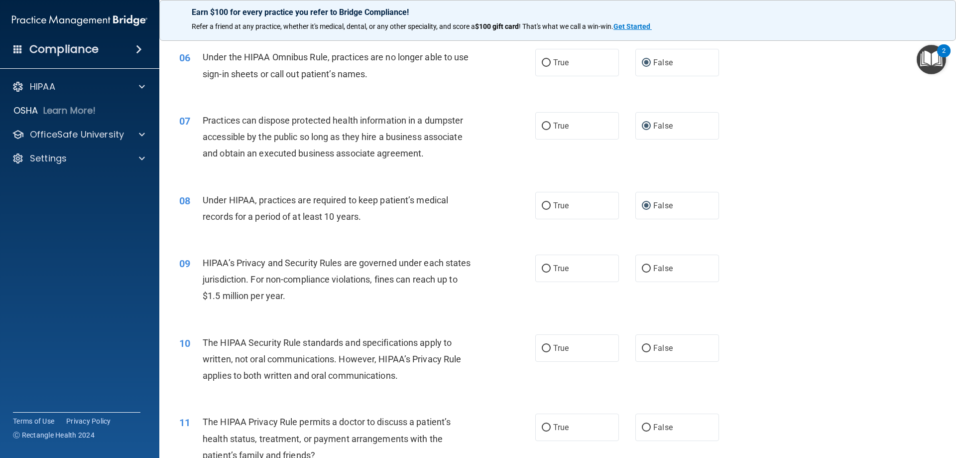
click at [643, 268] on input "False" at bounding box center [646, 268] width 9 height 7
radio input "true"
click at [544, 347] on input "True" at bounding box center [546, 348] width 9 height 7
radio input "true"
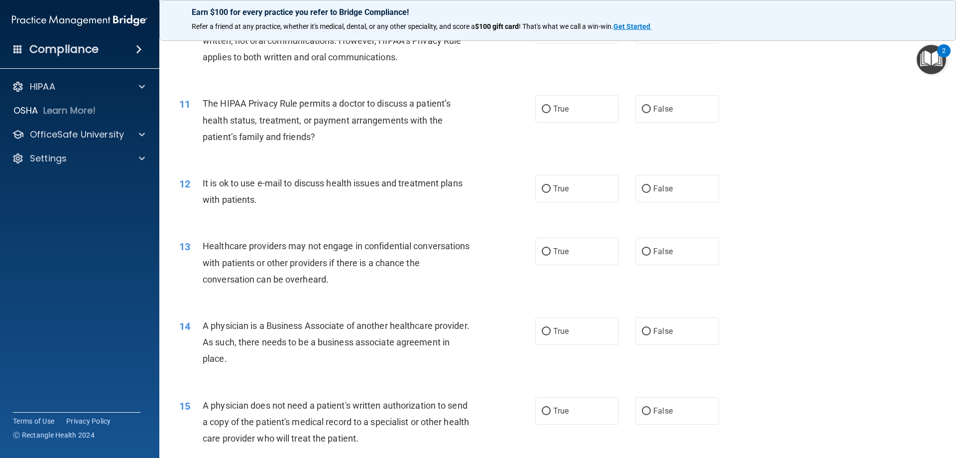
scroll to position [755, 0]
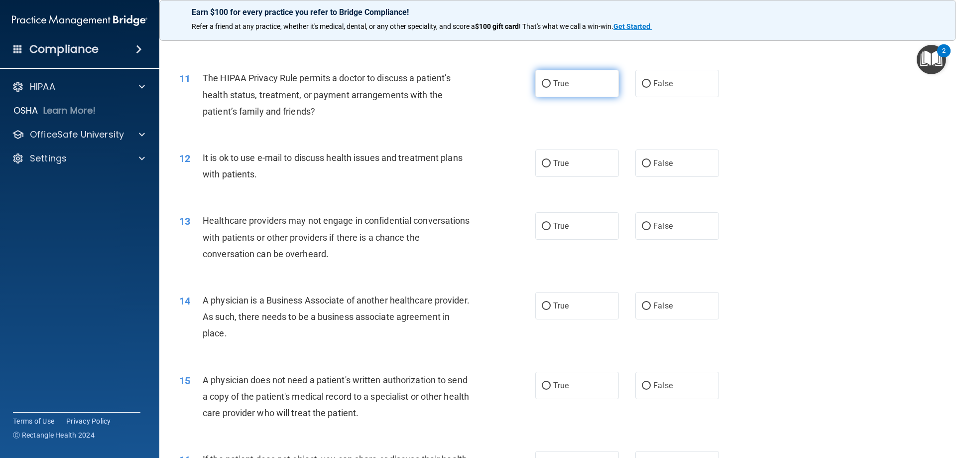
click at [543, 83] on input "True" at bounding box center [546, 83] width 9 height 7
radio input "true"
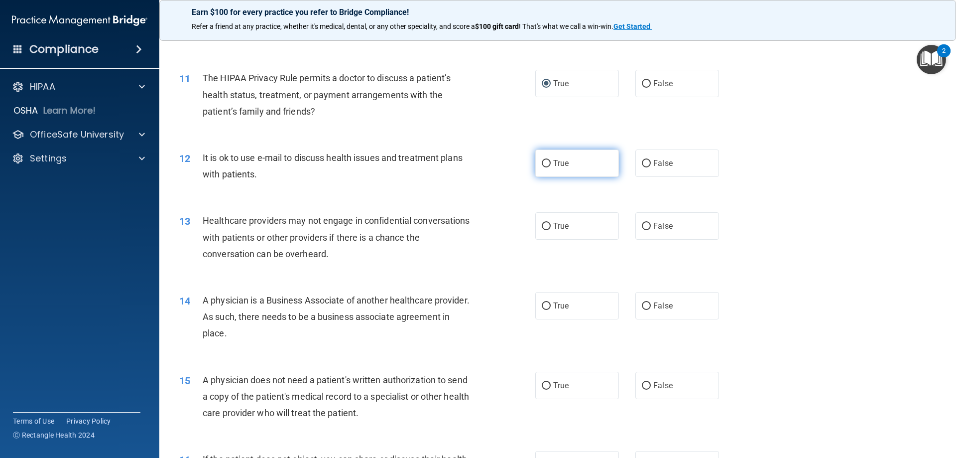
click at [543, 163] on input "True" at bounding box center [546, 163] width 9 height 7
radio input "true"
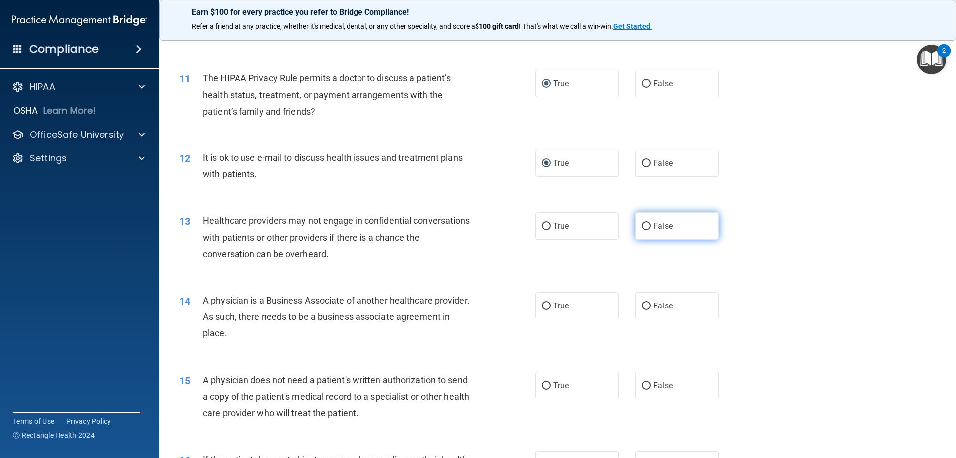
click at [642, 226] on input "False" at bounding box center [646, 226] width 9 height 7
radio input "true"
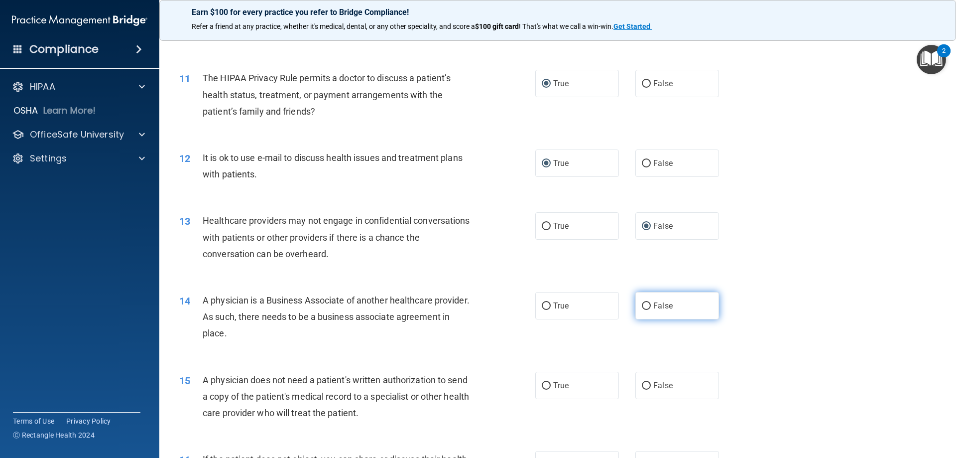
click at [643, 303] on input "False" at bounding box center [646, 305] width 9 height 7
radio input "true"
click at [542, 386] on input "True" at bounding box center [546, 385] width 9 height 7
radio input "true"
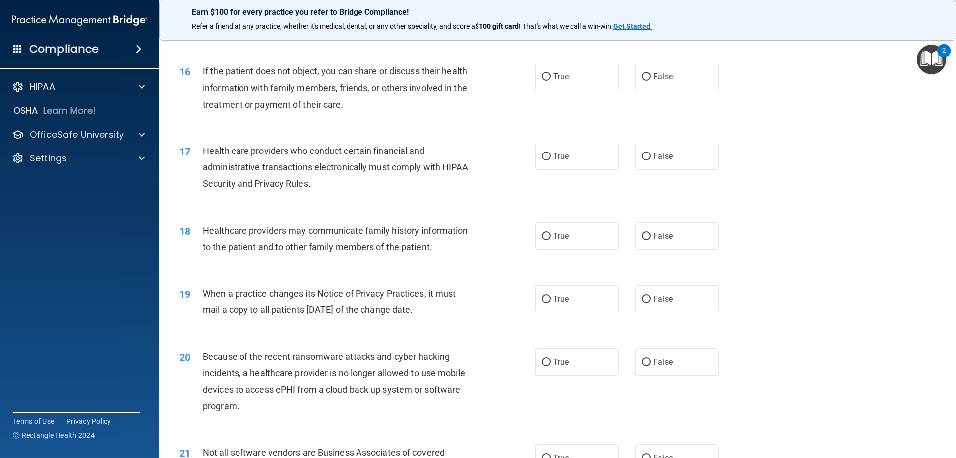
scroll to position [1149, 0]
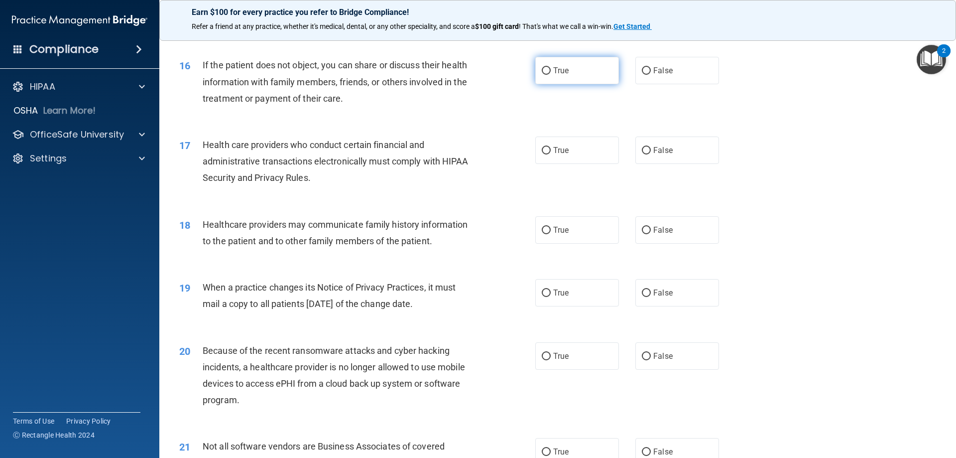
click at [543, 69] on input "True" at bounding box center [546, 70] width 9 height 7
radio input "true"
click at [543, 149] on input "True" at bounding box center [546, 150] width 9 height 7
radio input "true"
click at [645, 230] on input "False" at bounding box center [646, 230] width 9 height 7
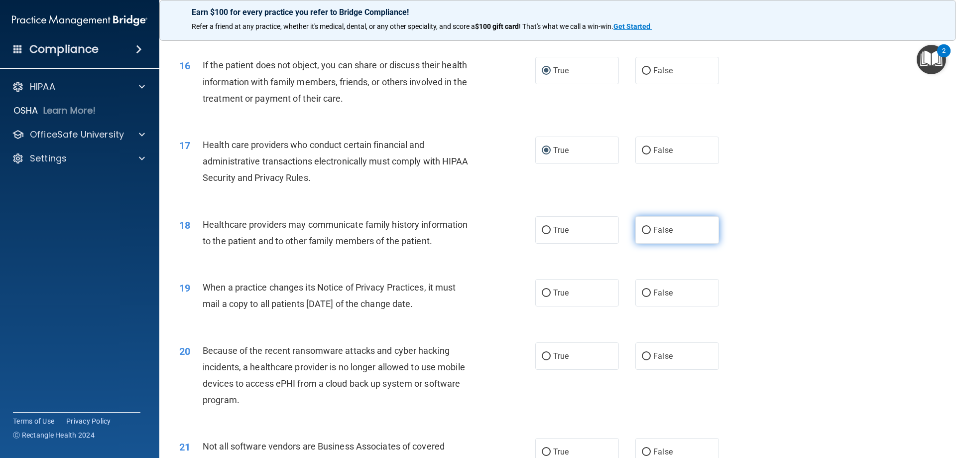
radio input "true"
drag, startPoint x: 643, startPoint y: 291, endPoint x: 644, endPoint y: 298, distance: 7.0
click at [644, 293] on input "False" at bounding box center [646, 292] width 9 height 7
radio input "true"
click at [642, 357] on input "False" at bounding box center [646, 356] width 9 height 7
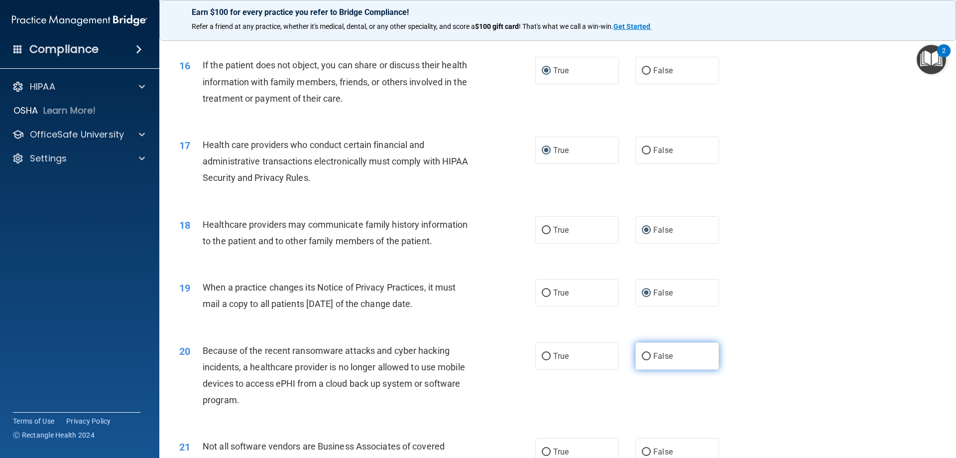
radio input "true"
drag, startPoint x: 543, startPoint y: 450, endPoint x: 567, endPoint y: 457, distance: 24.8
click at [546, 453] on input "True" at bounding box center [546, 451] width 9 height 7
radio input "true"
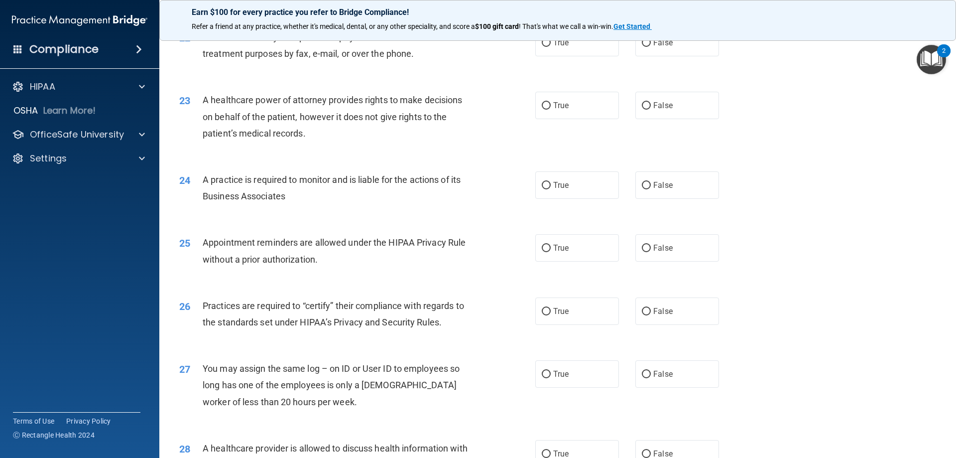
scroll to position [1601, 0]
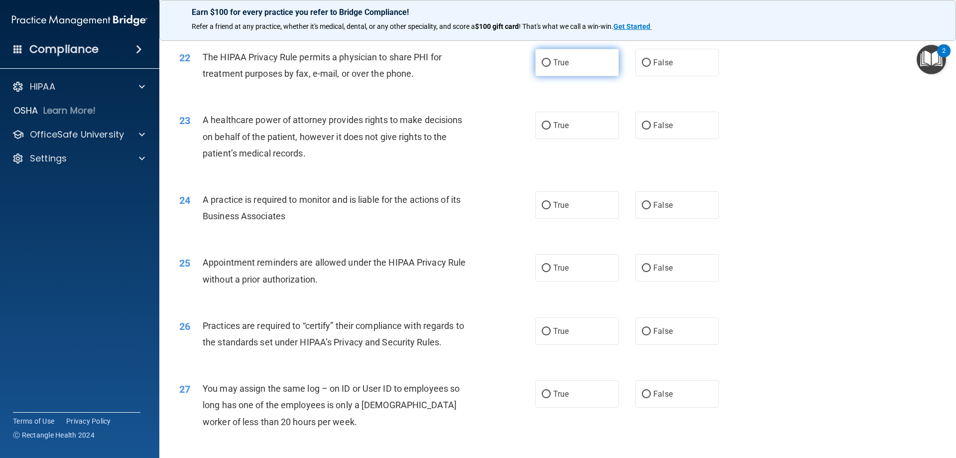
click at [542, 64] on input "True" at bounding box center [546, 62] width 9 height 7
radio input "true"
drag, startPoint x: 641, startPoint y: 124, endPoint x: 639, endPoint y: 151, distance: 27.4
click at [642, 126] on input "False" at bounding box center [646, 125] width 9 height 7
radio input "true"
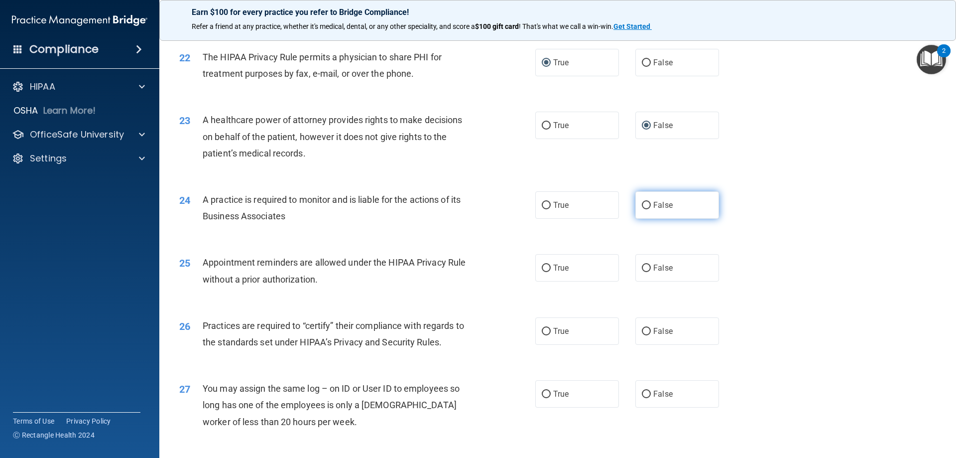
click at [644, 203] on input "False" at bounding box center [646, 205] width 9 height 7
radio input "true"
click at [543, 266] on input "True" at bounding box center [546, 267] width 9 height 7
radio input "true"
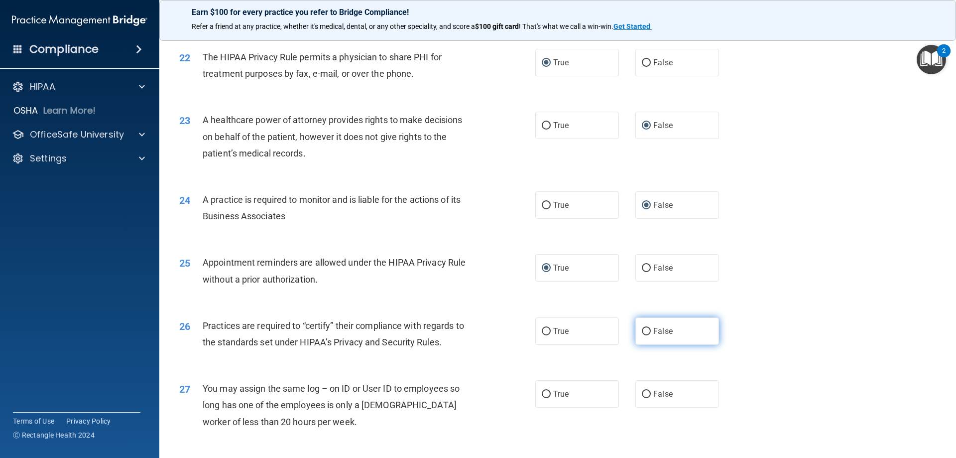
click at [644, 331] on input "False" at bounding box center [646, 331] width 9 height 7
radio input "true"
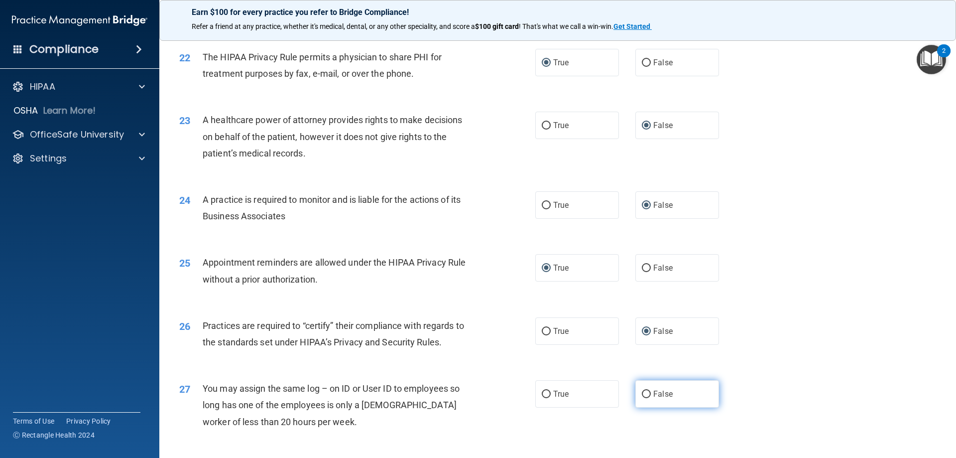
drag, startPoint x: 643, startPoint y: 392, endPoint x: 648, endPoint y: 391, distance: 5.6
click at [646, 392] on input "False" at bounding box center [646, 393] width 9 height 7
radio input "true"
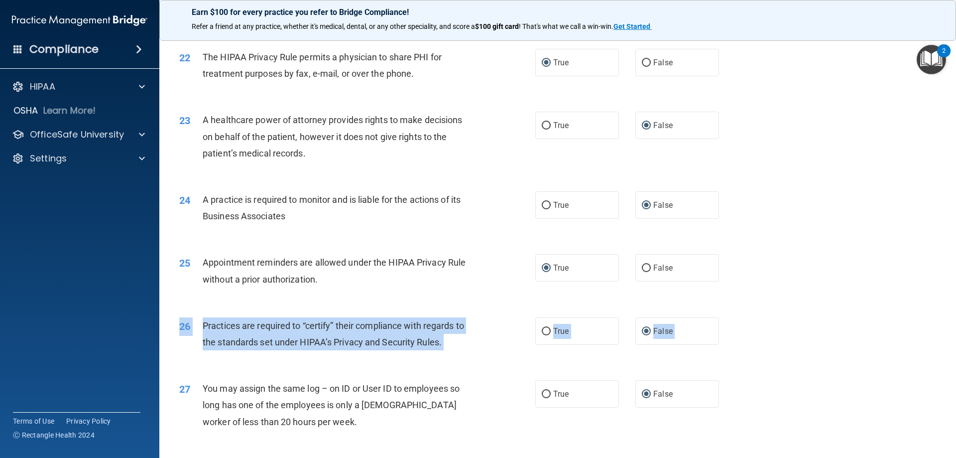
drag, startPoint x: 944, startPoint y: 362, endPoint x: 956, endPoint y: 418, distance: 57.5
click at [956, 418] on main "- The HIPAA Quiz #2 This quiz doesn’t expire until 07/05/2022. Are you sure you…" at bounding box center [557, 245] width 797 height 426
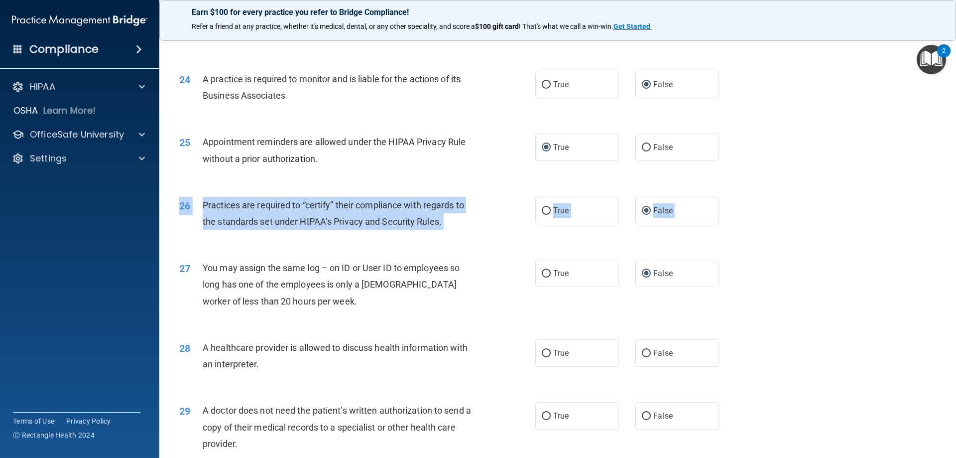
scroll to position [1861, 0]
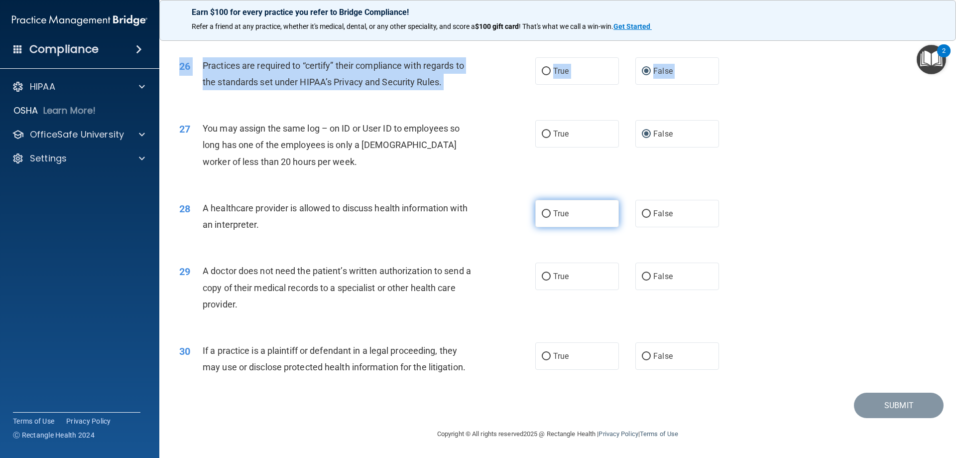
click at [542, 213] on input "True" at bounding box center [546, 213] width 9 height 7
radio input "true"
click at [542, 275] on input "True" at bounding box center [546, 276] width 9 height 7
radio input "true"
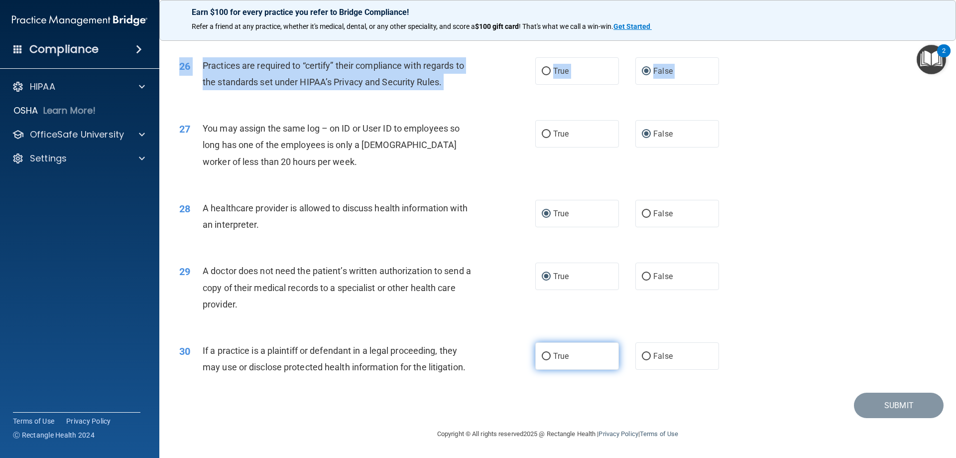
click at [544, 357] on input "True" at bounding box center [546, 356] width 9 height 7
radio input "true"
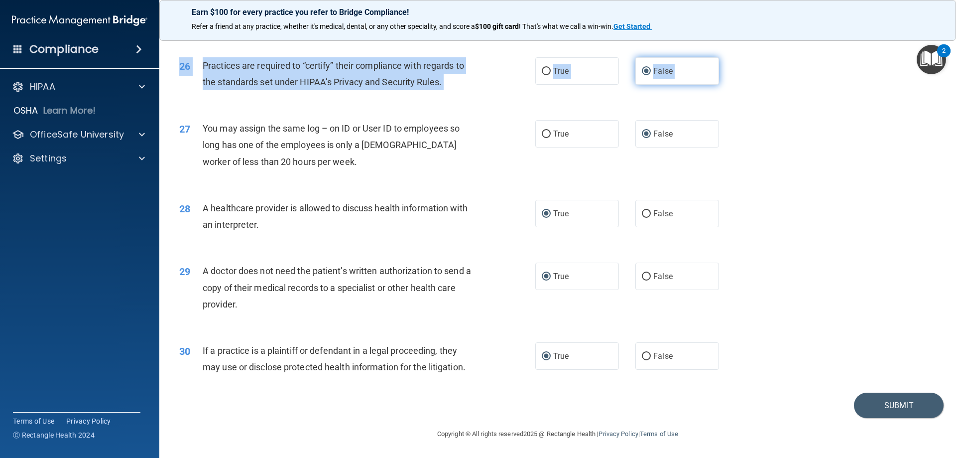
click at [642, 69] on input "False" at bounding box center [646, 71] width 9 height 7
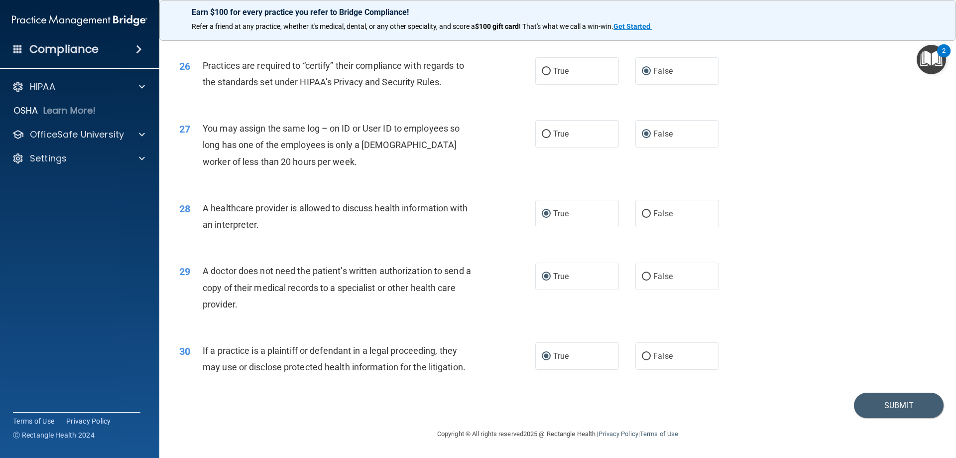
click at [740, 75] on div "26 Practices are required to “certify” their compliance with regards to the sta…" at bounding box center [558, 76] width 772 height 63
click at [876, 400] on button "Submit" at bounding box center [899, 404] width 90 height 25
click at [894, 402] on button "Submit" at bounding box center [899, 404] width 90 height 25
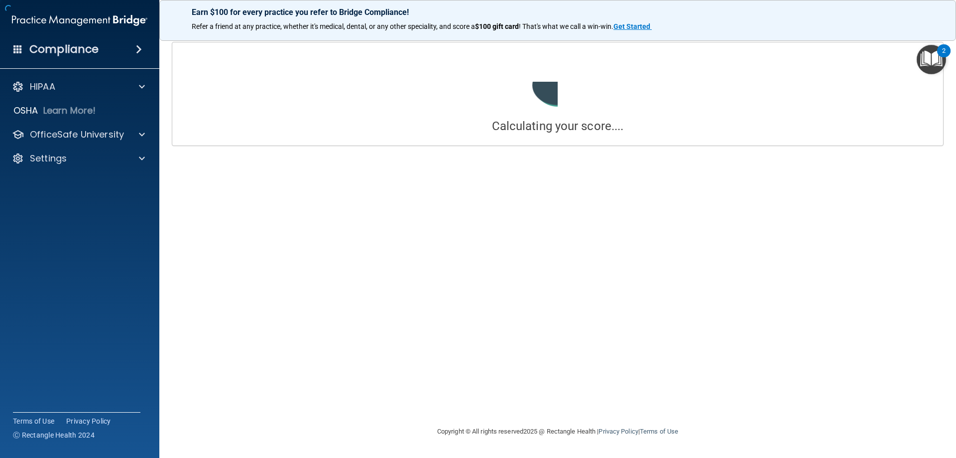
click at [559, 213] on div "Calculating your score.... Success! You've completed " The HIPAA Quiz #2 " with…" at bounding box center [557, 229] width 757 height 374
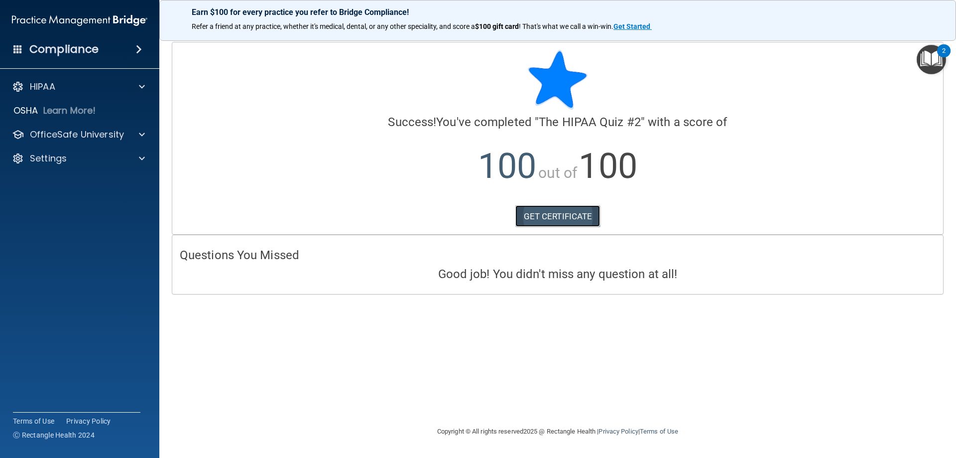
click at [566, 213] on link "GET CERTIFICATE" at bounding box center [558, 216] width 85 height 22
click at [77, 136] on p "OfficeSafe University" at bounding box center [77, 135] width 94 height 12
click at [72, 156] on p "HIPAA Training" at bounding box center [47, 158] width 82 height 10
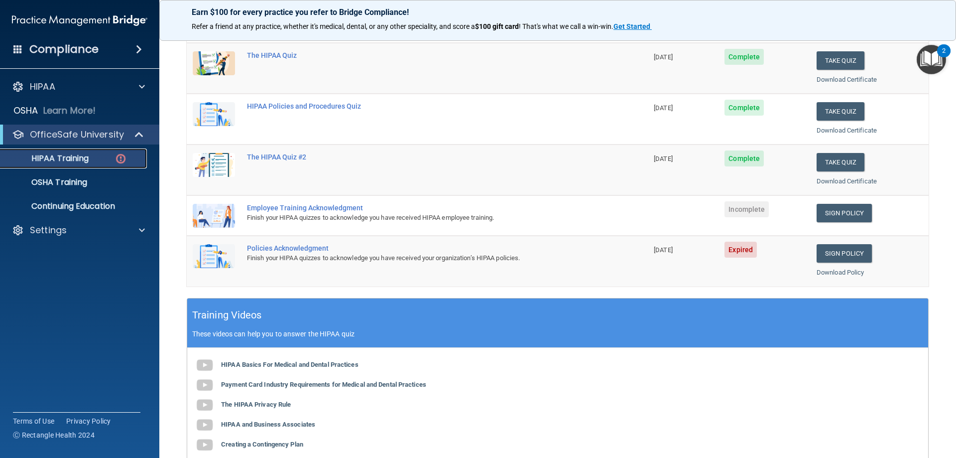
scroll to position [150, 0]
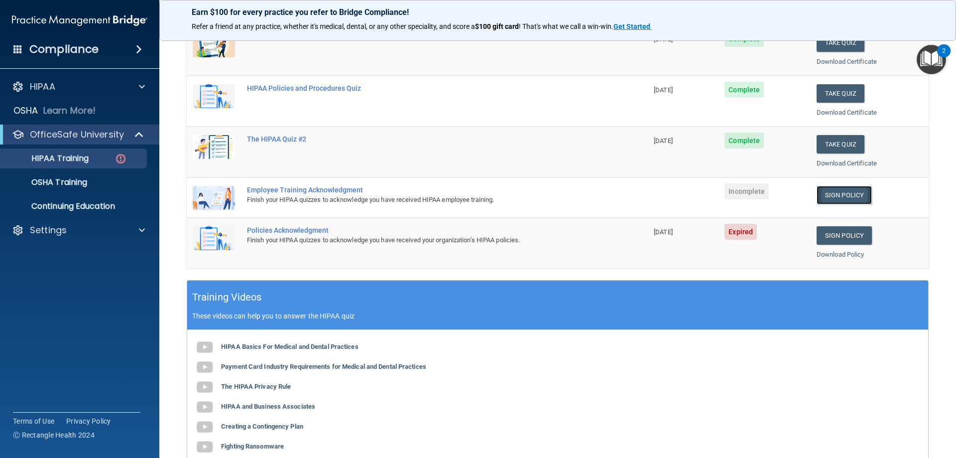
click at [840, 192] on link "Sign Policy" at bounding box center [844, 195] width 55 height 18
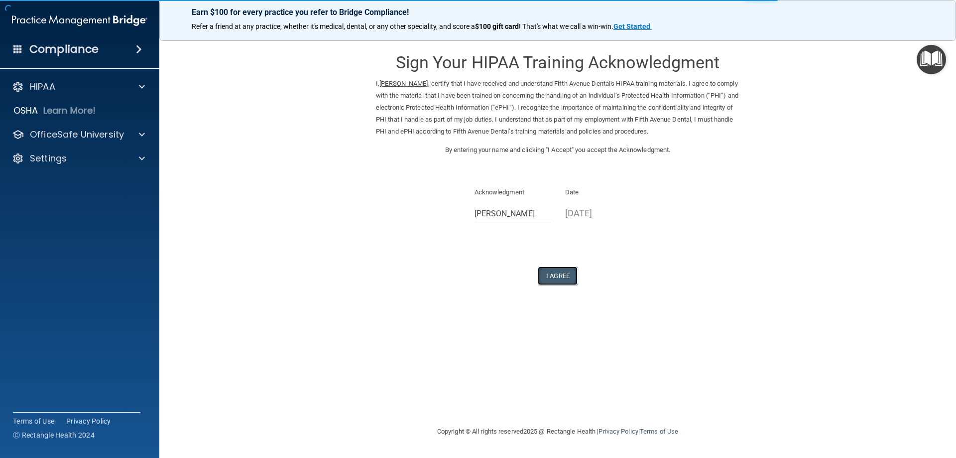
click at [554, 274] on button "I Agree" at bounding box center [558, 275] width 40 height 18
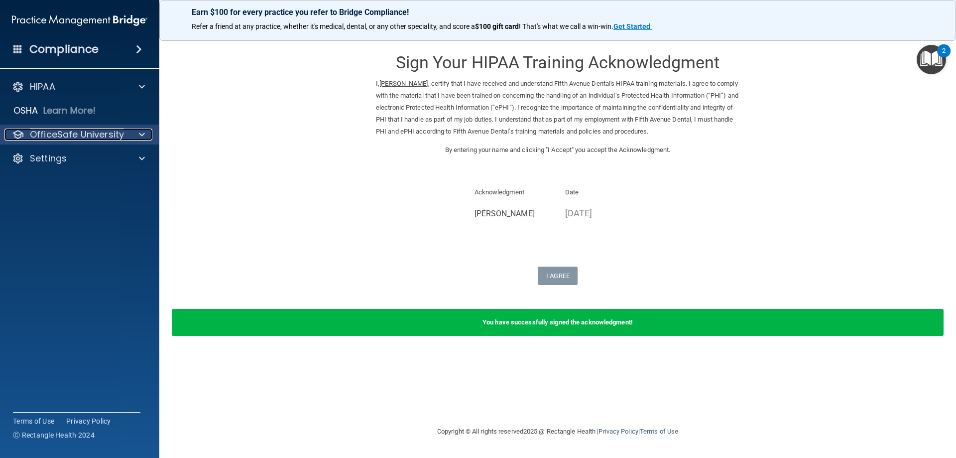
click at [76, 135] on p "OfficeSafe University" at bounding box center [77, 135] width 94 height 12
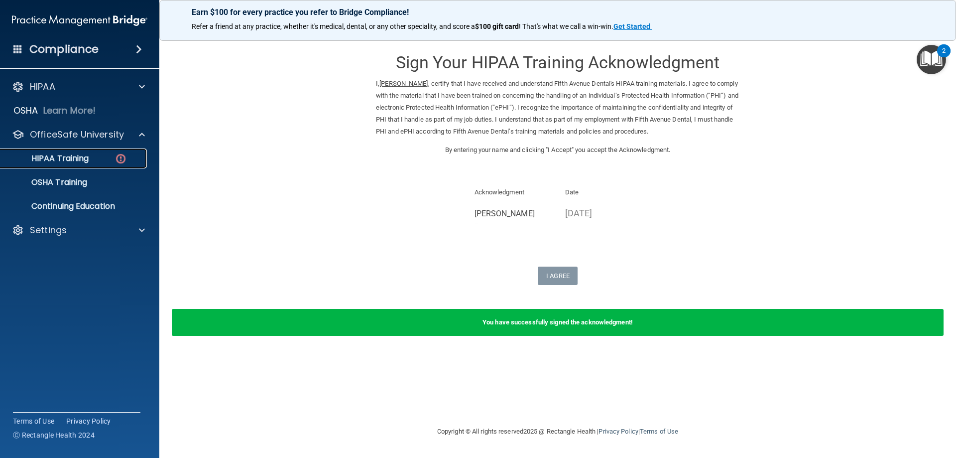
click at [75, 155] on p "HIPAA Training" at bounding box center [47, 158] width 82 height 10
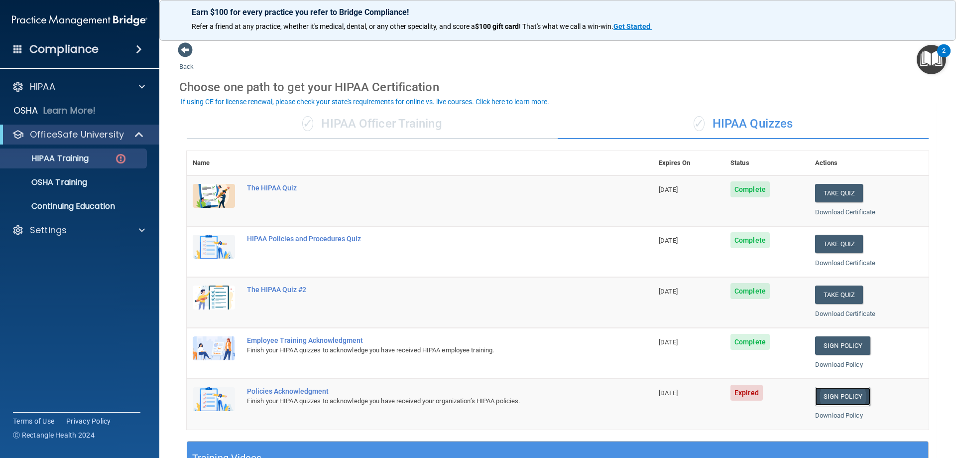
click at [831, 393] on link "Sign Policy" at bounding box center [842, 396] width 55 height 18
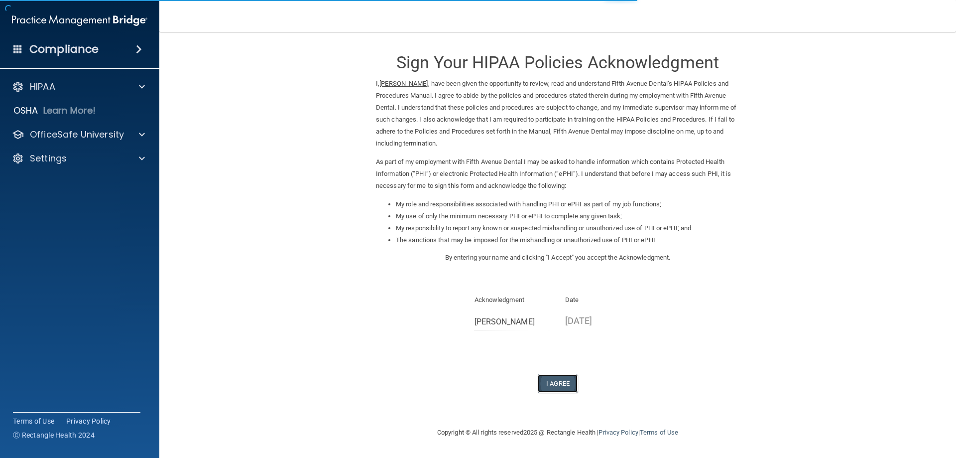
click at [557, 382] on button "I Agree" at bounding box center [558, 383] width 40 height 18
